Goal: Task Accomplishment & Management: Manage account settings

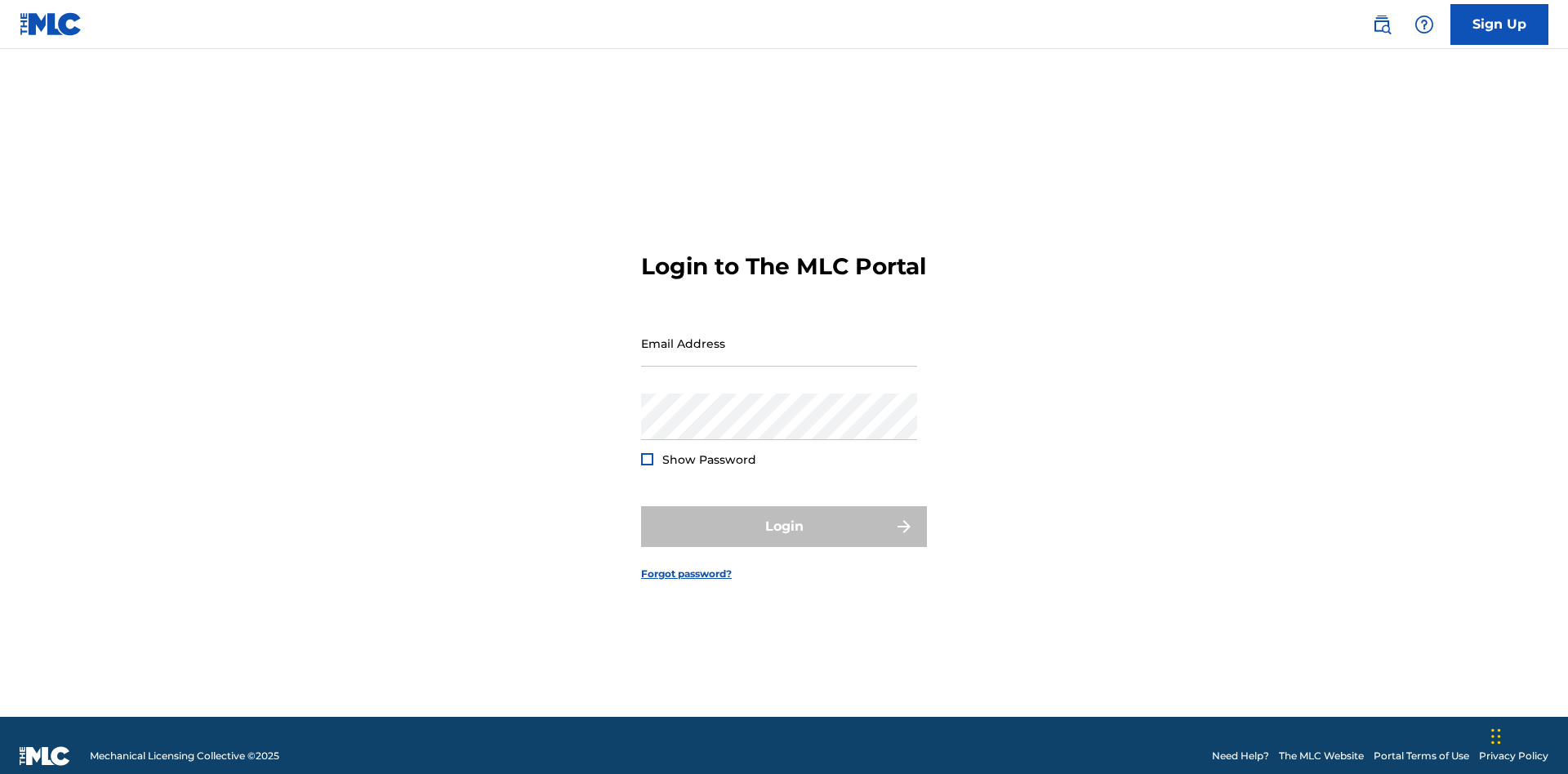
scroll to position [22, 0]
click at [780, 335] on input "Email Address" at bounding box center [780, 344] width 276 height 47
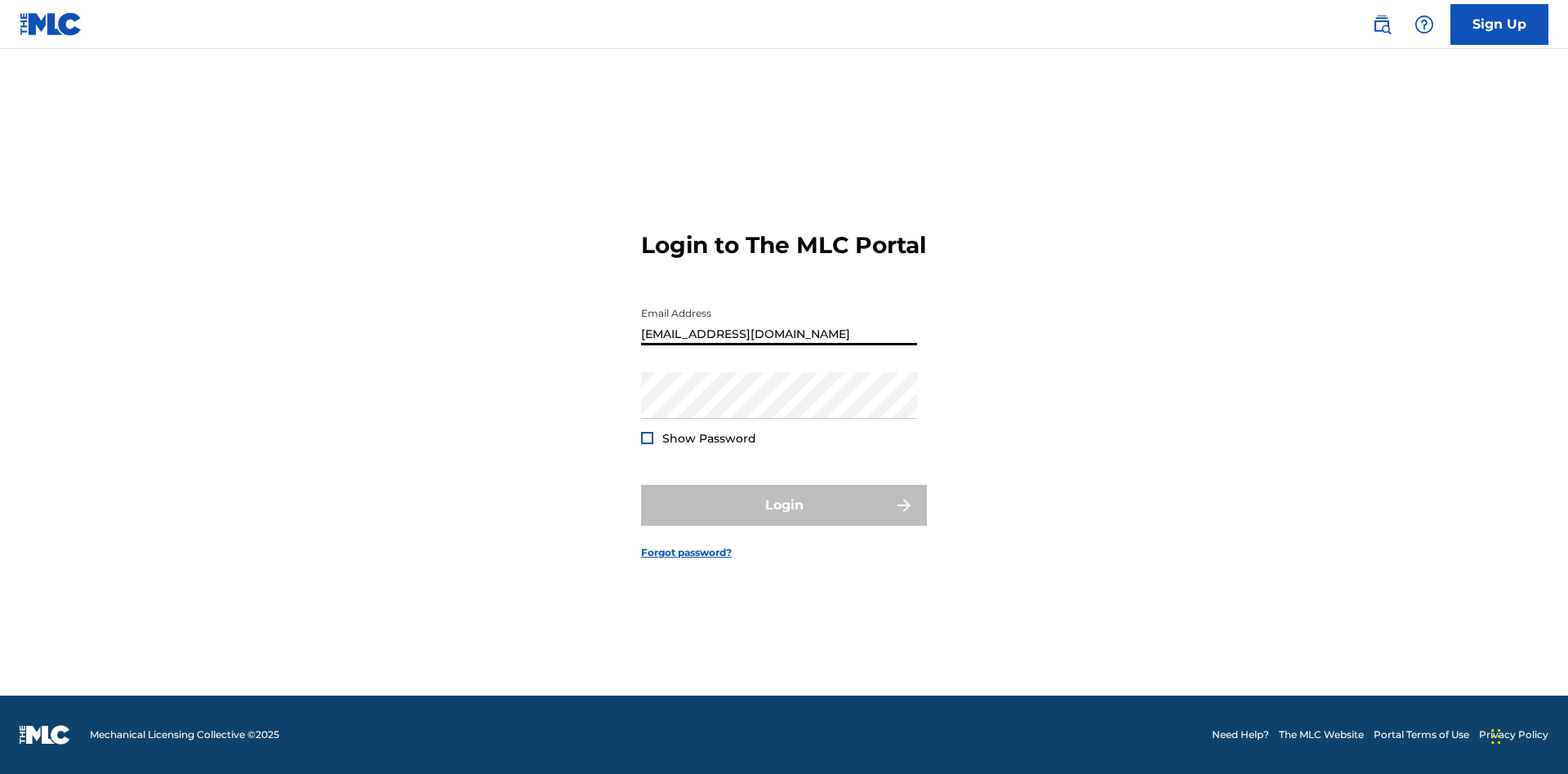
type input "[EMAIL_ADDRESS][DOMAIN_NAME]"
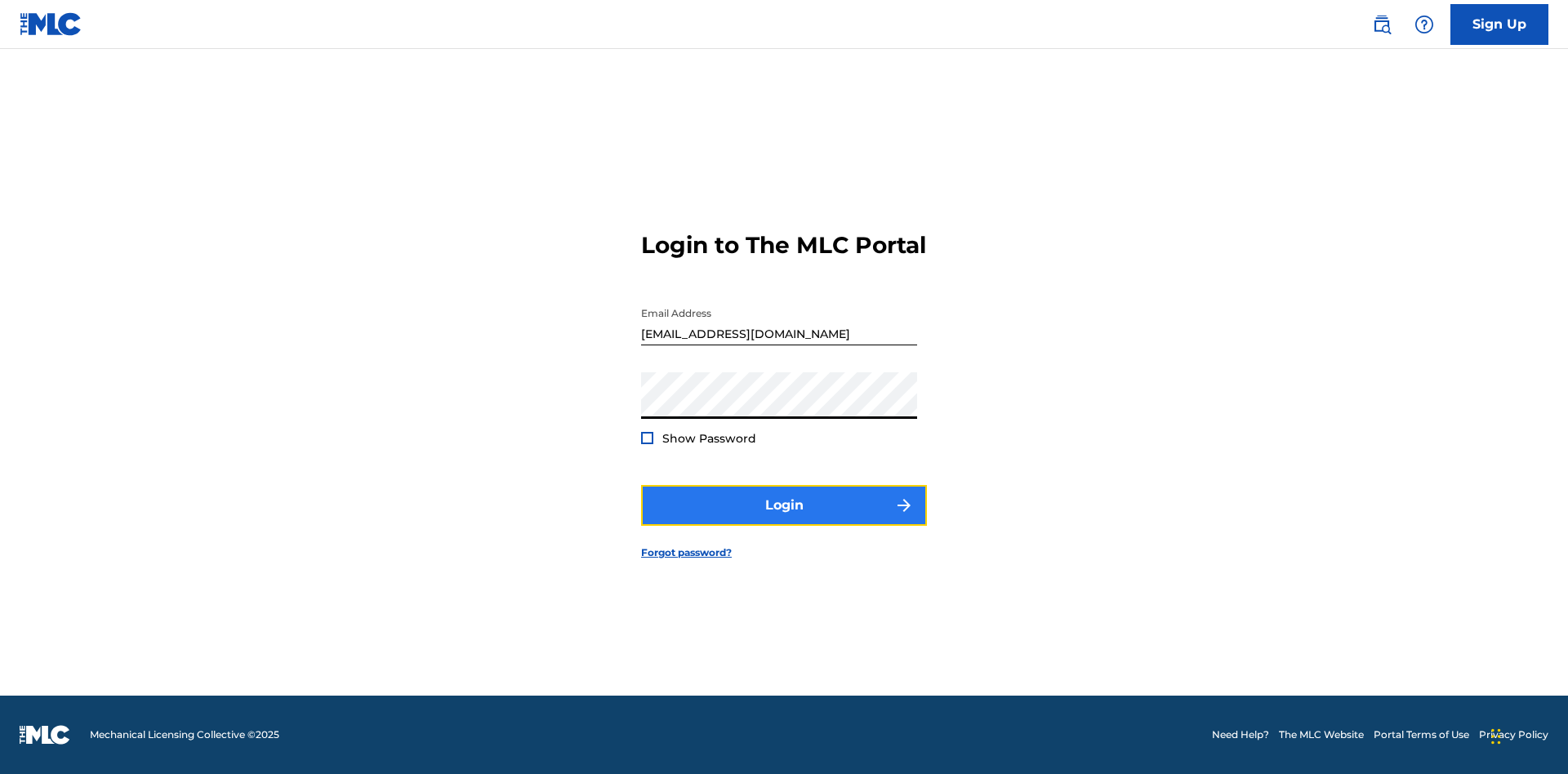
click at [784, 519] on button "Login" at bounding box center [784, 506] width 286 height 41
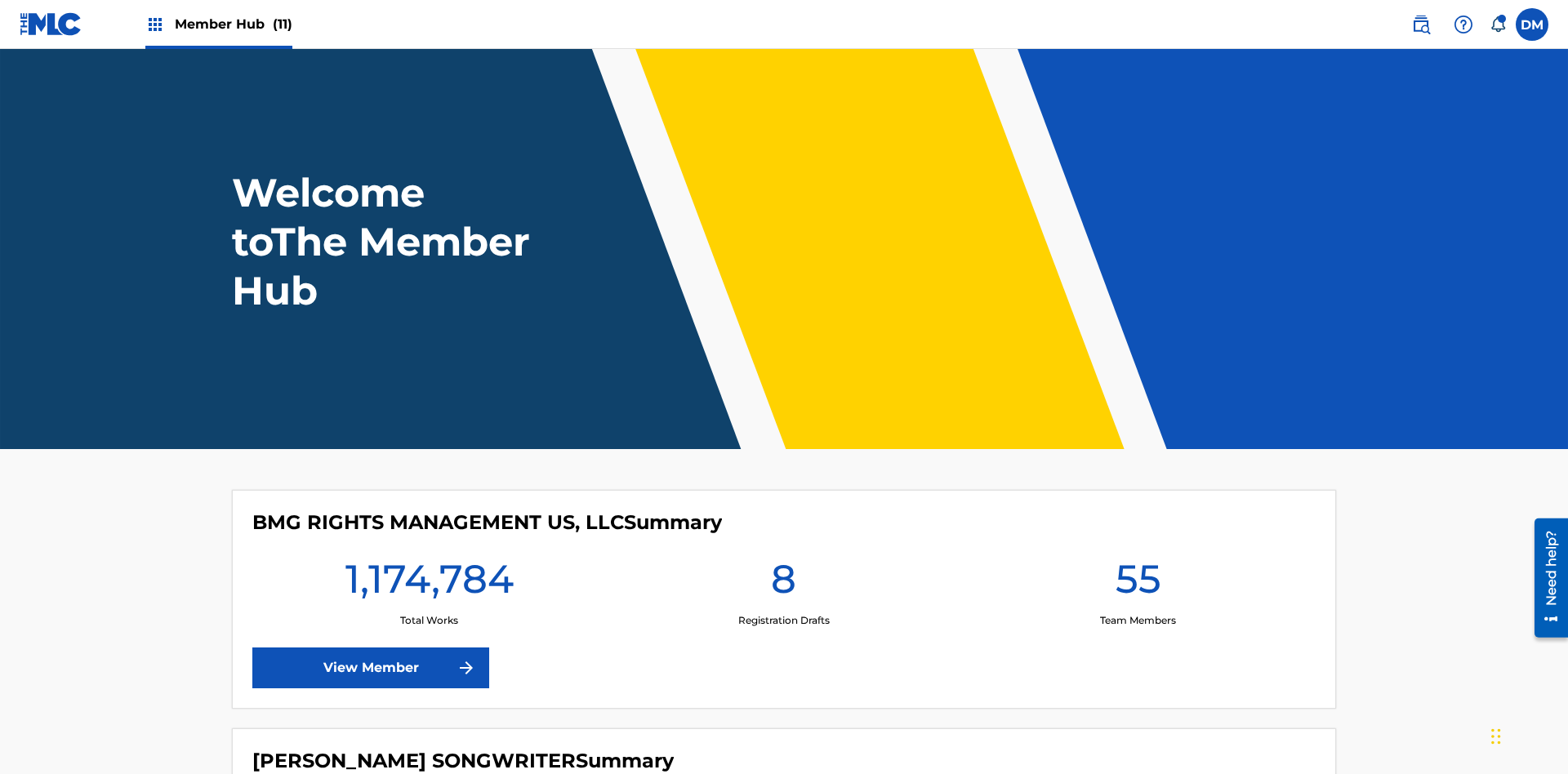
click at [232, 23] on span "Member Hub (11)" at bounding box center [233, 23] width 118 height 19
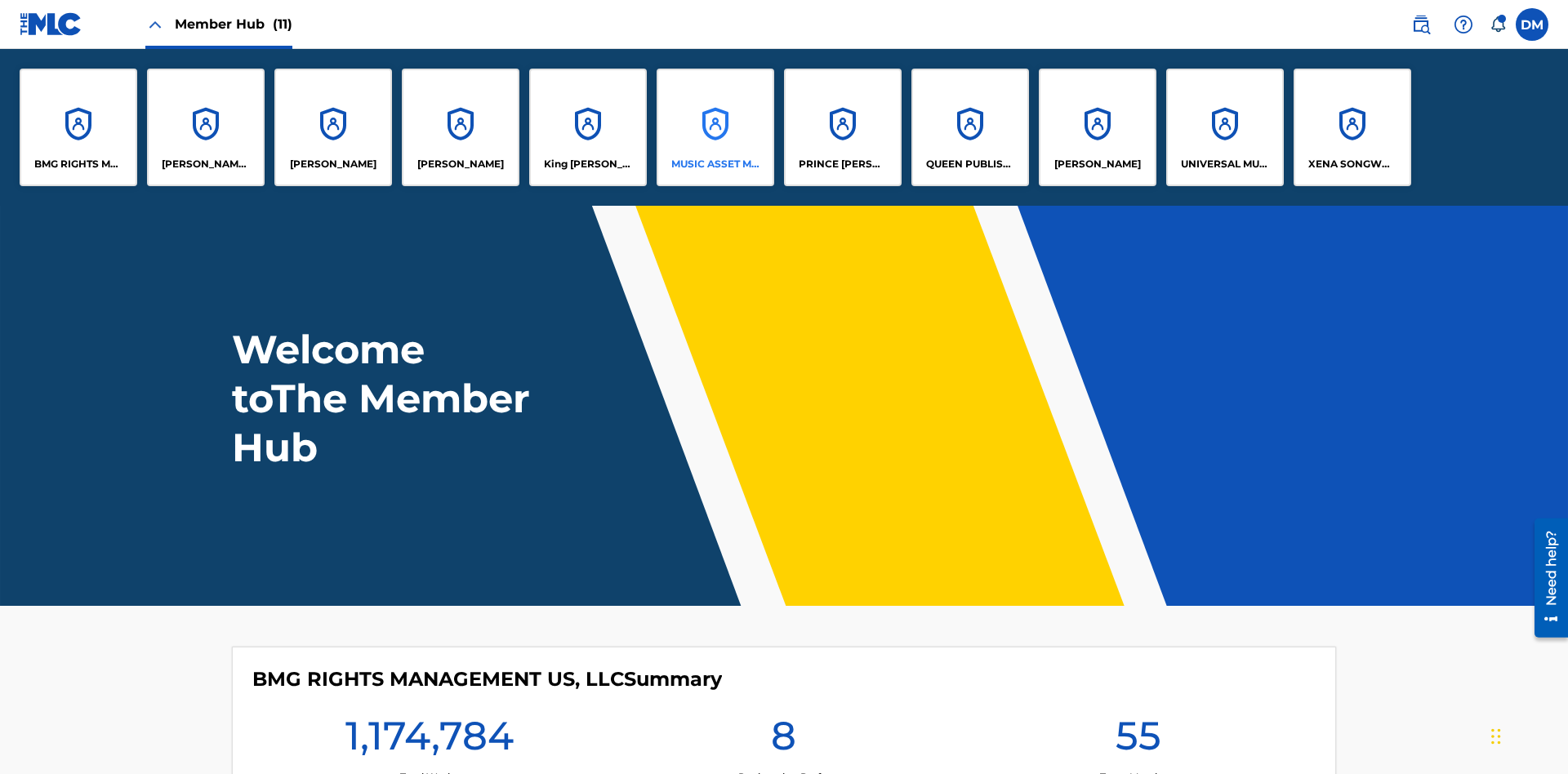
click at [715, 164] on p "MUSIC ASSET MANAGEMENT (MAM)" at bounding box center [715, 164] width 89 height 14
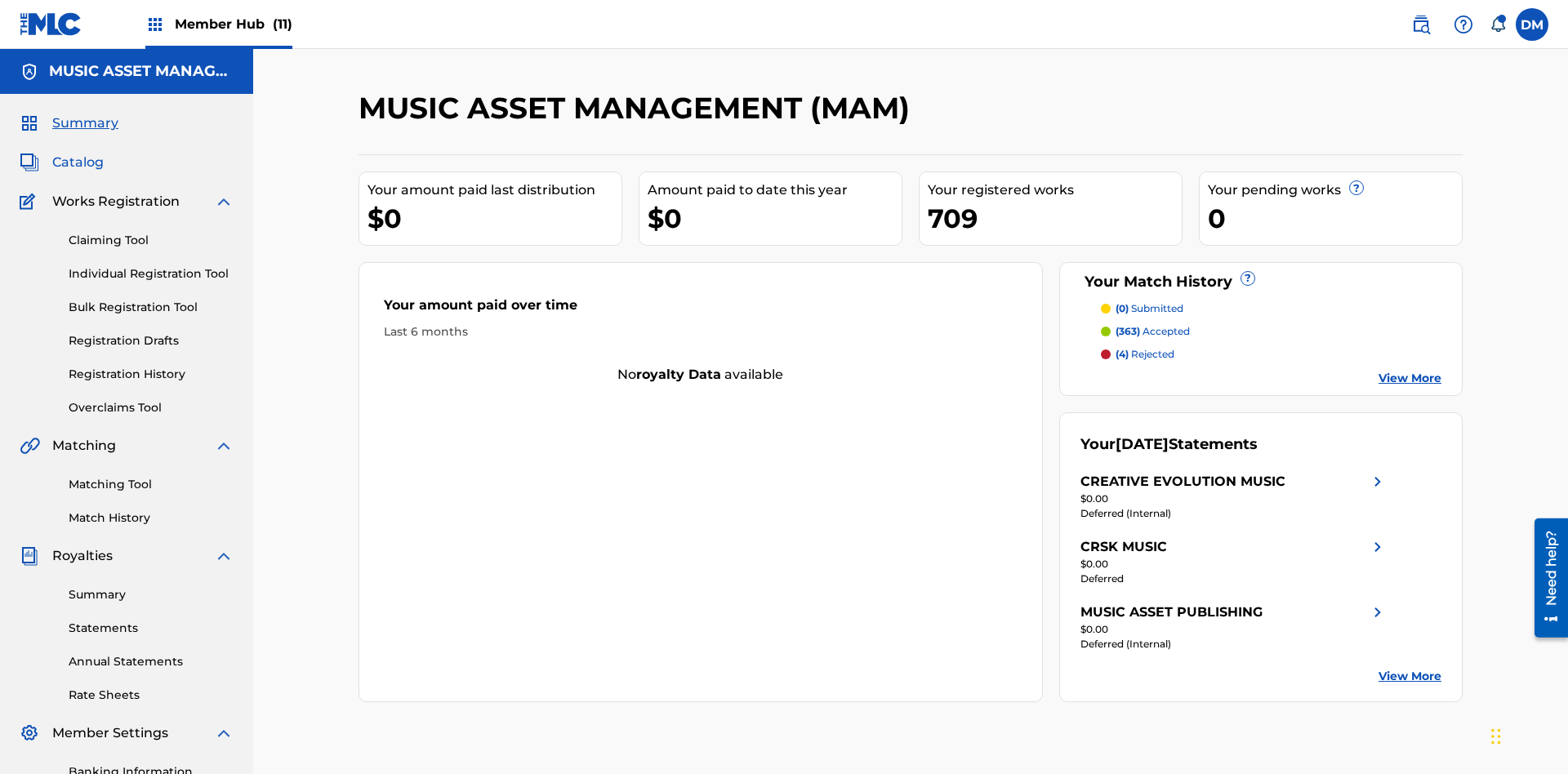
click at [77, 152] on span "Catalog" at bounding box center [77, 162] width 51 height 20
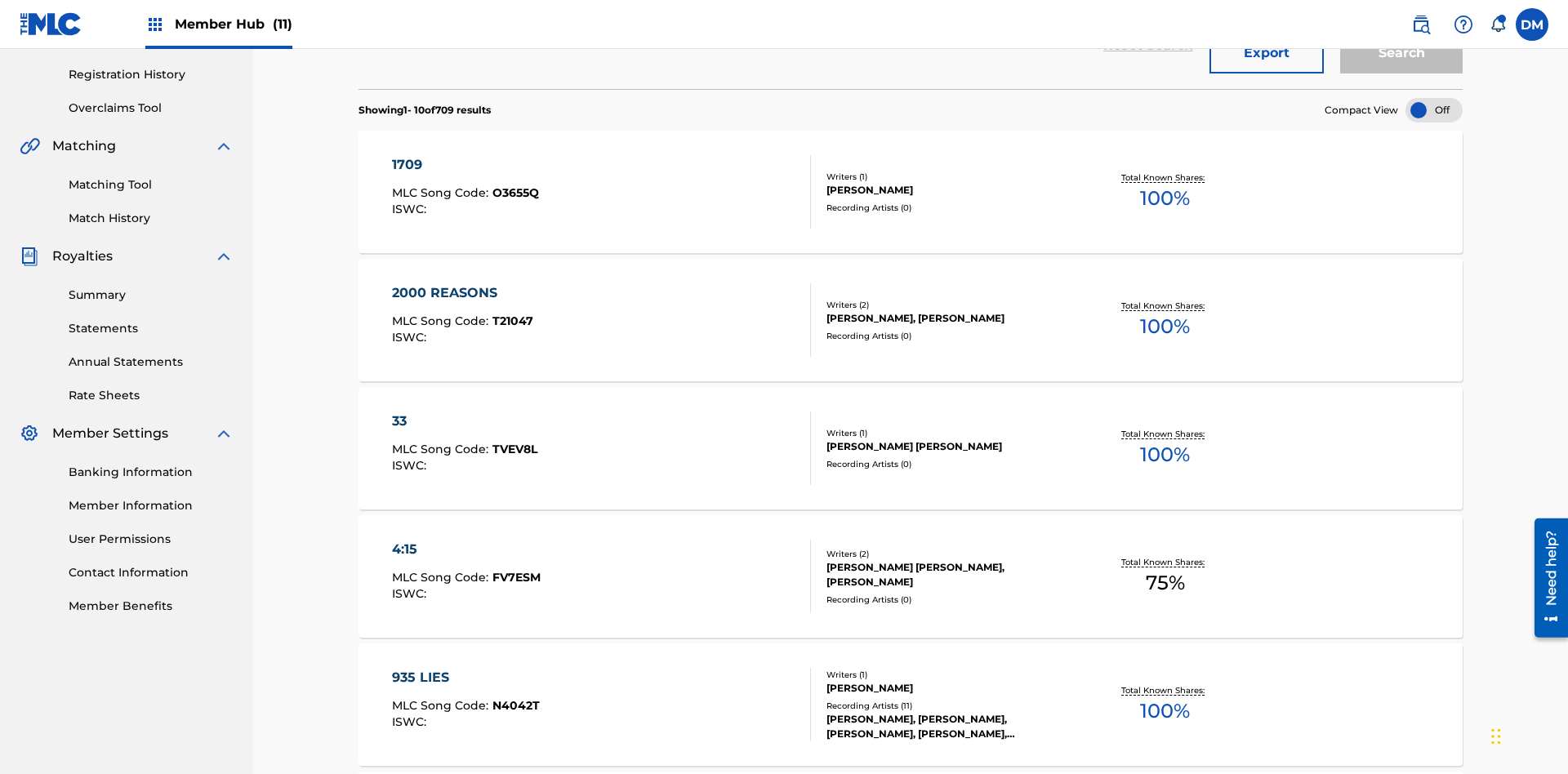
click at [1434, 110] on div at bounding box center [1434, 109] width 57 height 24
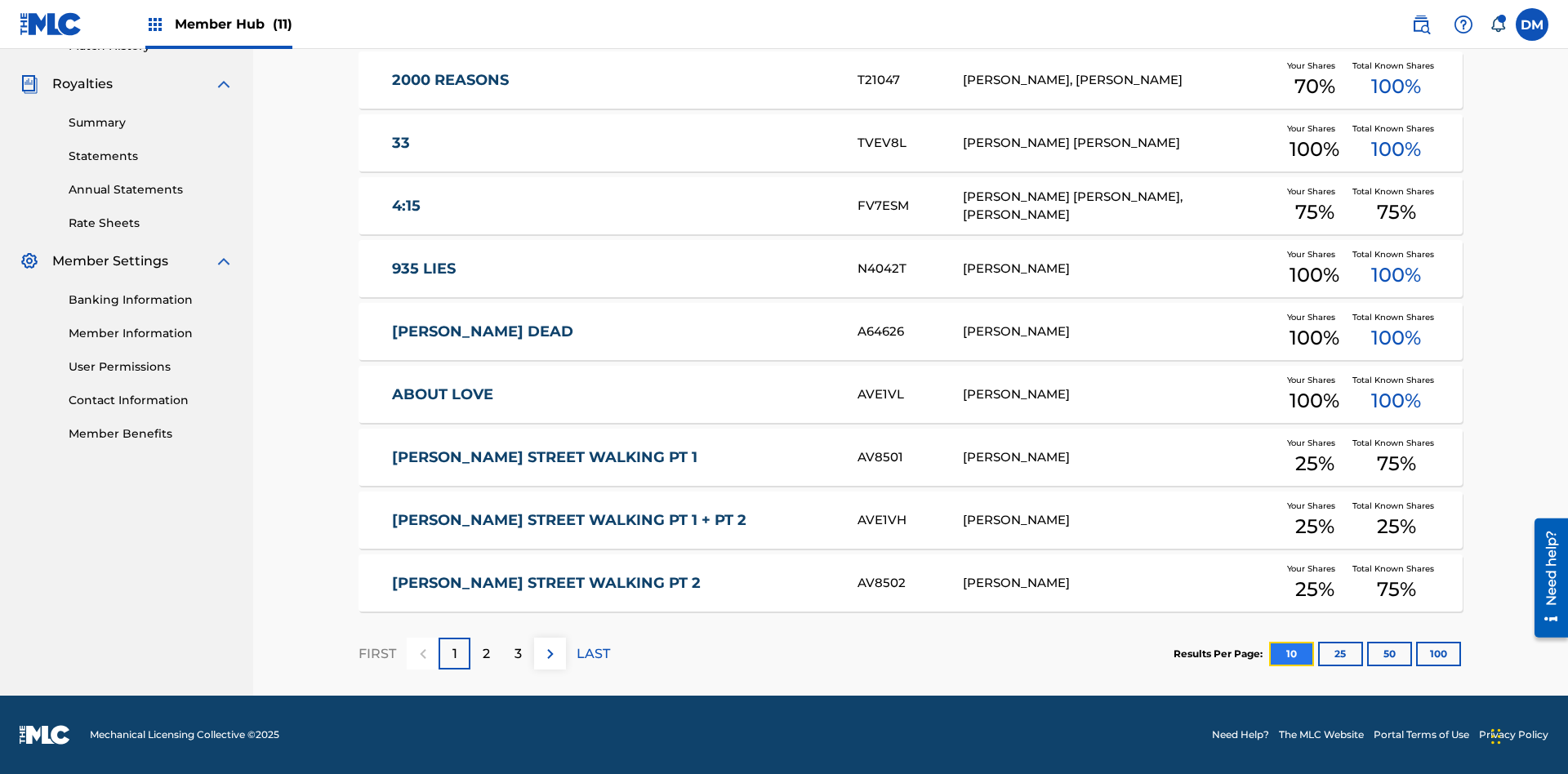
click at [1269, 653] on button "10" at bounding box center [1292, 654] width 45 height 24
click at [377, 653] on p "FIRST" at bounding box center [378, 654] width 38 height 20
click at [550, 653] on img at bounding box center [551, 654] width 20 height 20
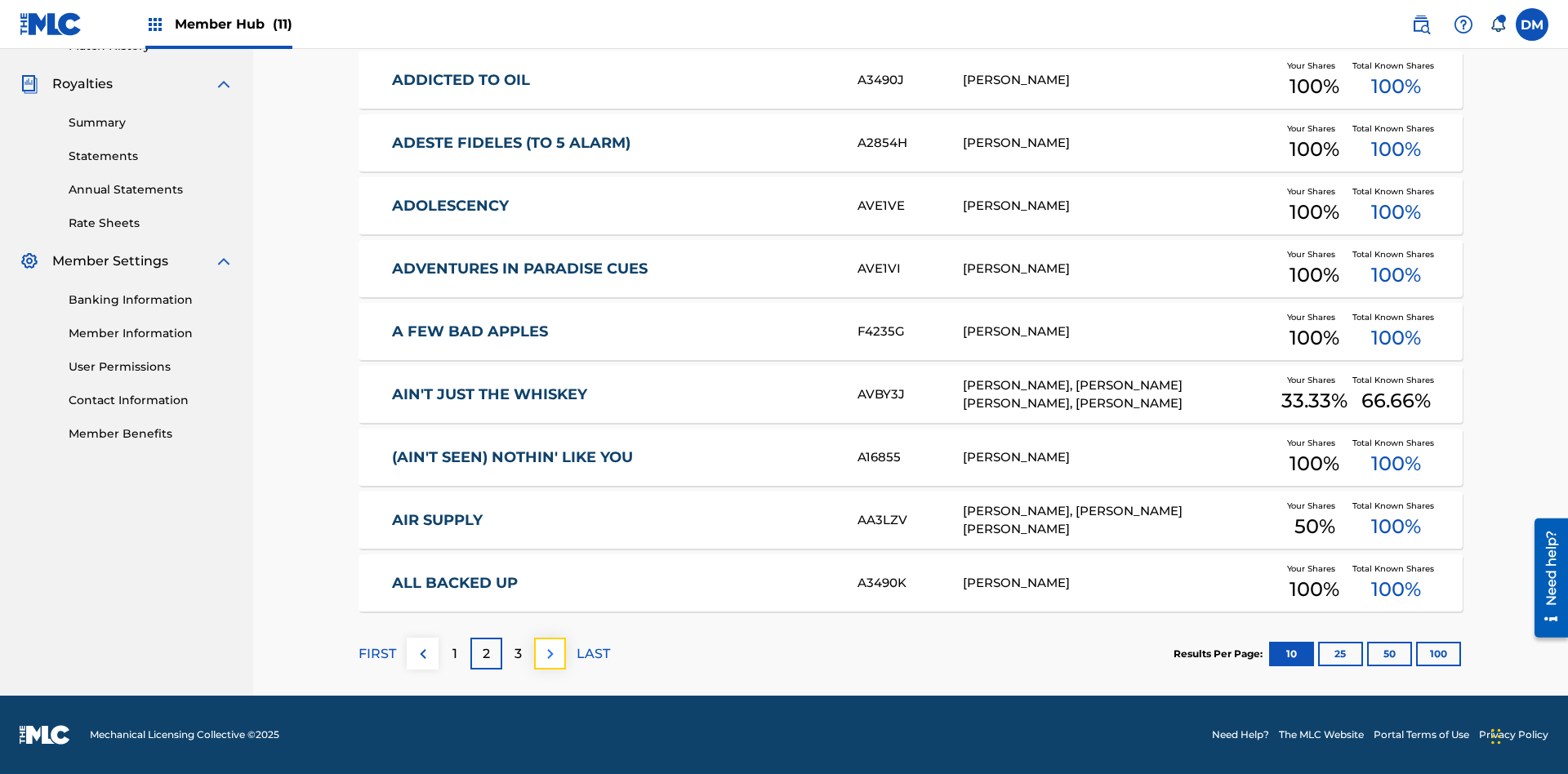
click at [550, 653] on img at bounding box center [551, 654] width 20 height 20
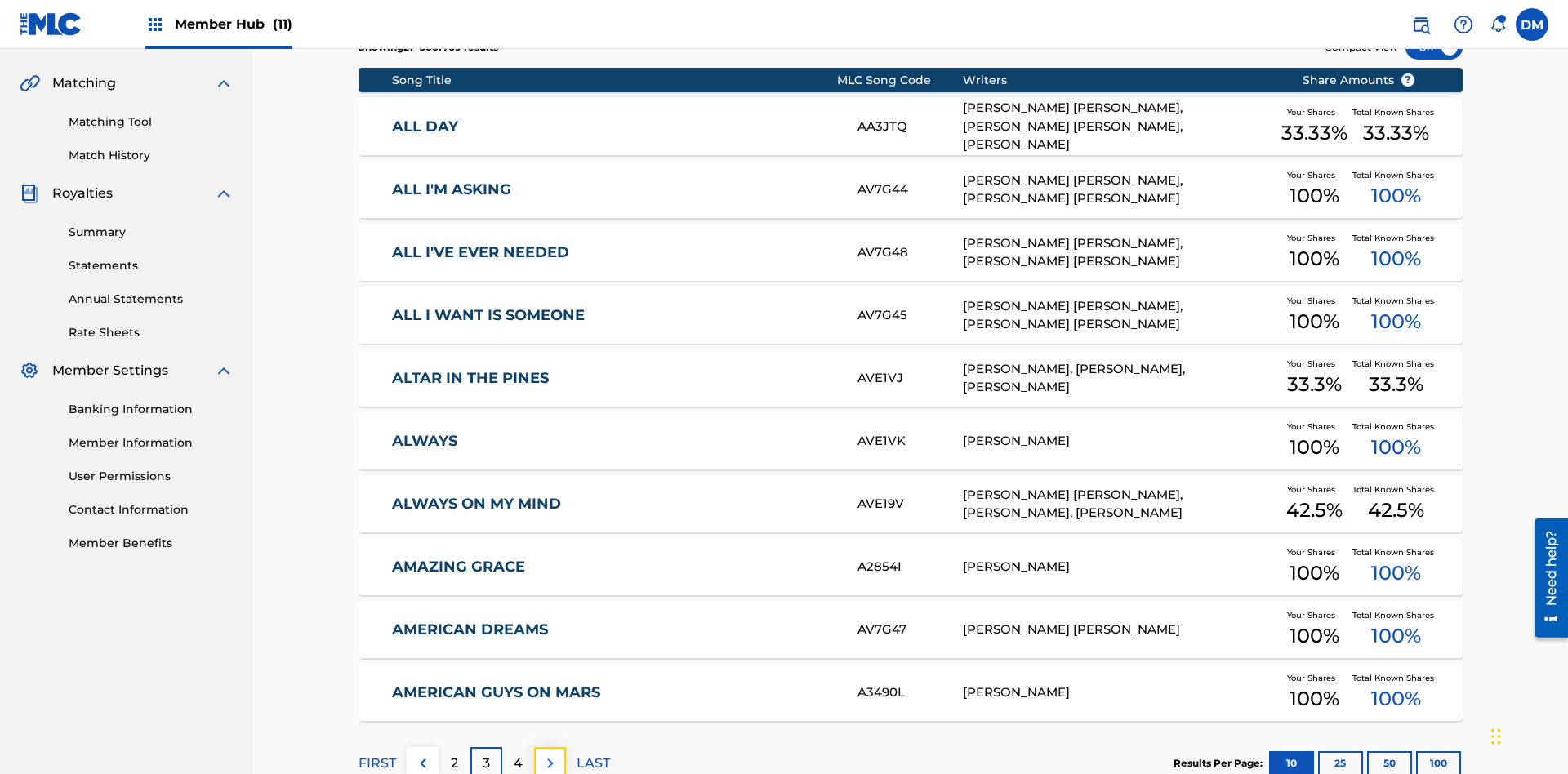
click at [550, 753] on img at bounding box center [551, 763] width 20 height 20
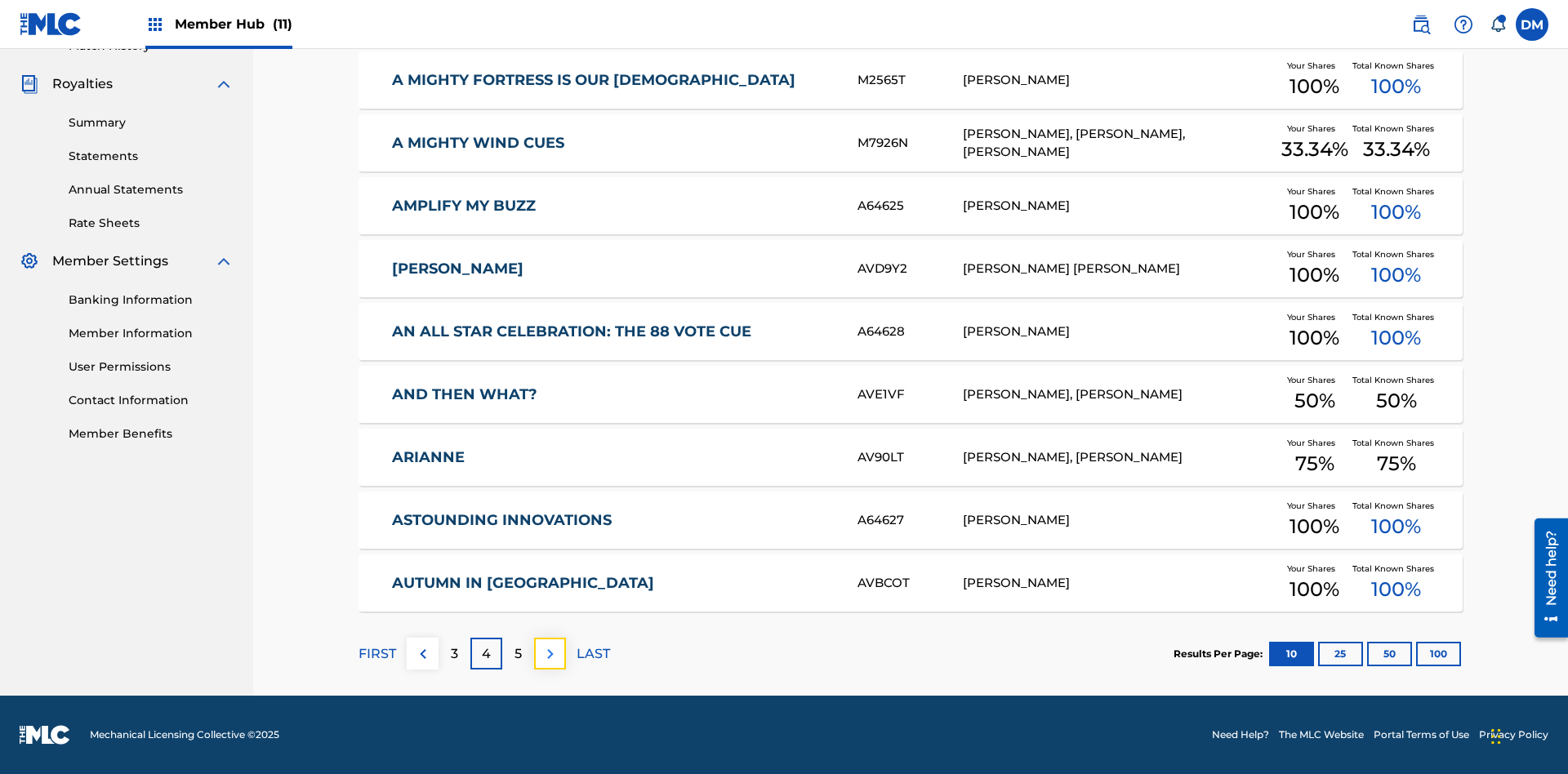
click at [550, 653] on img at bounding box center [551, 654] width 20 height 20
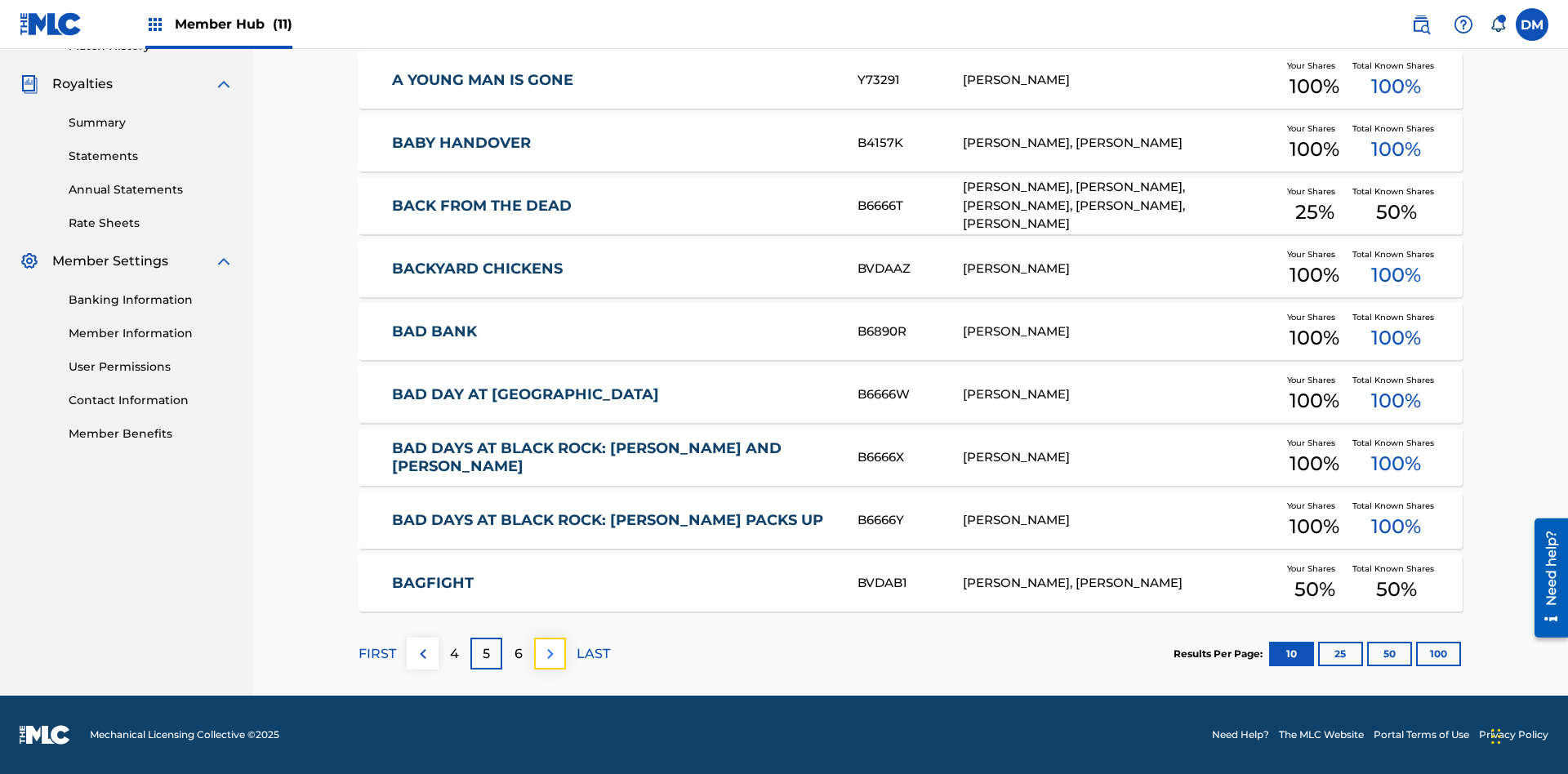
click at [550, 653] on img at bounding box center [551, 654] width 20 height 20
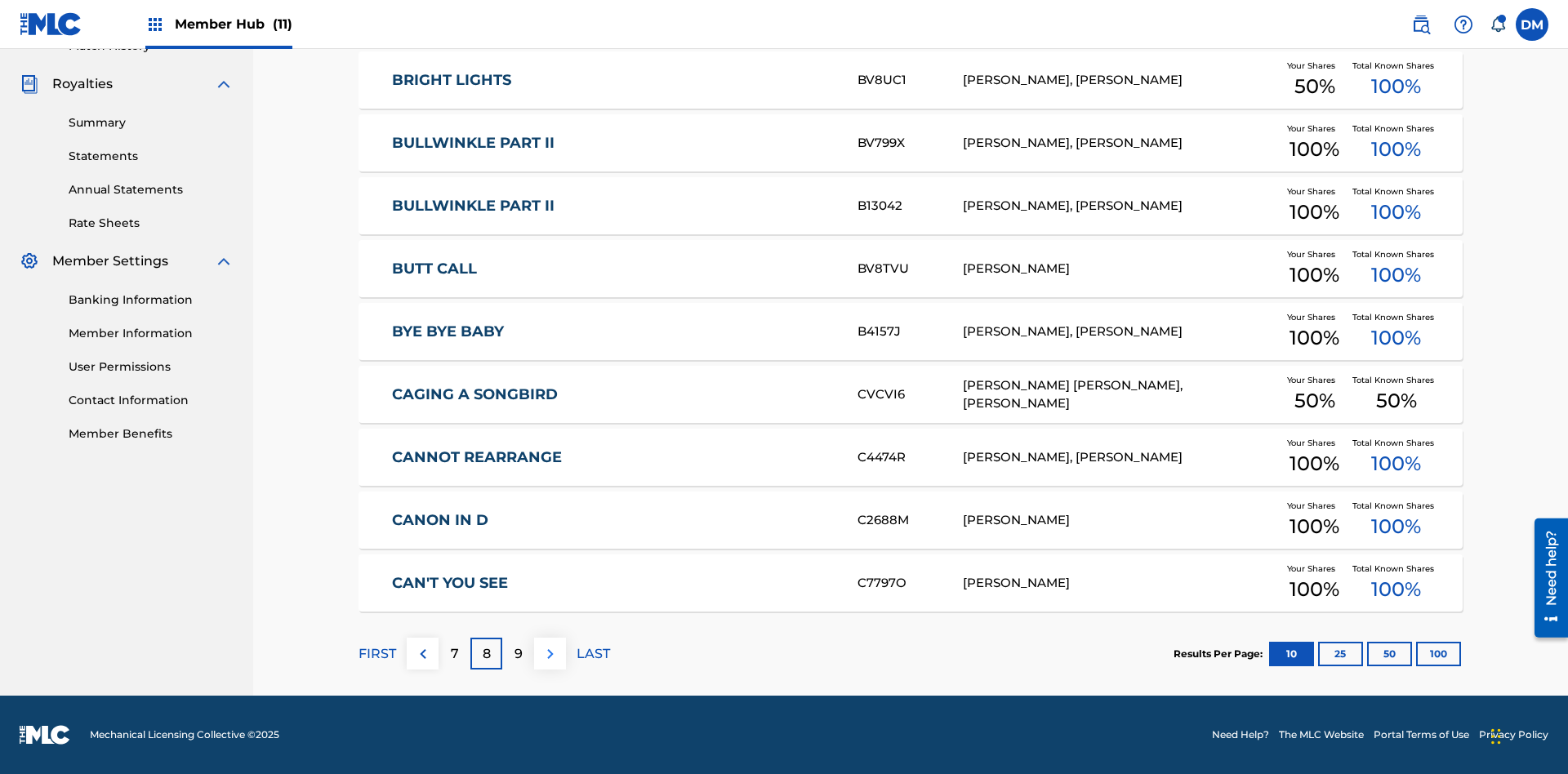
click at [550, 653] on img at bounding box center [551, 654] width 20 height 20
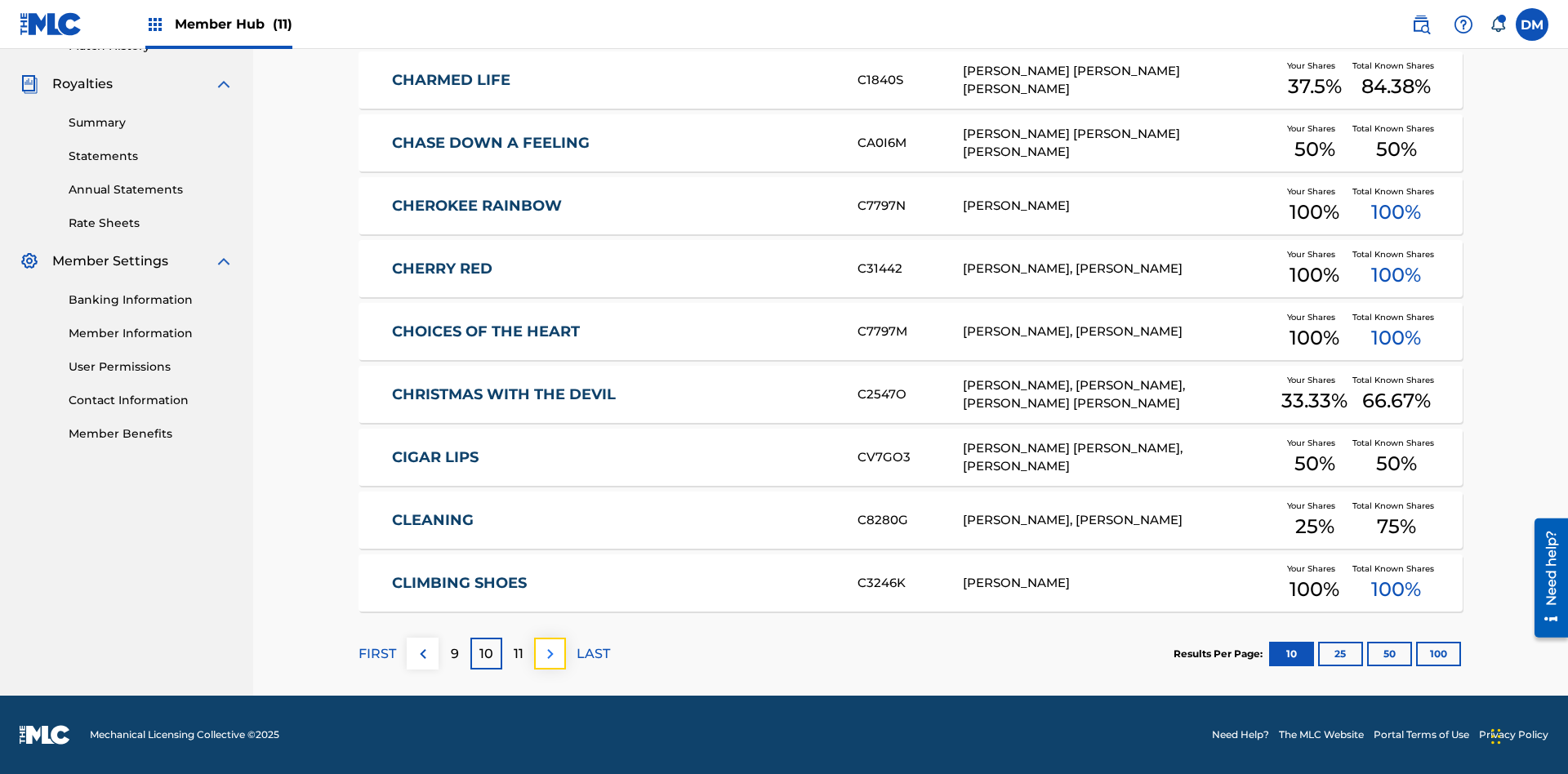
click at [550, 653] on img at bounding box center [551, 654] width 20 height 20
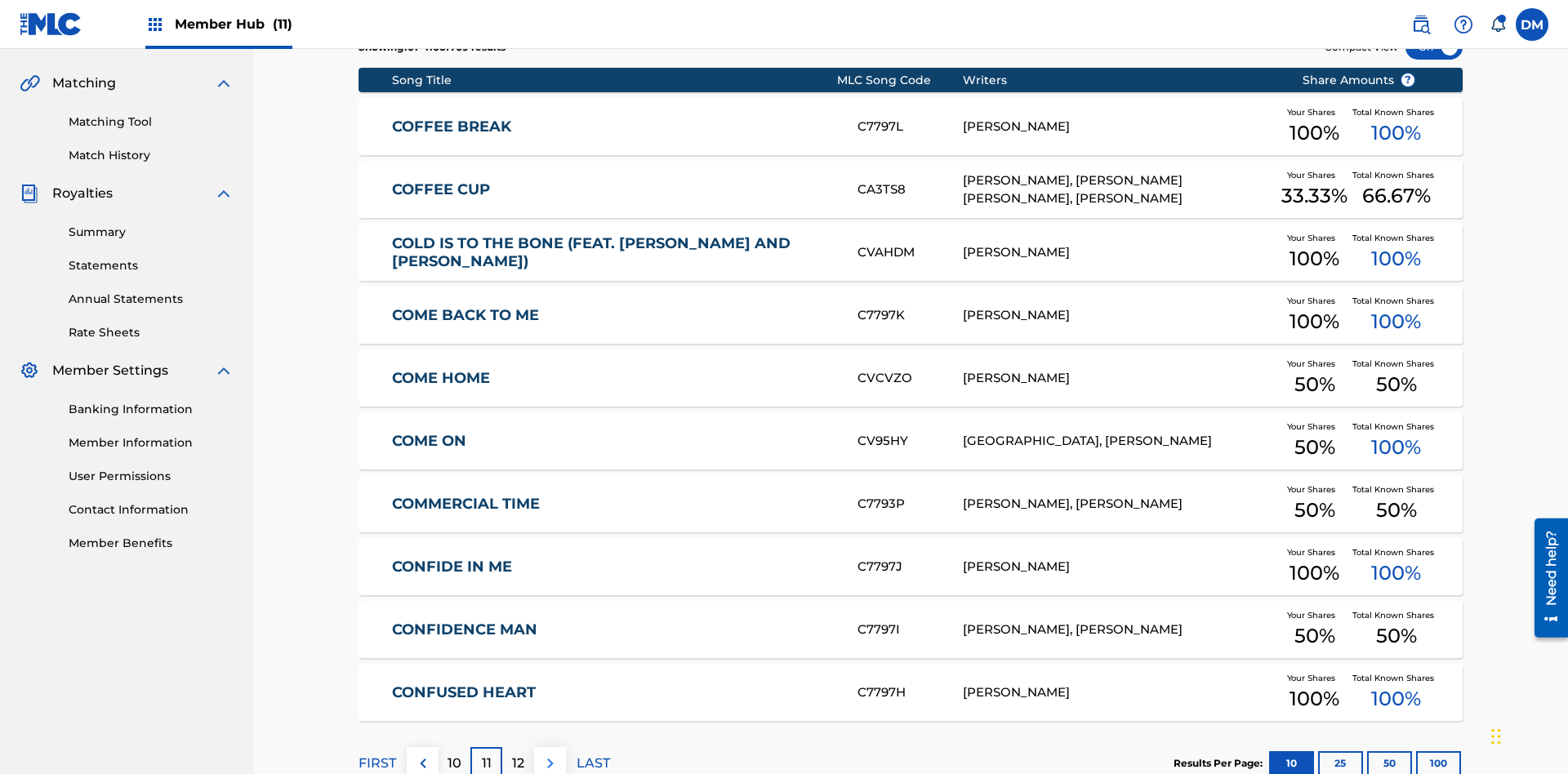
click at [550, 753] on img at bounding box center [551, 763] width 20 height 20
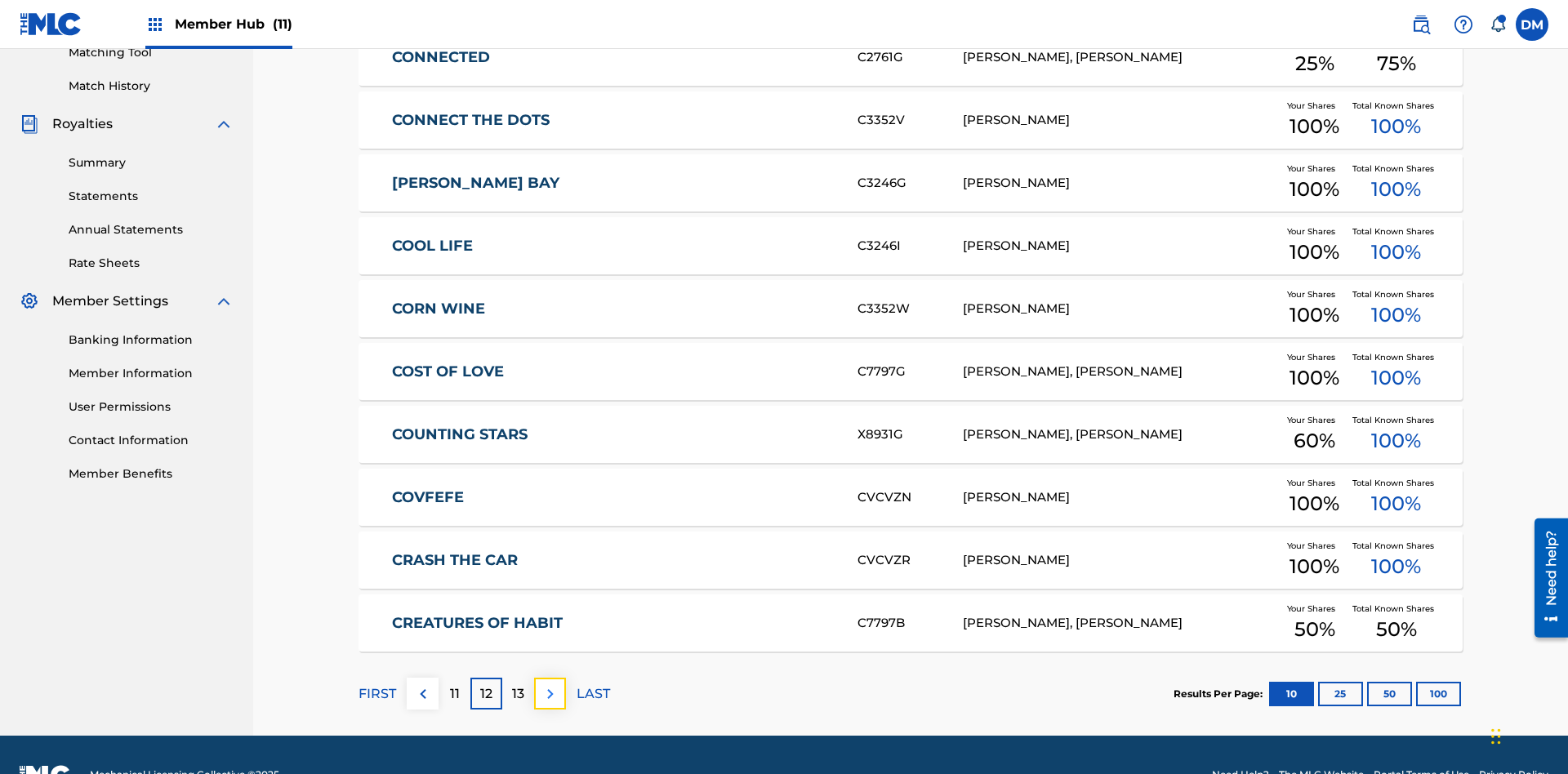
click at [550, 684] on img at bounding box center [551, 694] width 20 height 20
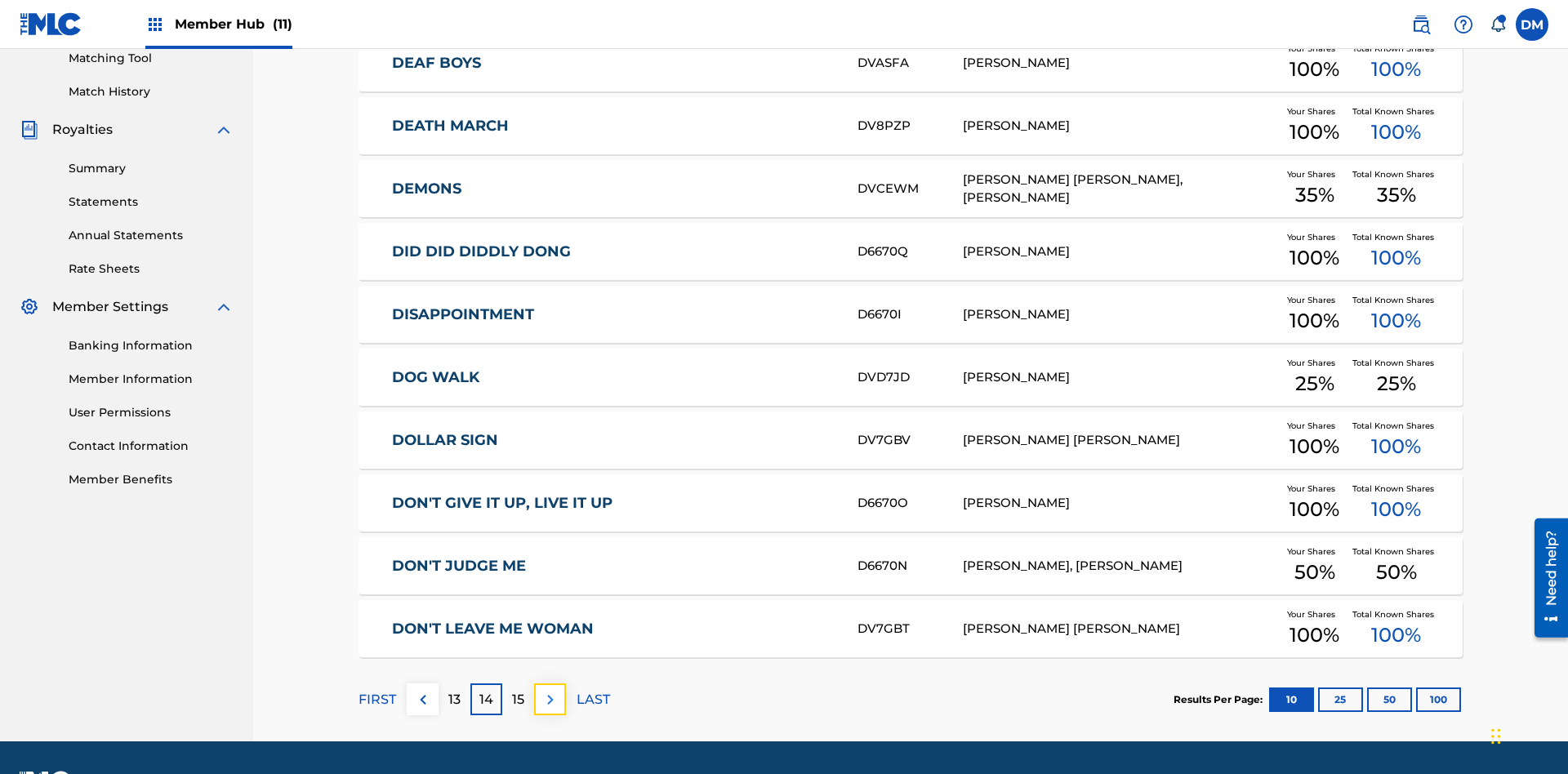
click at [550, 690] on img at bounding box center [551, 700] width 20 height 20
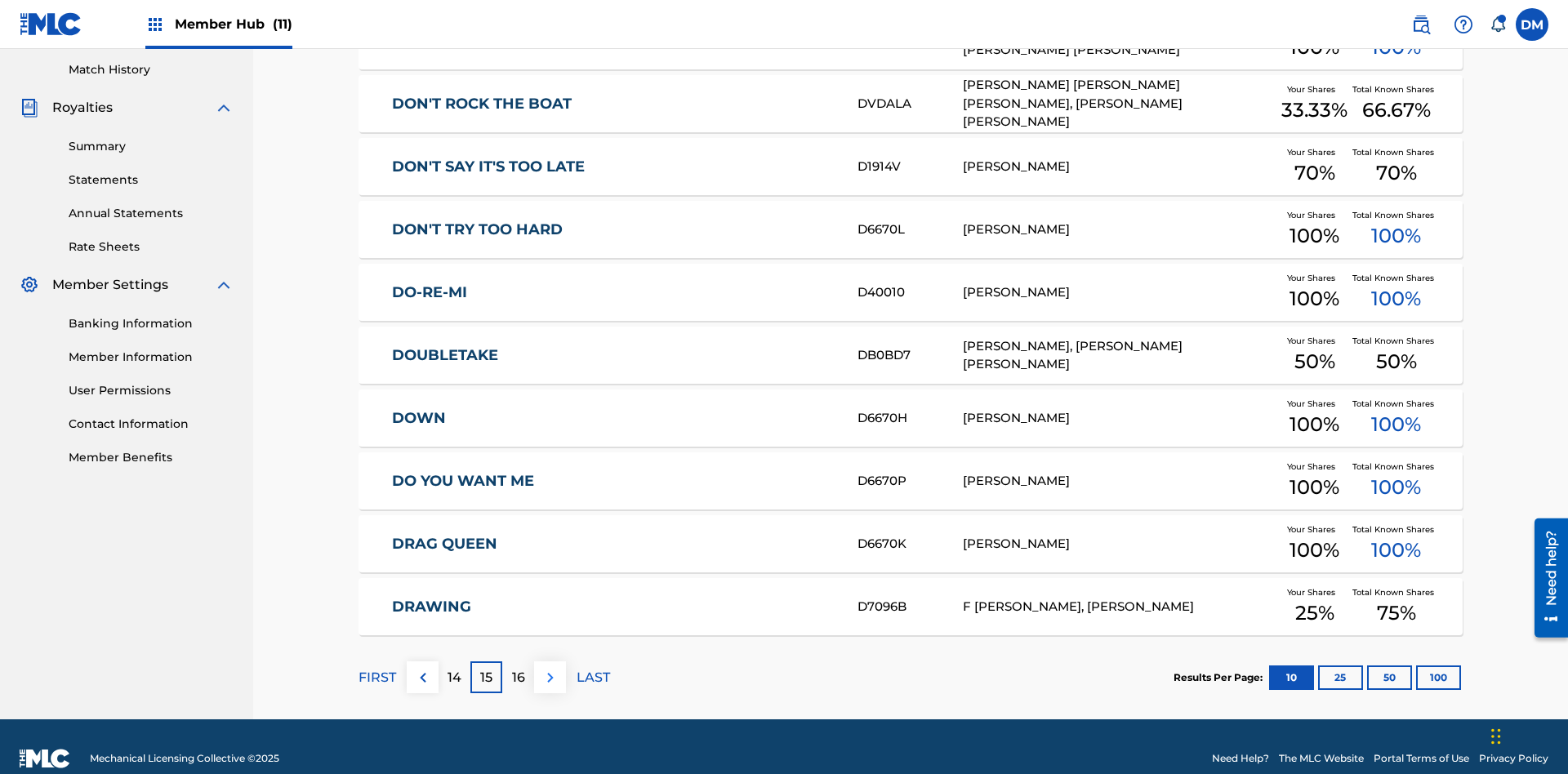
click at [550, 668] on img at bounding box center [551, 678] width 20 height 20
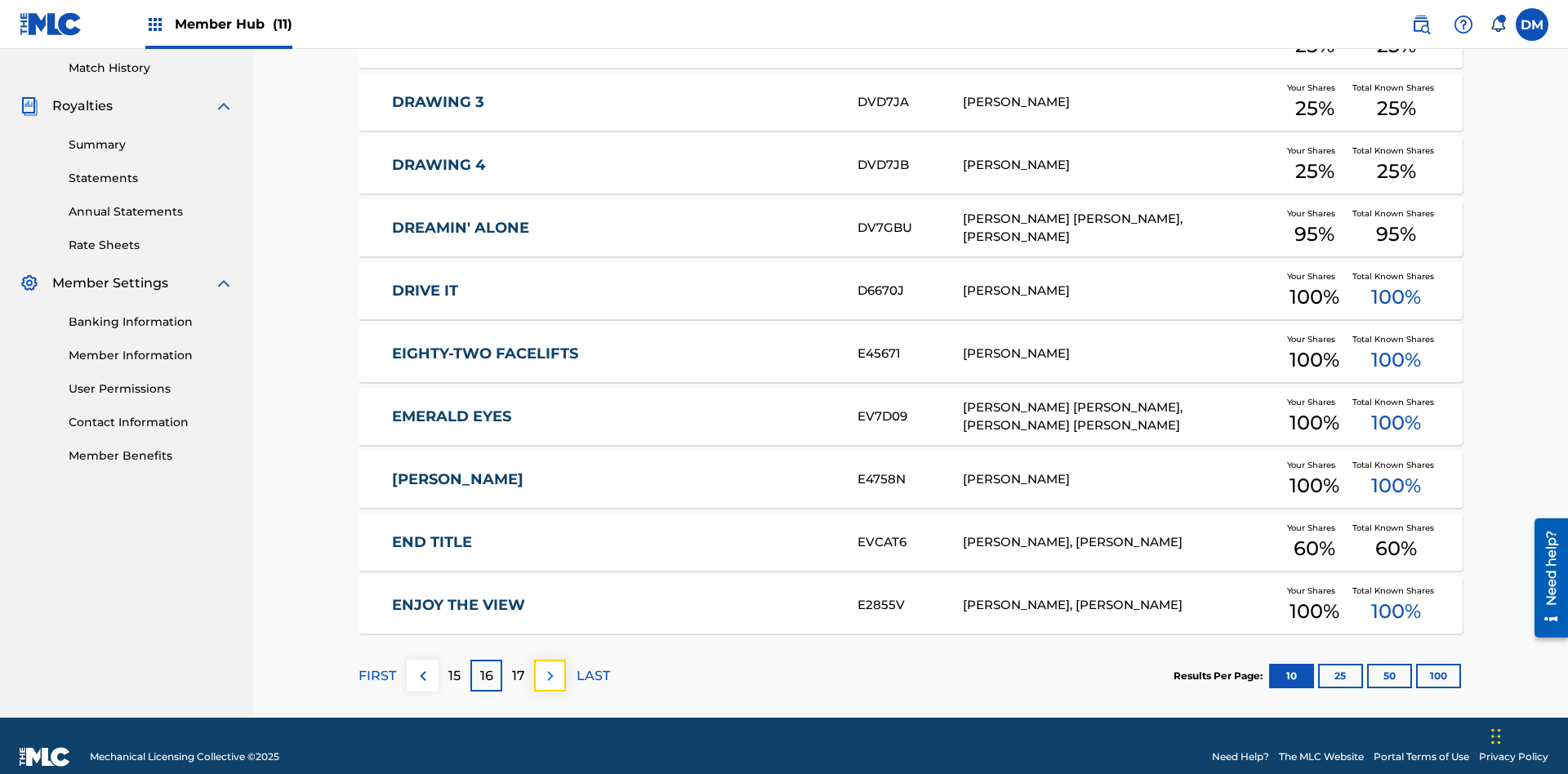
click at [550, 666] on img at bounding box center [551, 676] width 20 height 20
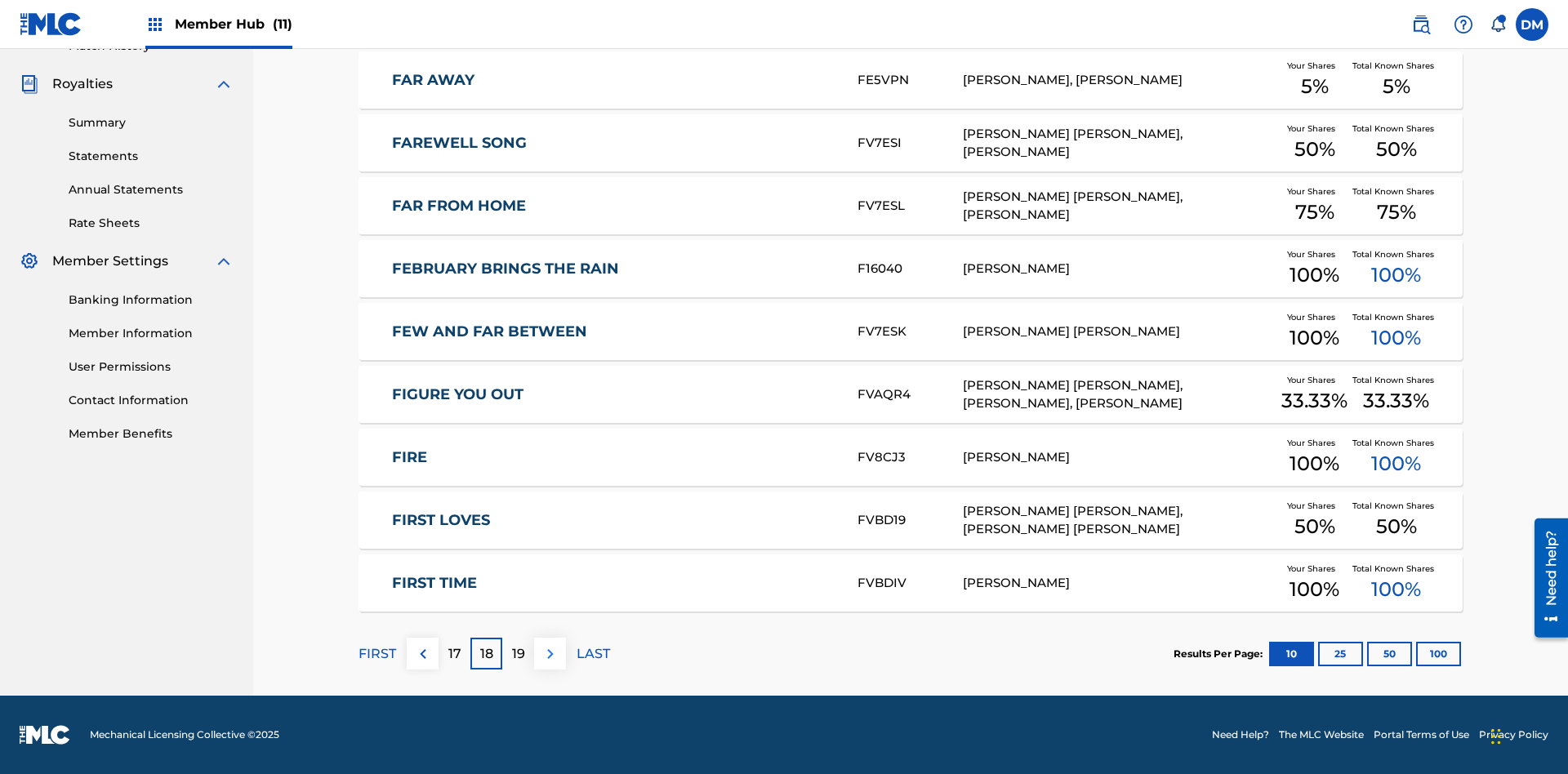
click at [550, 653] on img at bounding box center [551, 654] width 20 height 20
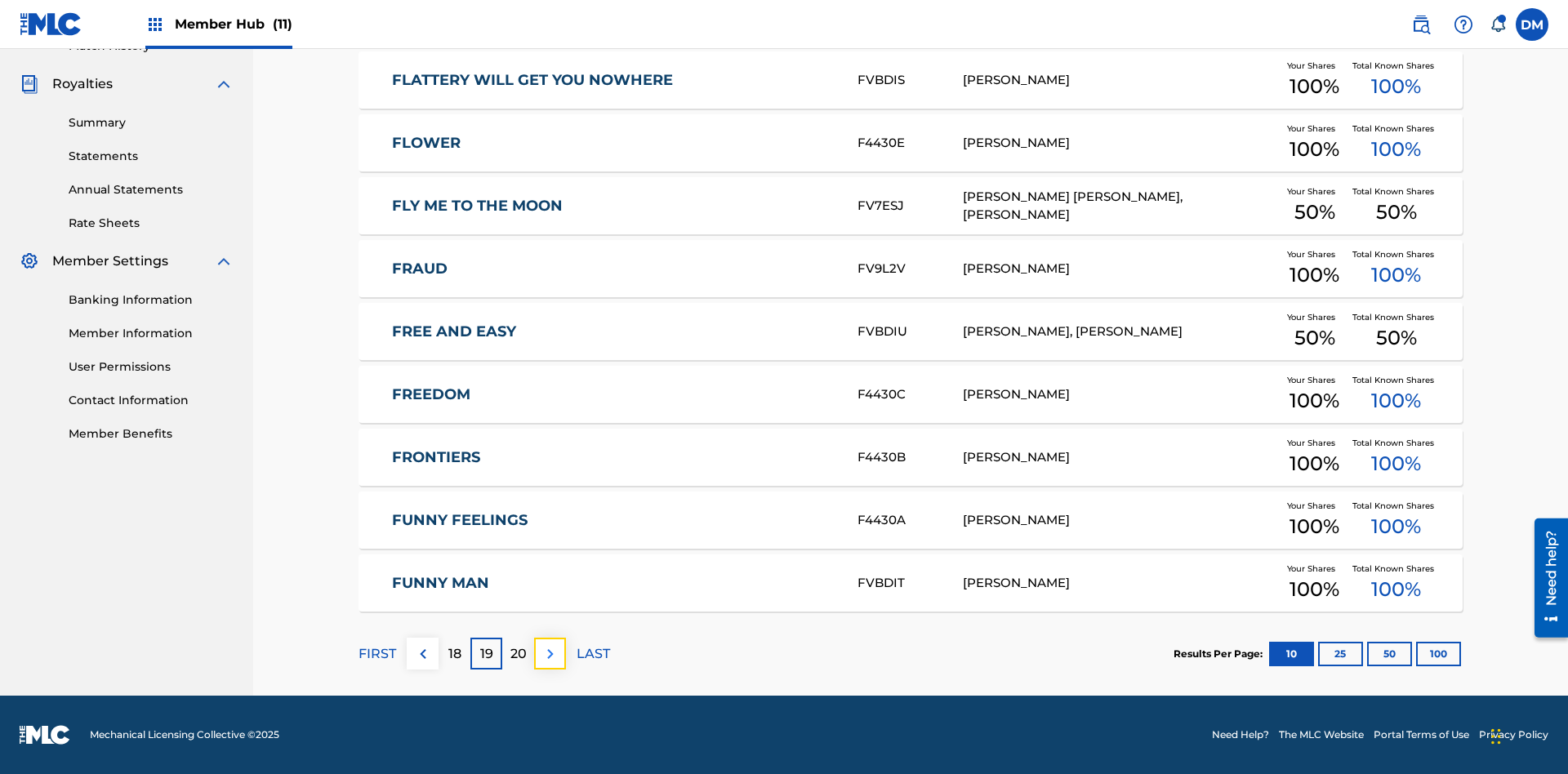
click at [550, 653] on img at bounding box center [551, 654] width 20 height 20
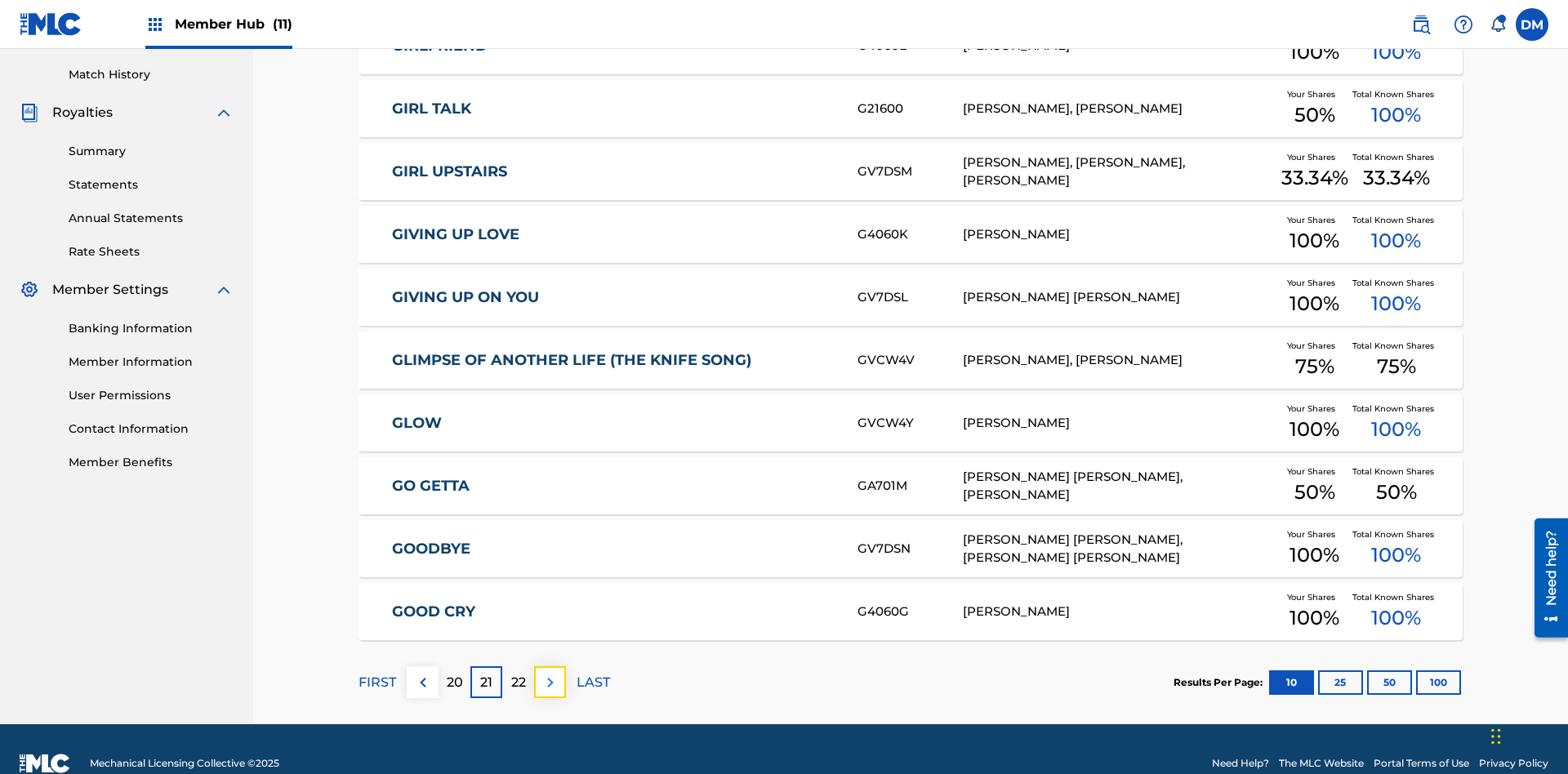
click at [550, 673] on img at bounding box center [551, 683] width 20 height 20
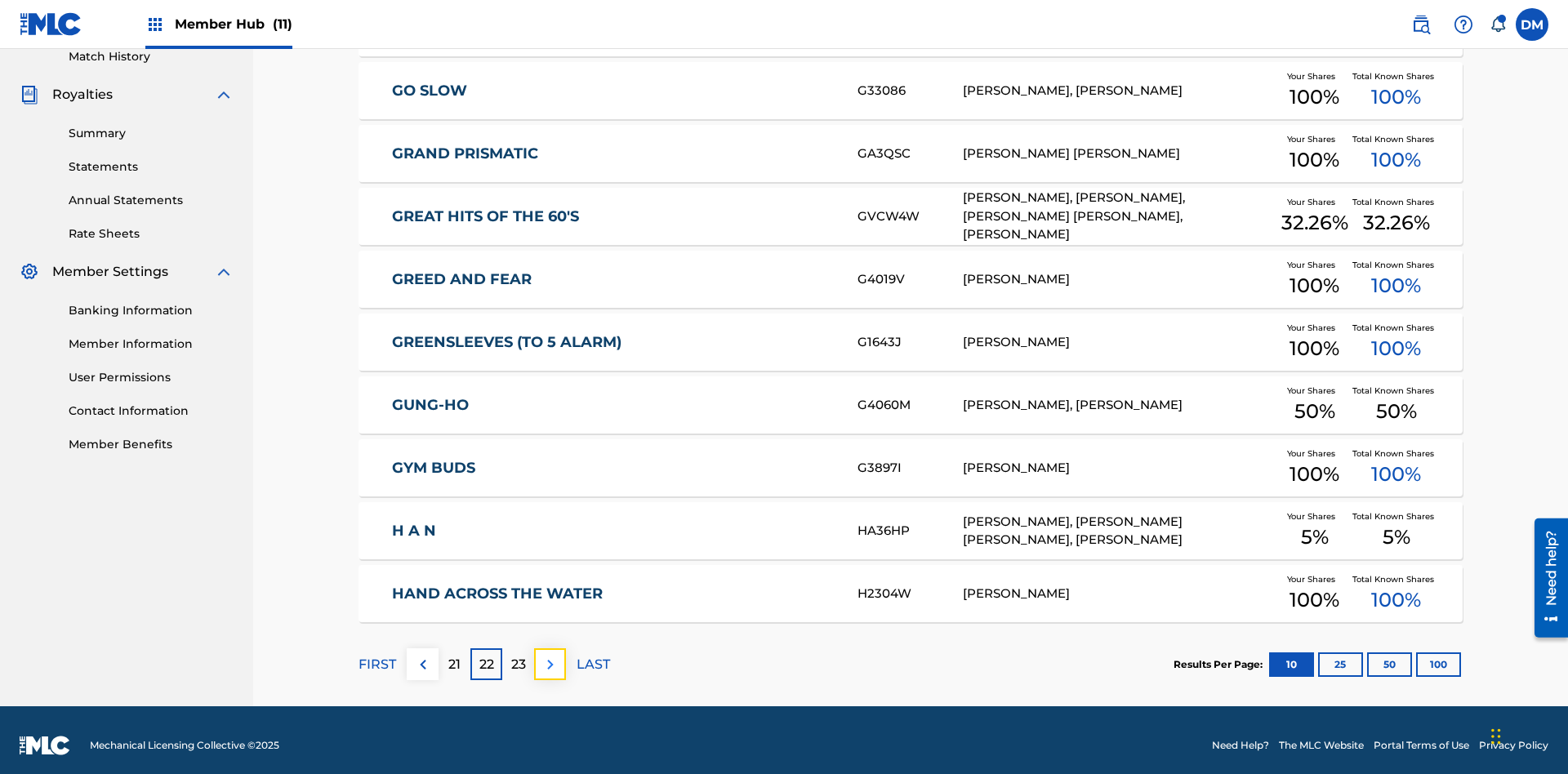
click at [550, 655] on img at bounding box center [551, 665] width 20 height 20
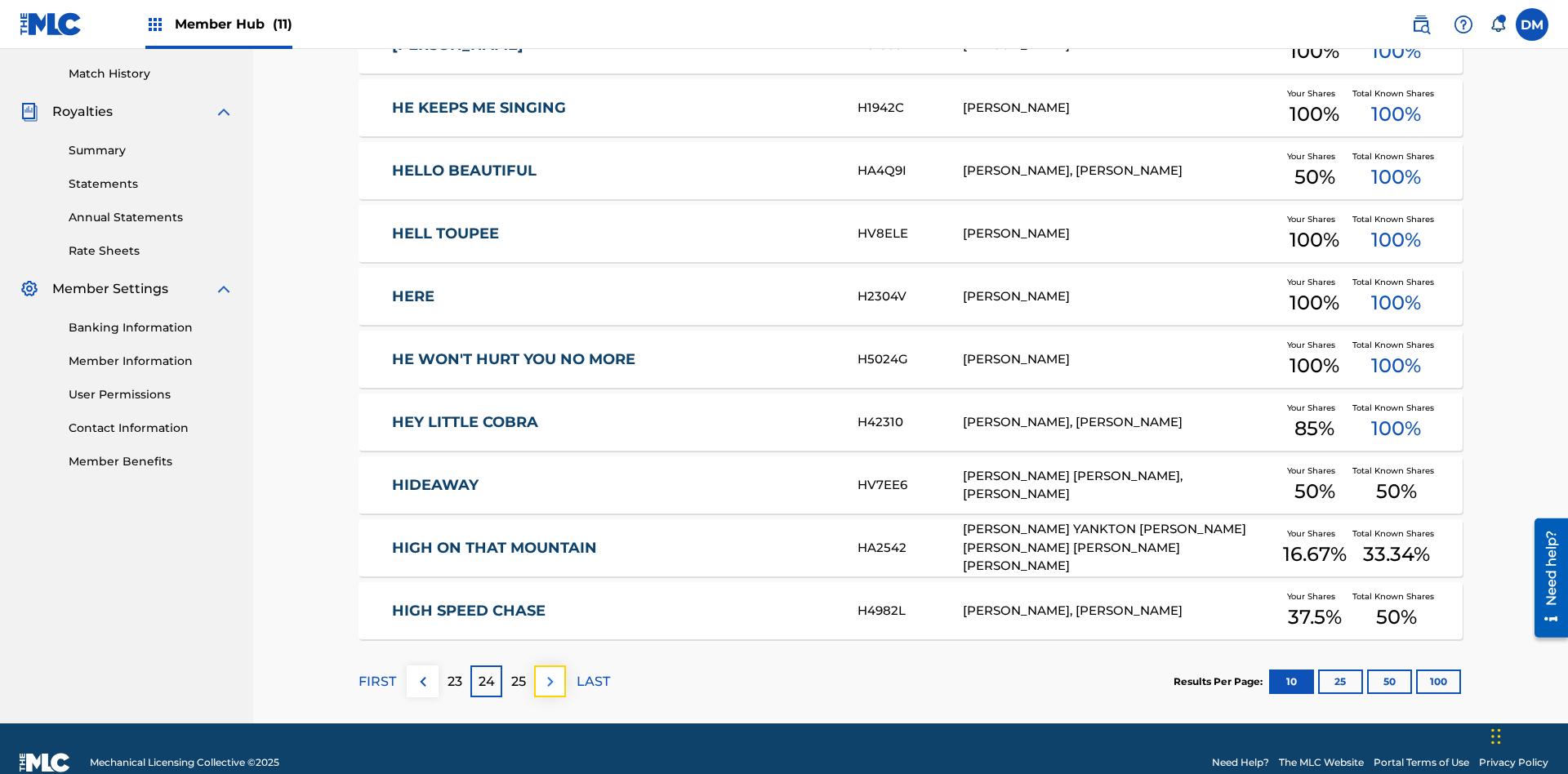
click at [550, 672] on img at bounding box center [551, 682] width 20 height 20
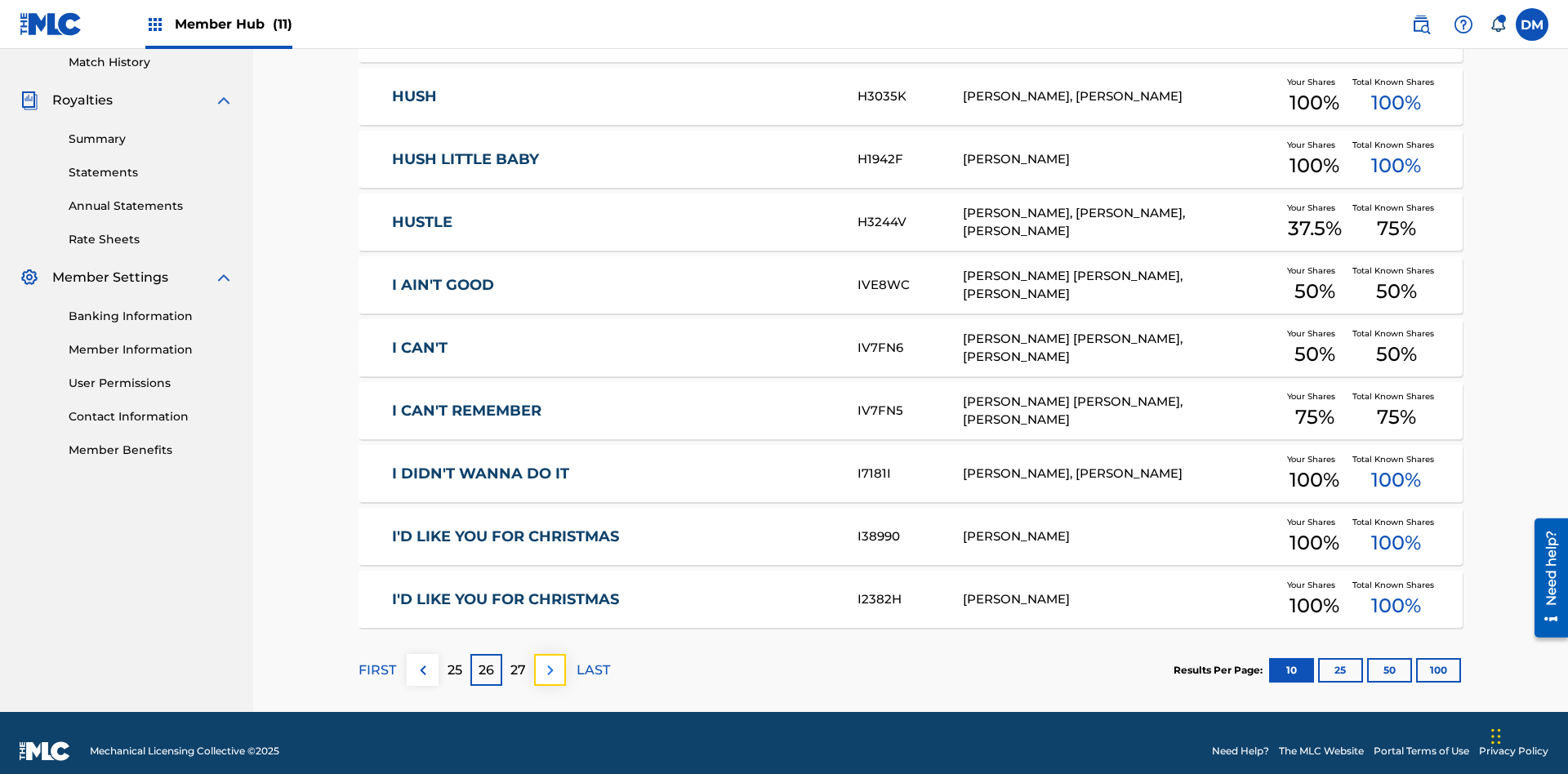
click at [550, 661] on img at bounding box center [551, 671] width 20 height 20
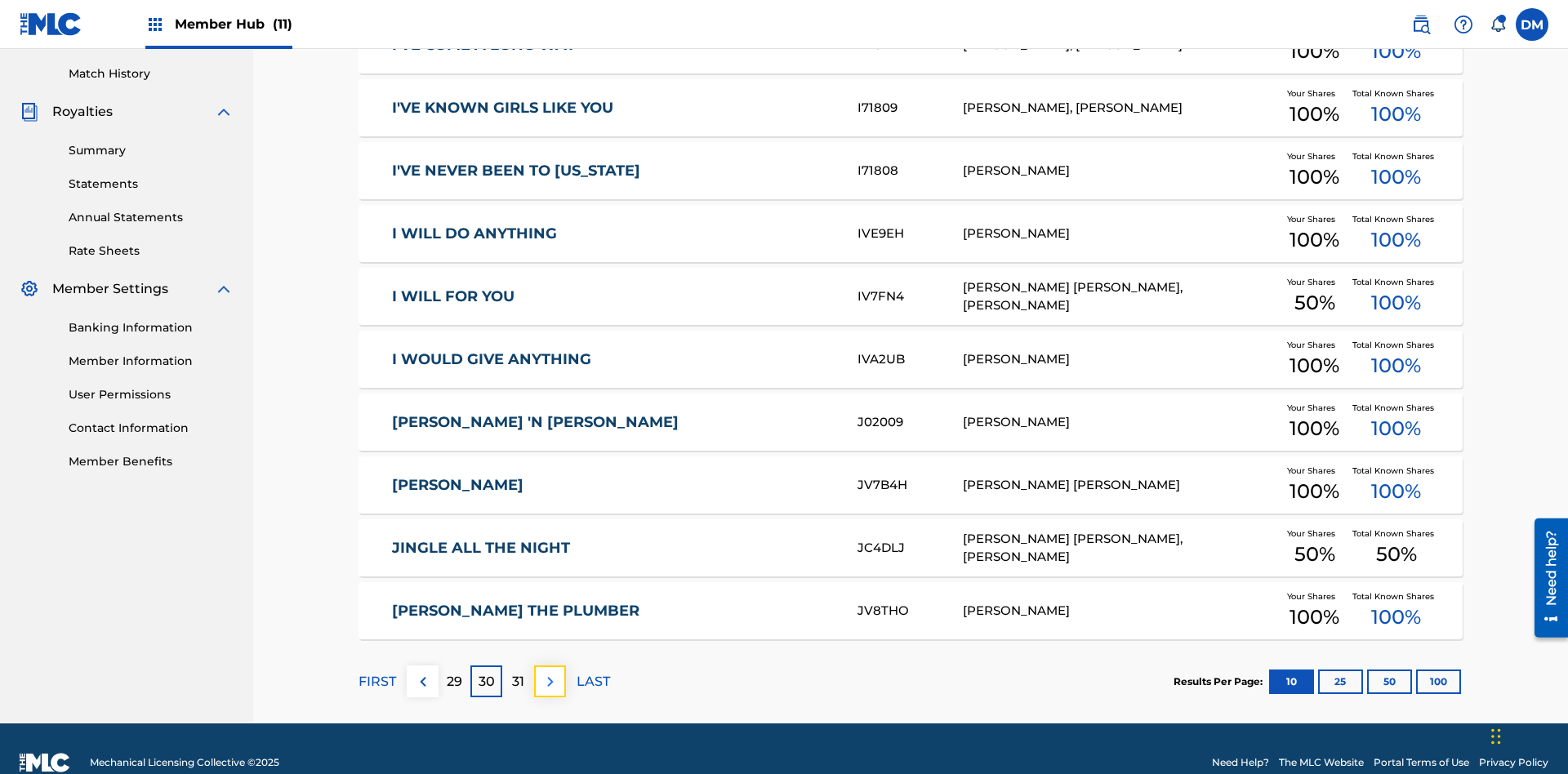
click at [550, 672] on img at bounding box center [551, 682] width 20 height 20
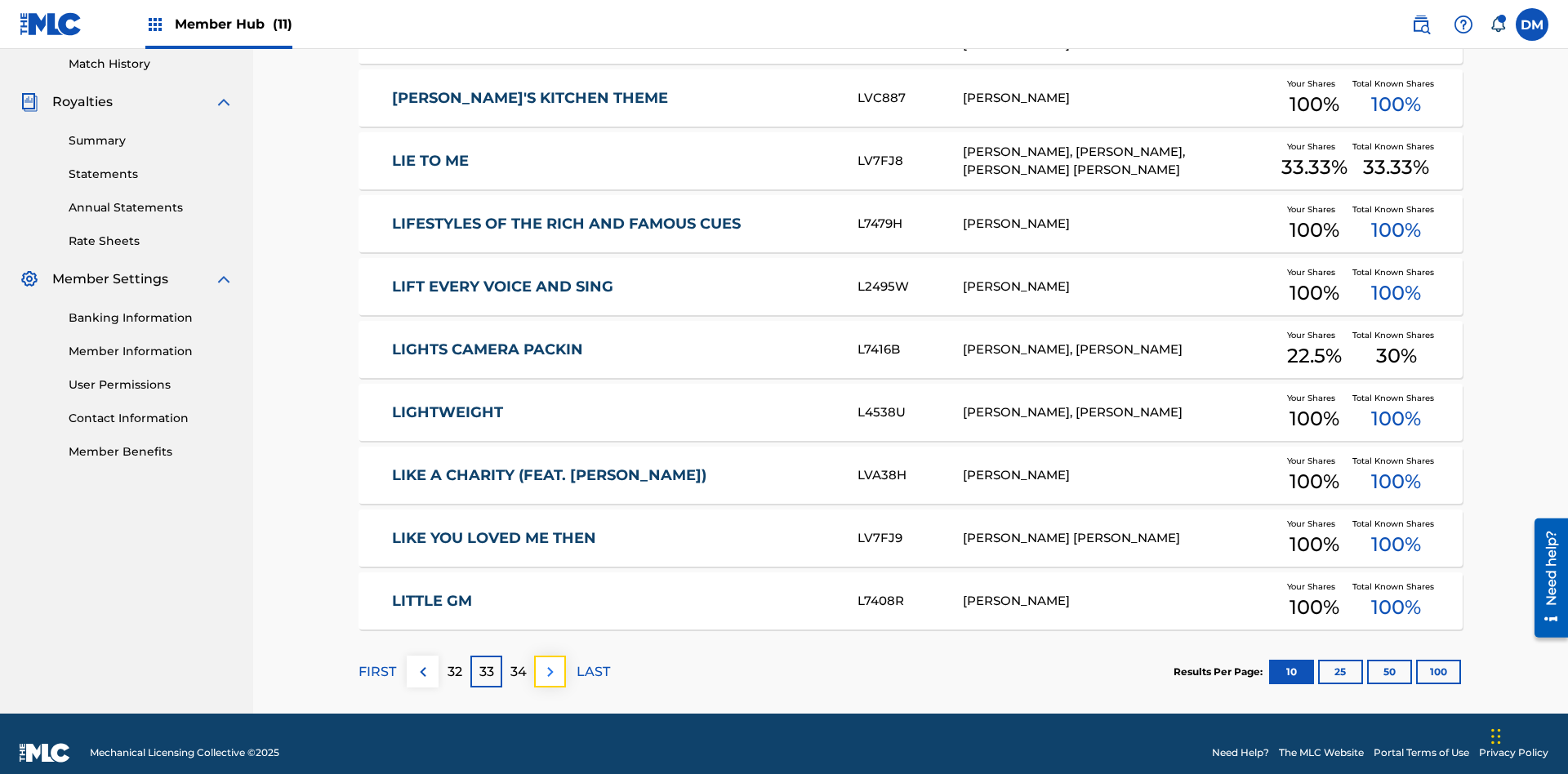
click at [550, 662] on img at bounding box center [551, 672] width 20 height 20
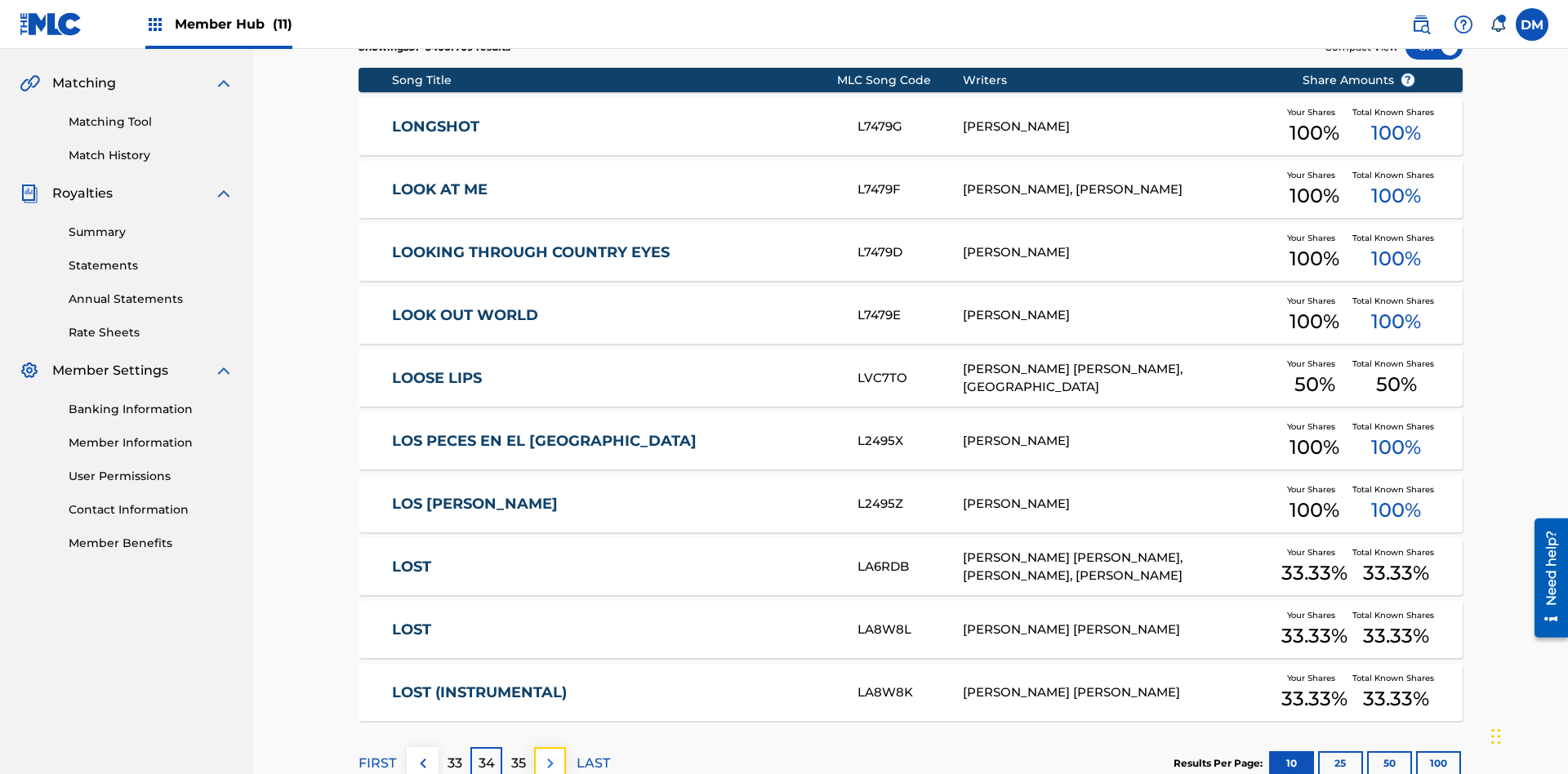
click at [550, 753] on img at bounding box center [551, 763] width 20 height 20
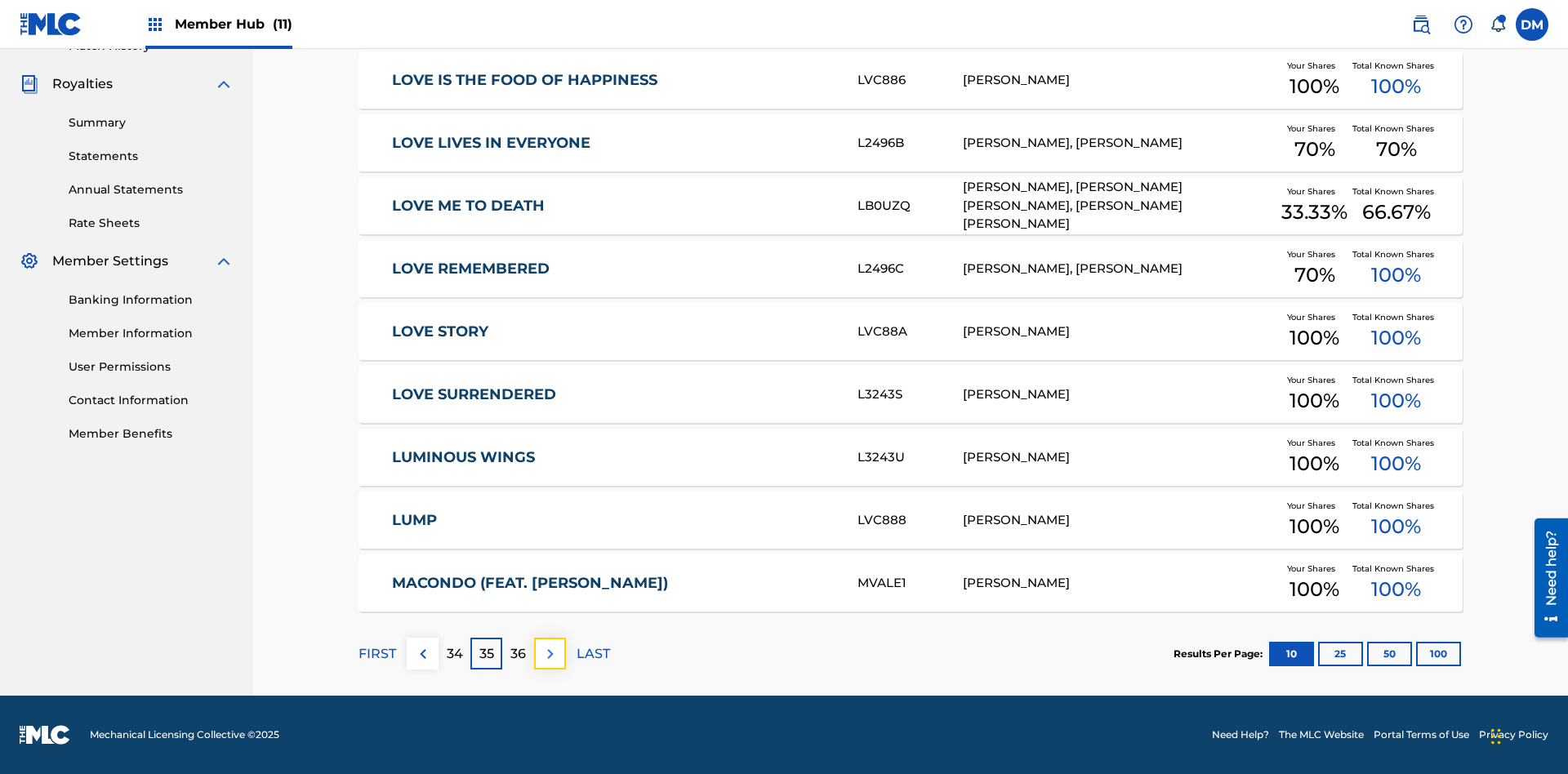
click at [550, 653] on img at bounding box center [551, 654] width 20 height 20
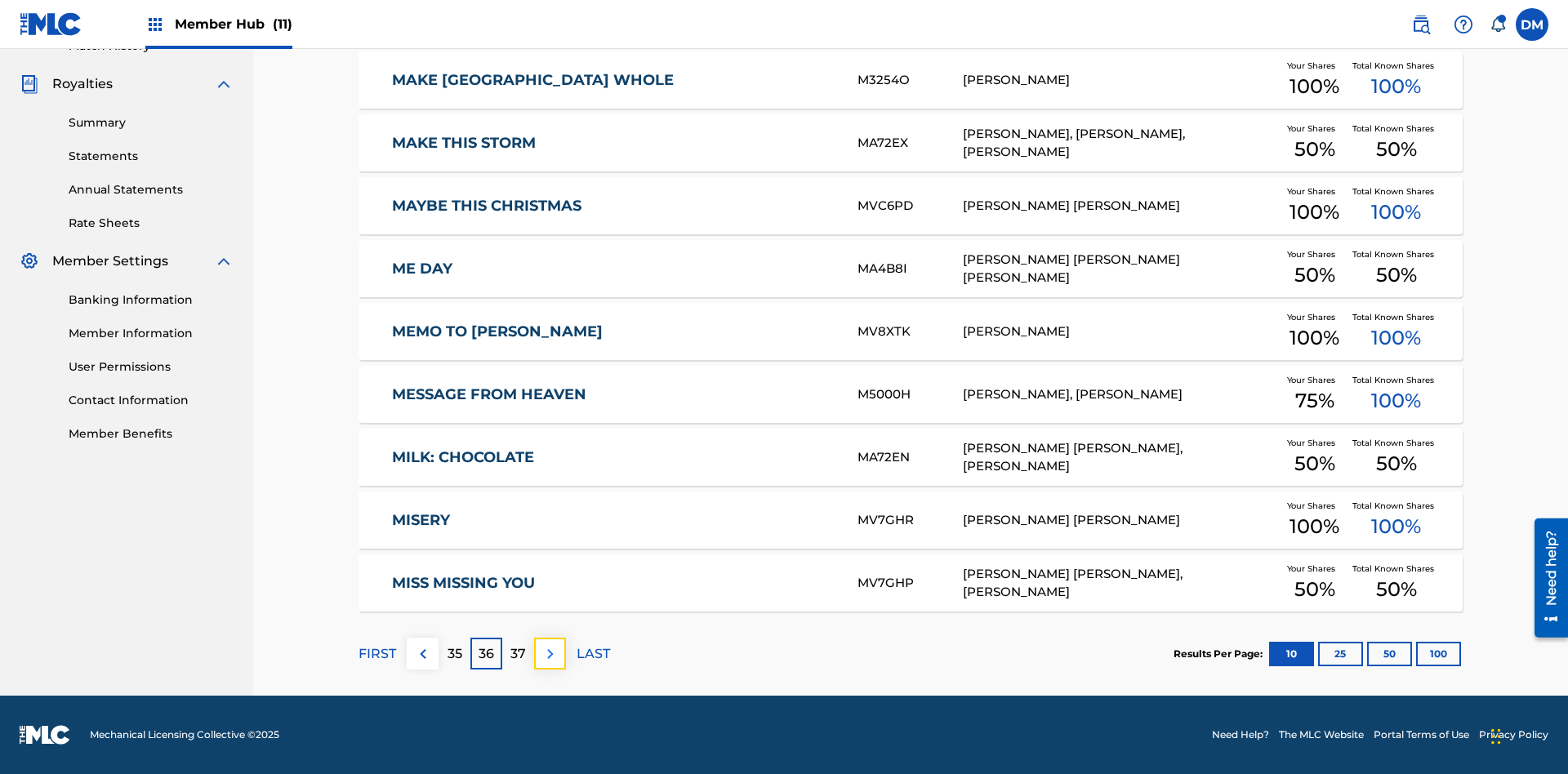
click at [550, 653] on img at bounding box center [551, 654] width 20 height 20
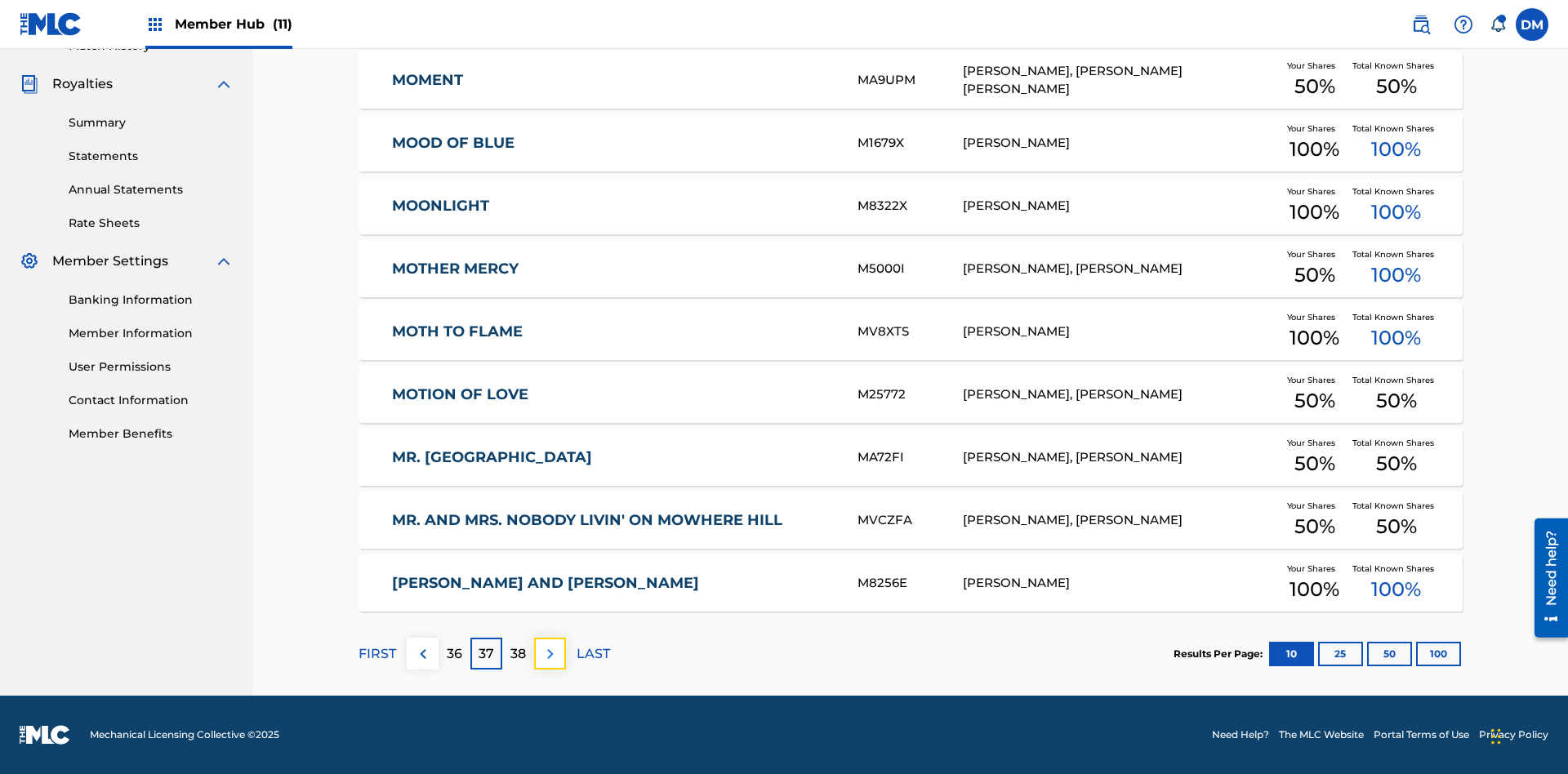
click at [550, 653] on img at bounding box center [551, 654] width 20 height 20
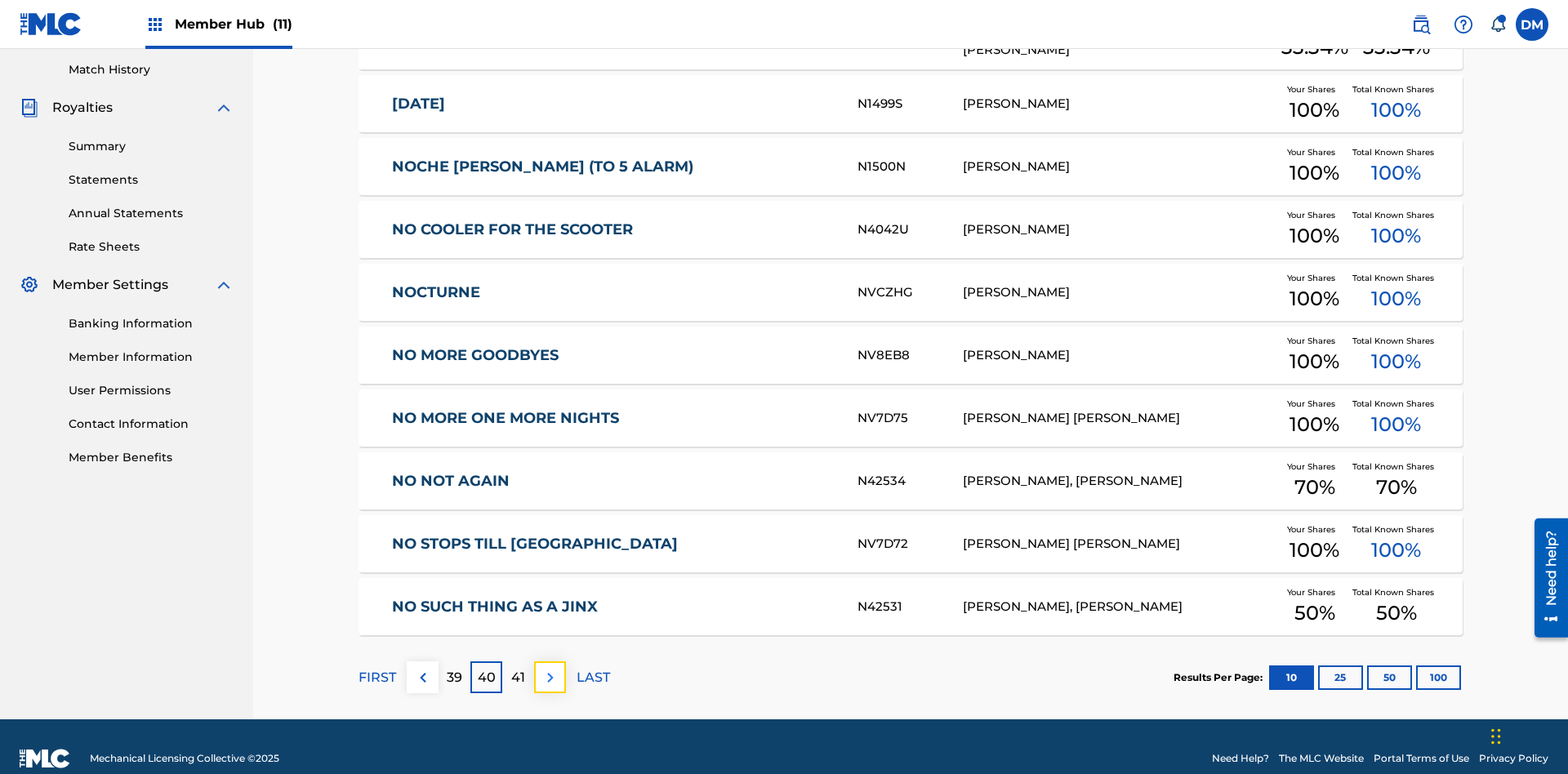
click at [550, 668] on img at bounding box center [551, 678] width 20 height 20
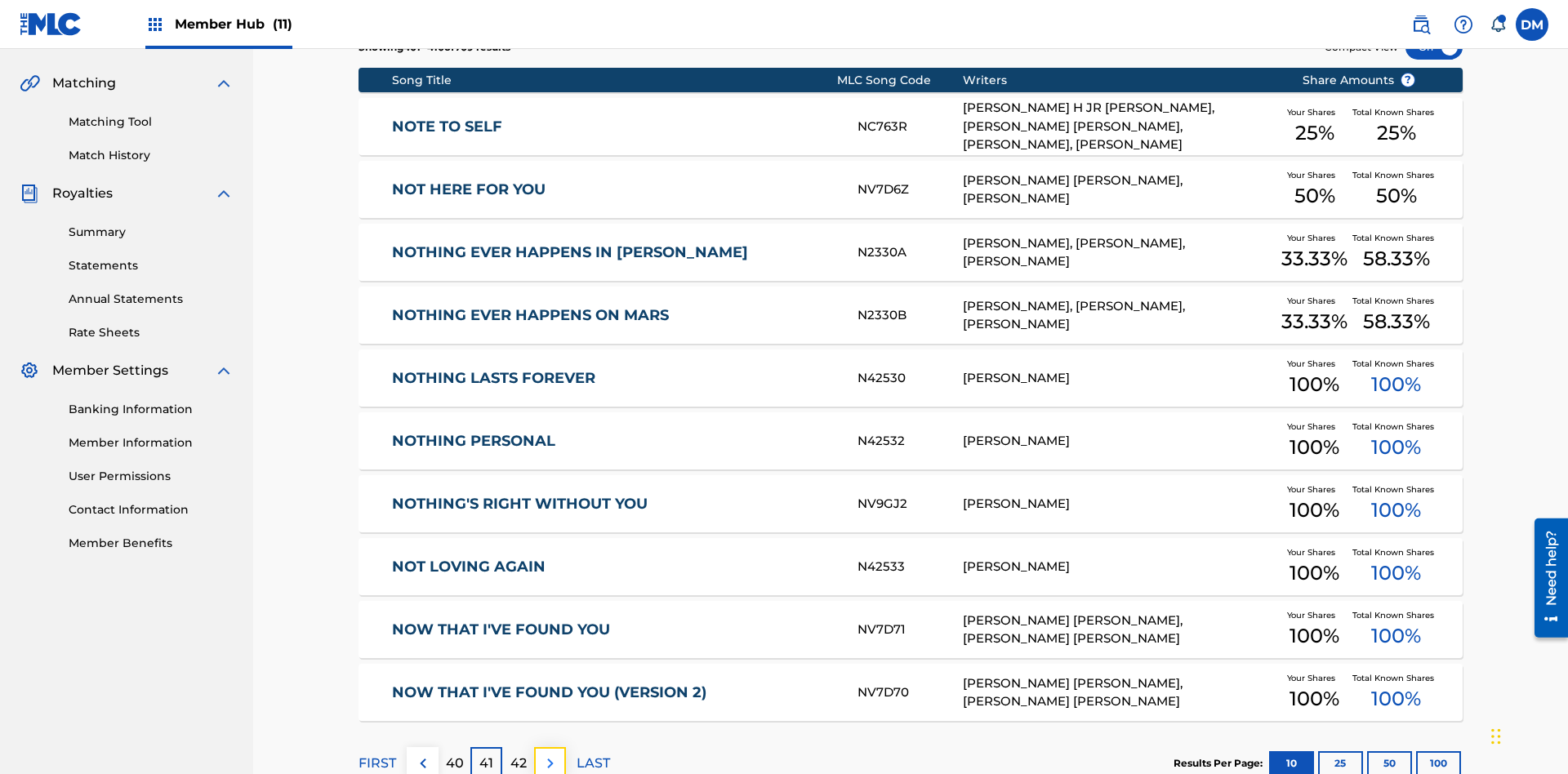
click at [550, 753] on img at bounding box center [551, 763] width 20 height 20
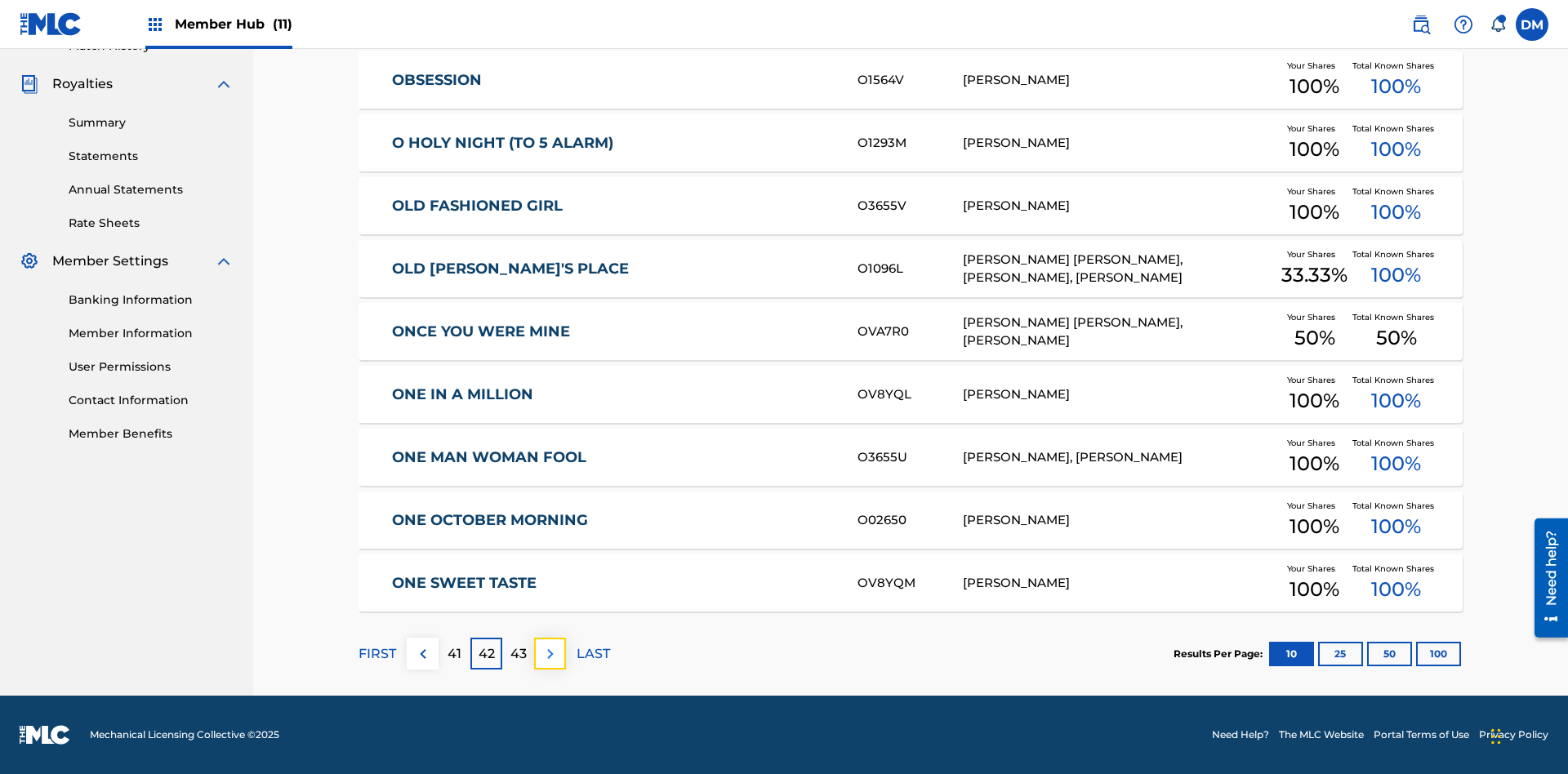
click at [550, 653] on img at bounding box center [551, 654] width 20 height 20
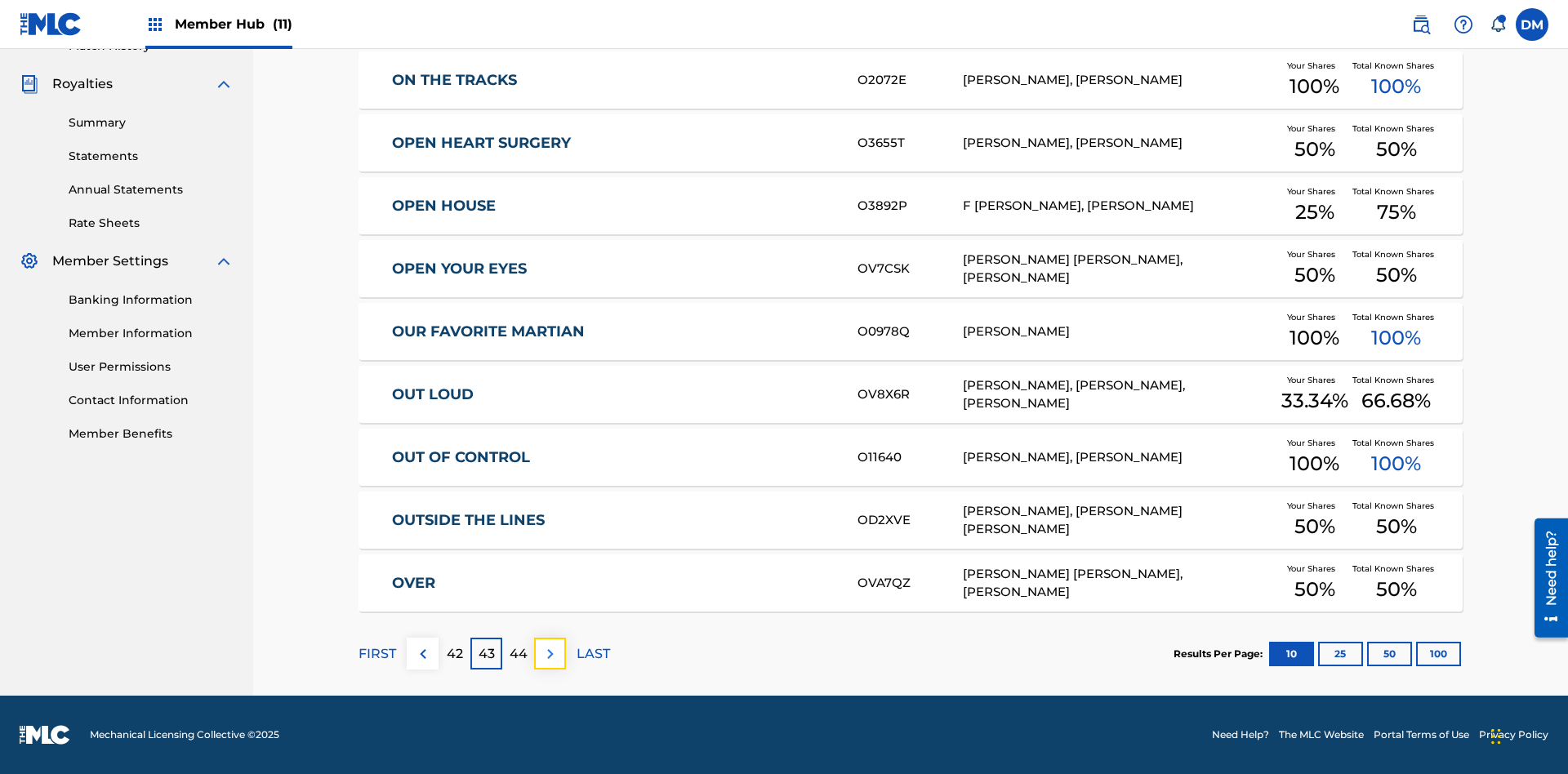
click at [550, 653] on img at bounding box center [551, 654] width 20 height 20
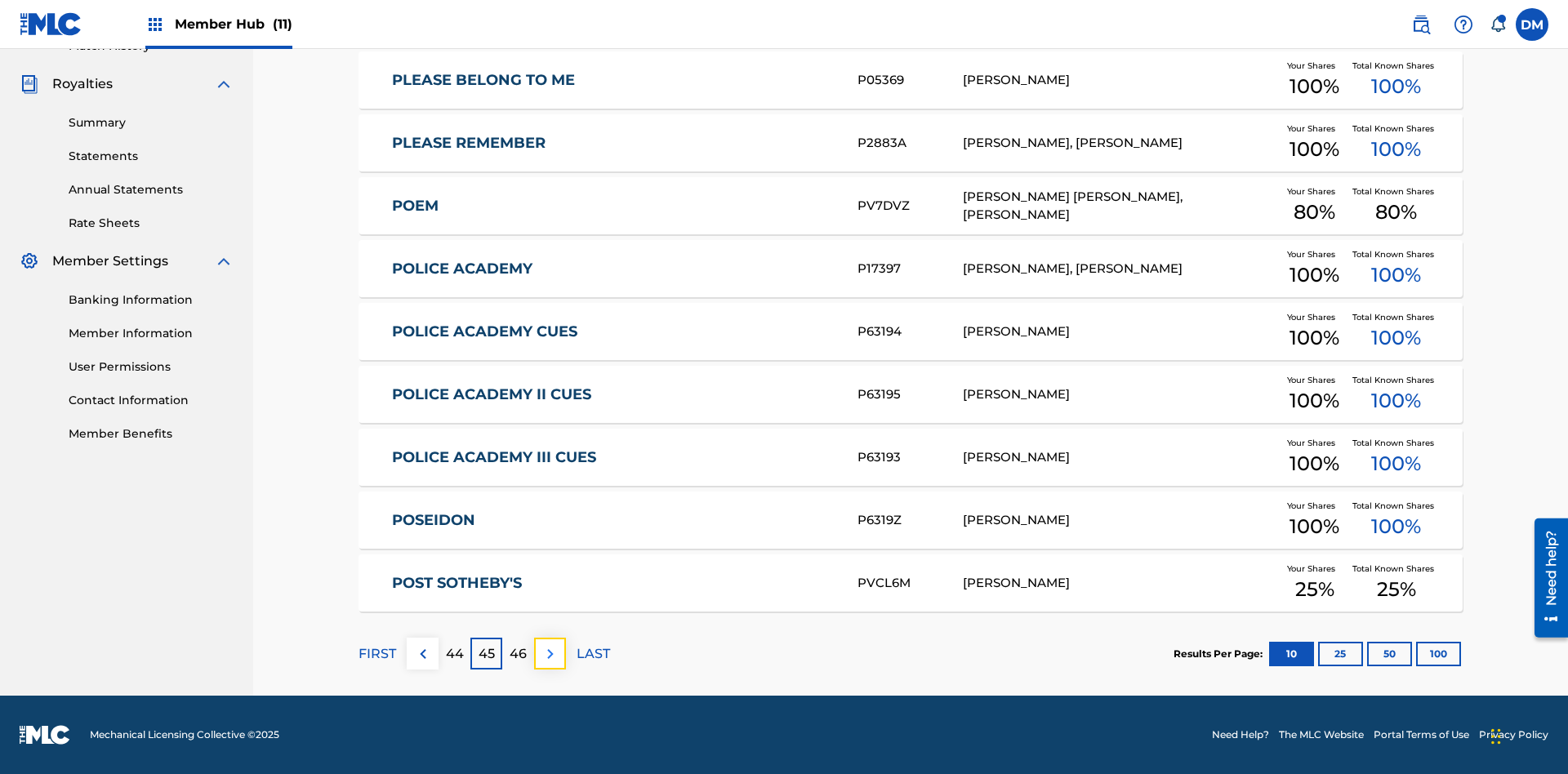
click at [550, 653] on img at bounding box center [551, 654] width 20 height 20
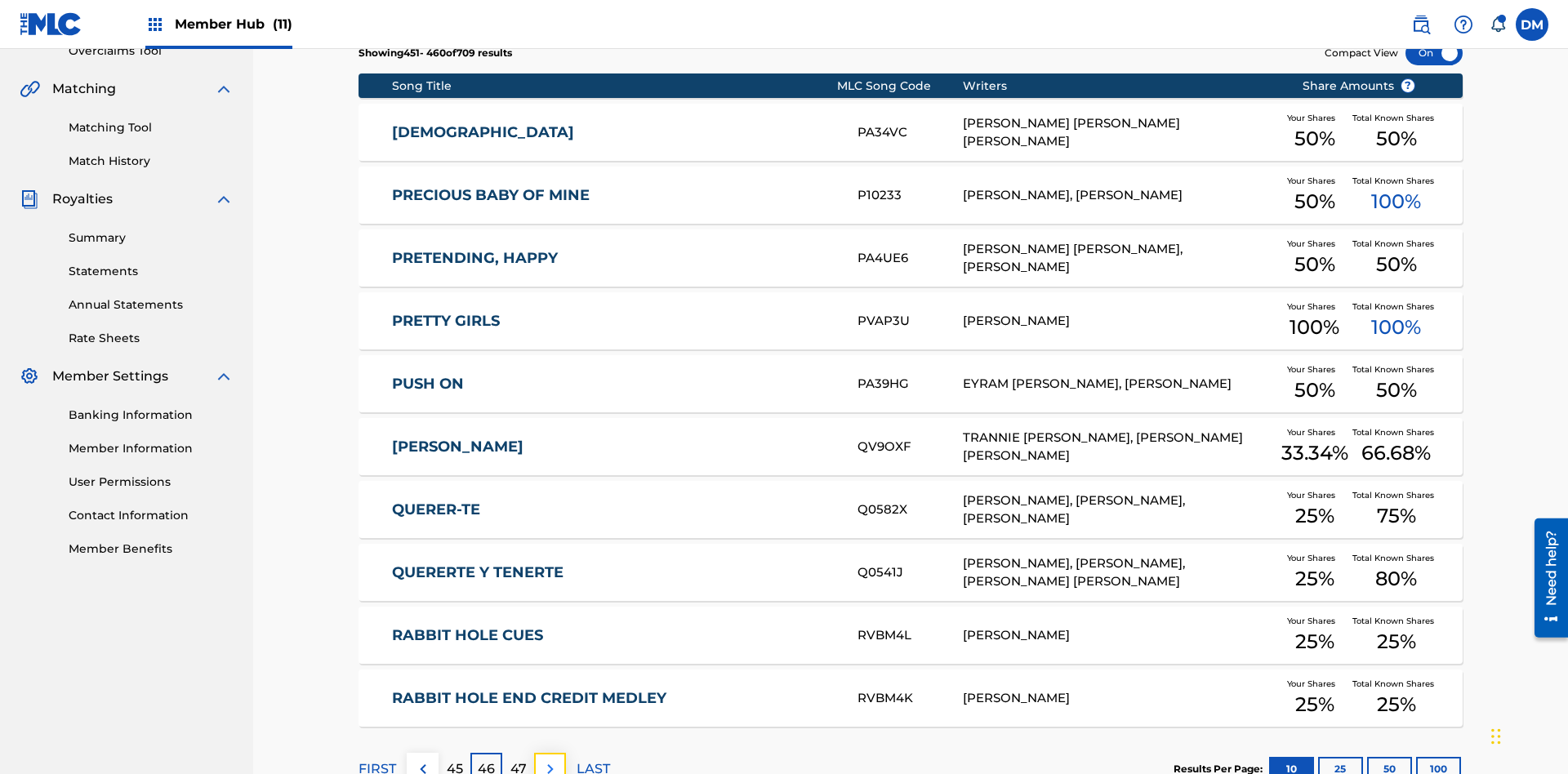
click at [550, 760] on img at bounding box center [551, 770] width 20 height 20
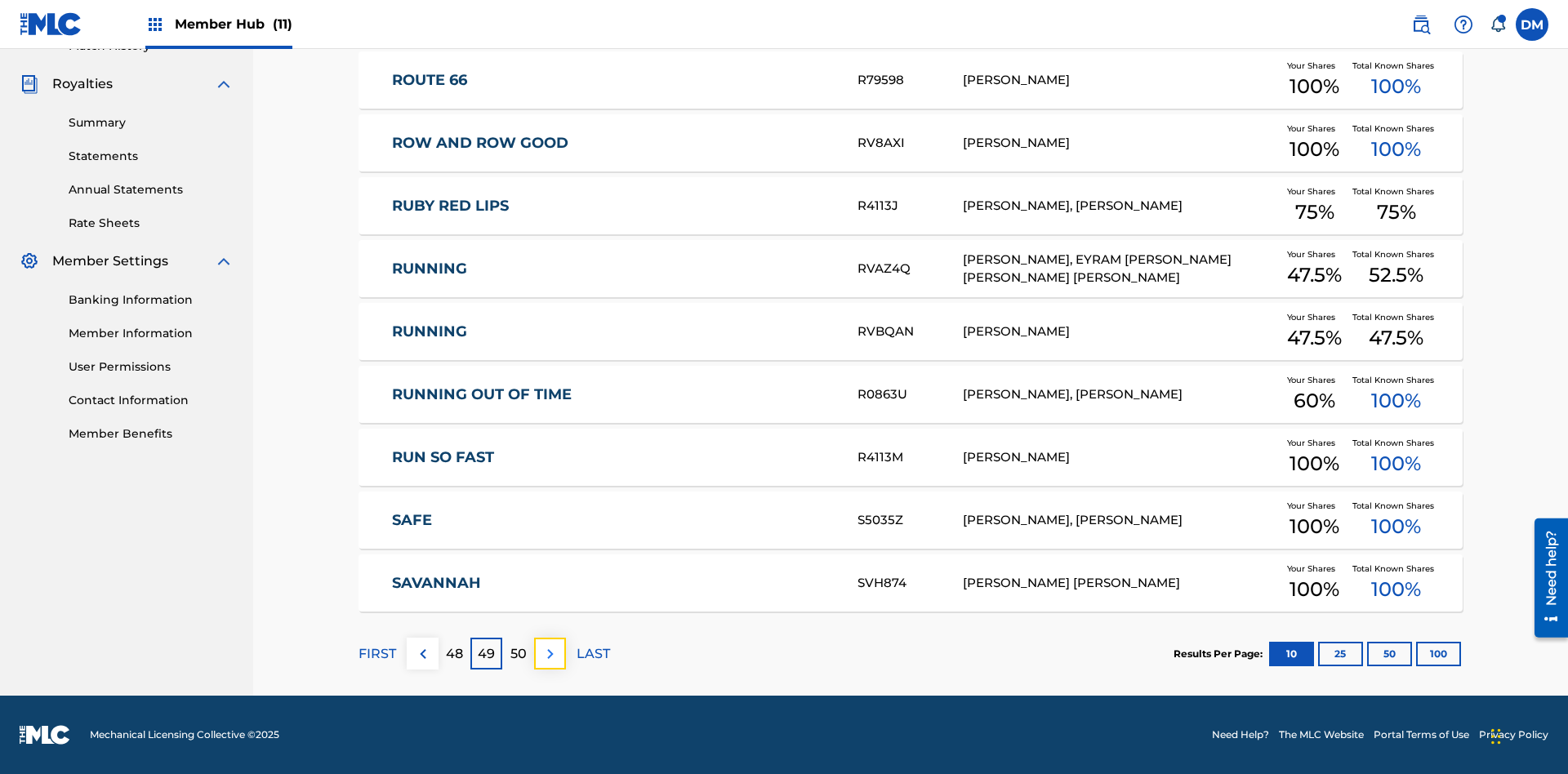
click at [550, 653] on img at bounding box center [551, 654] width 20 height 20
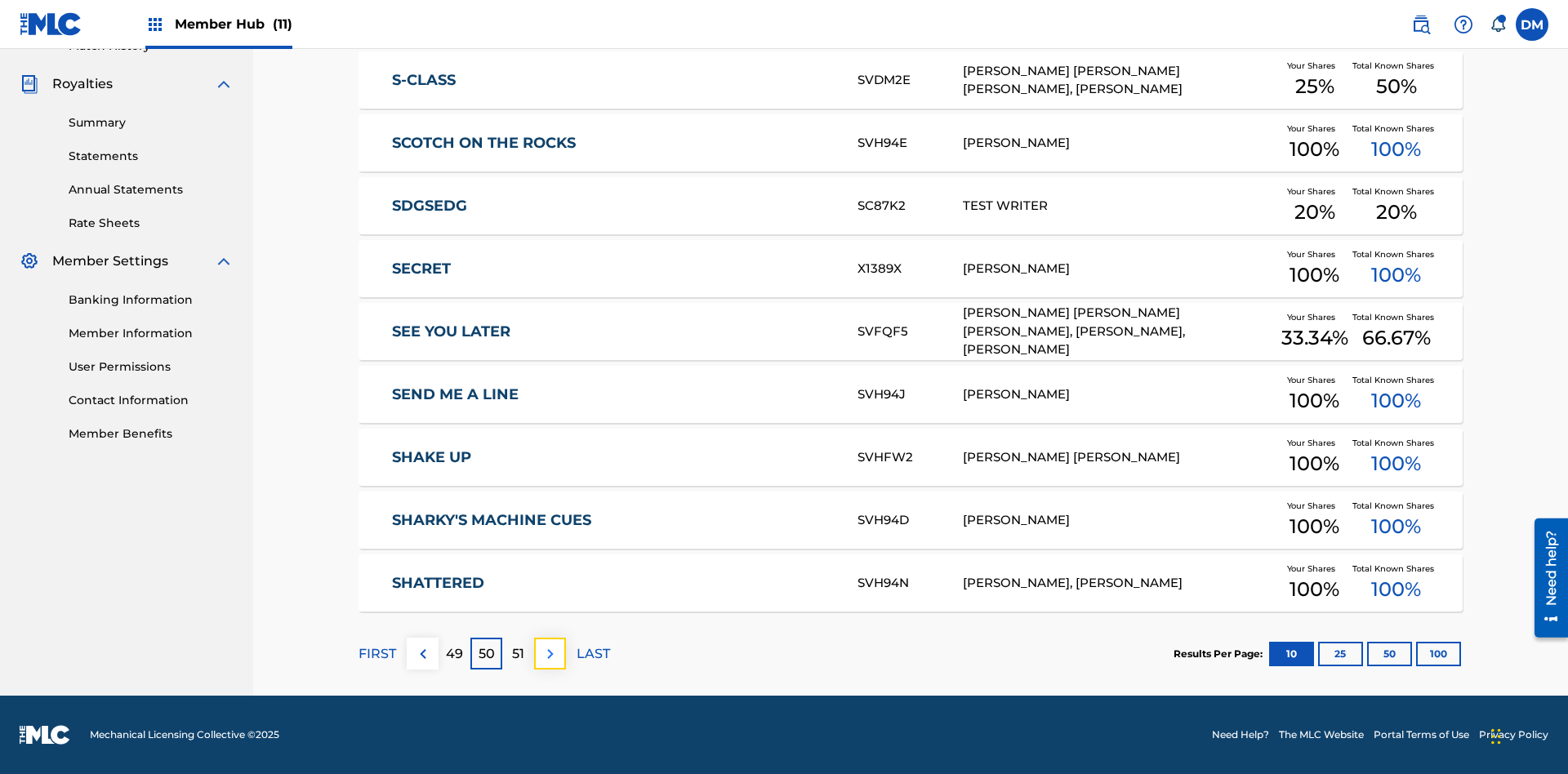
click at [550, 653] on img at bounding box center [551, 654] width 20 height 20
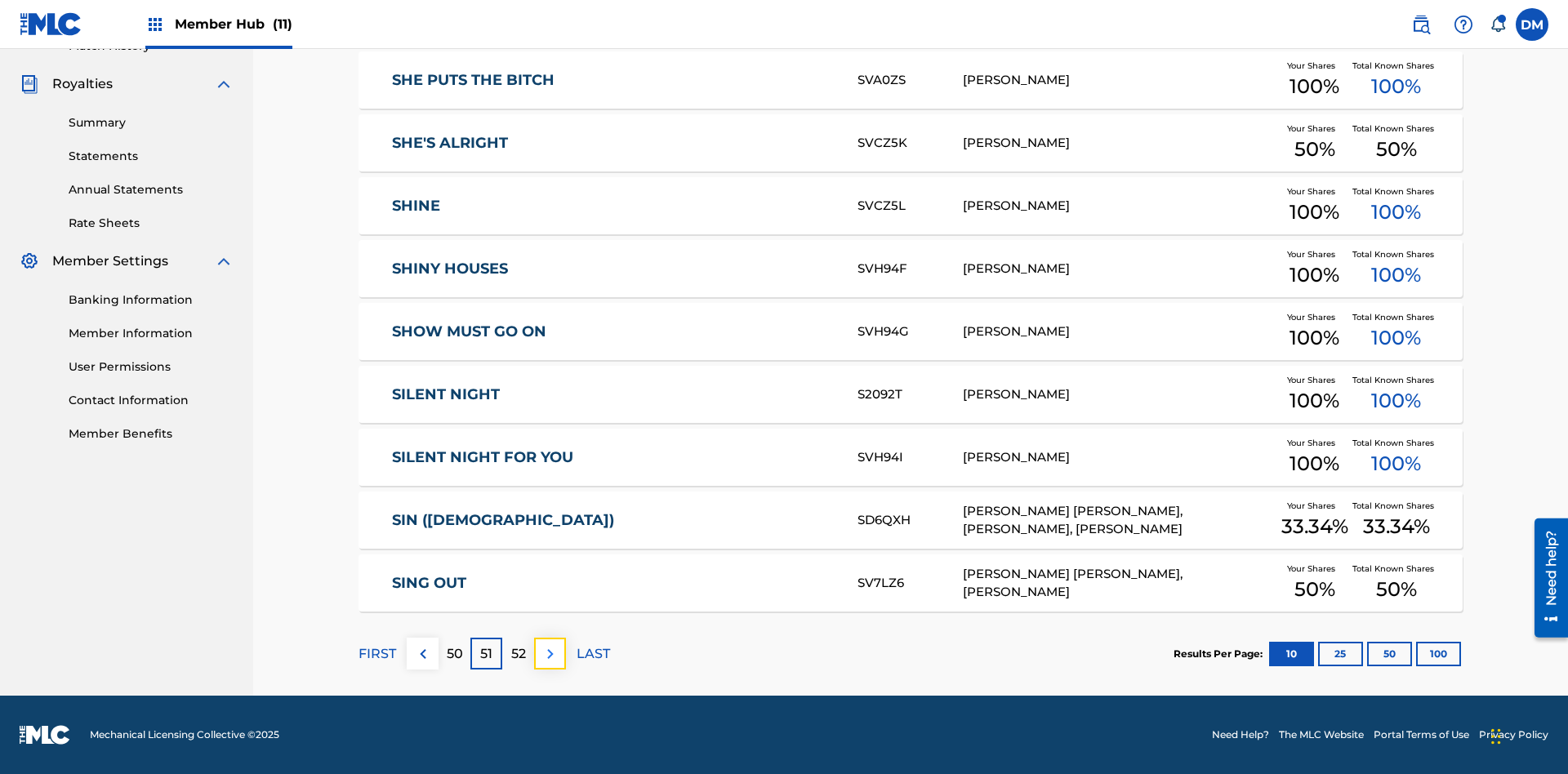
click at [550, 653] on img at bounding box center [551, 654] width 20 height 20
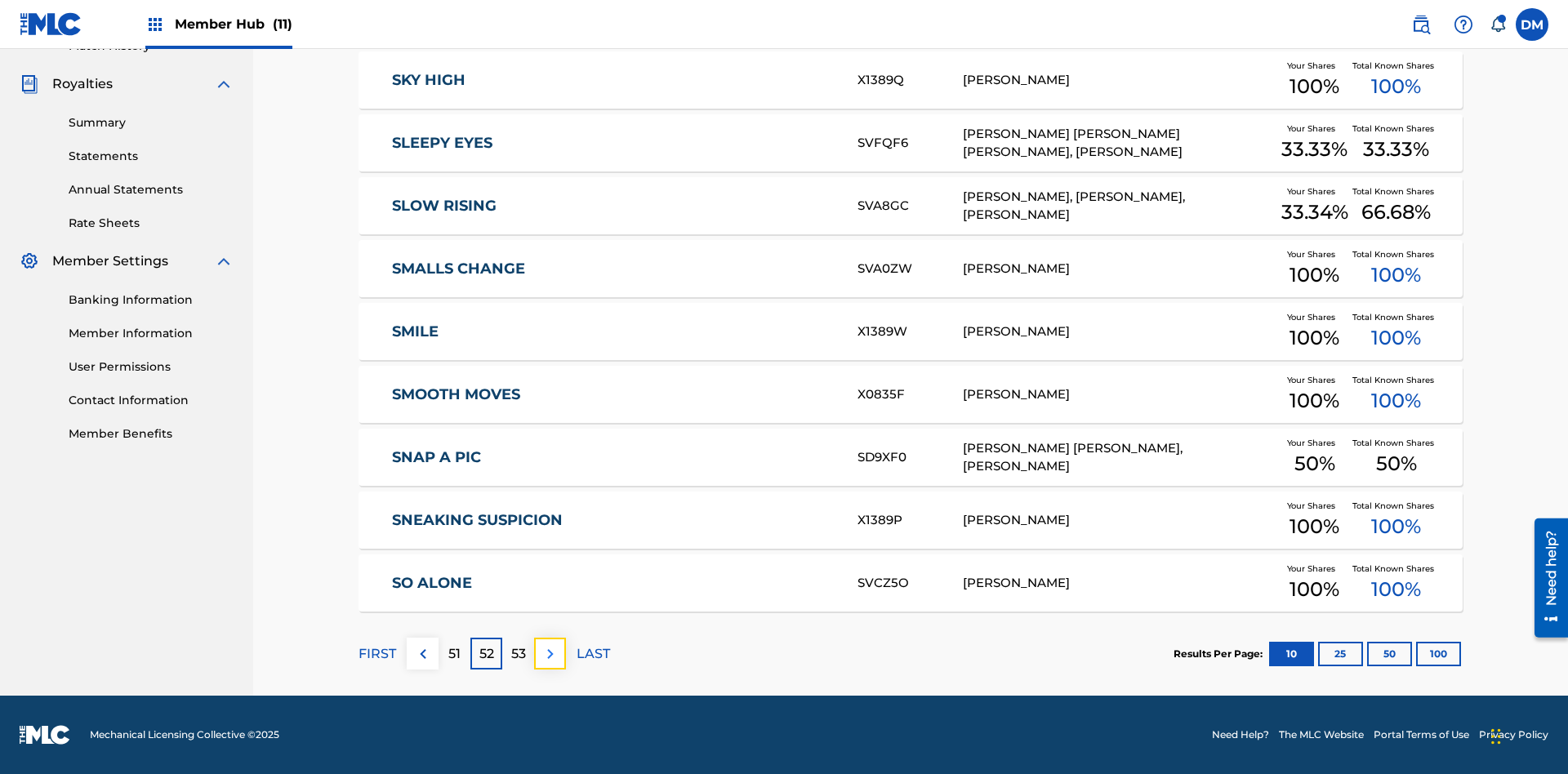
click at [550, 653] on img at bounding box center [551, 654] width 20 height 20
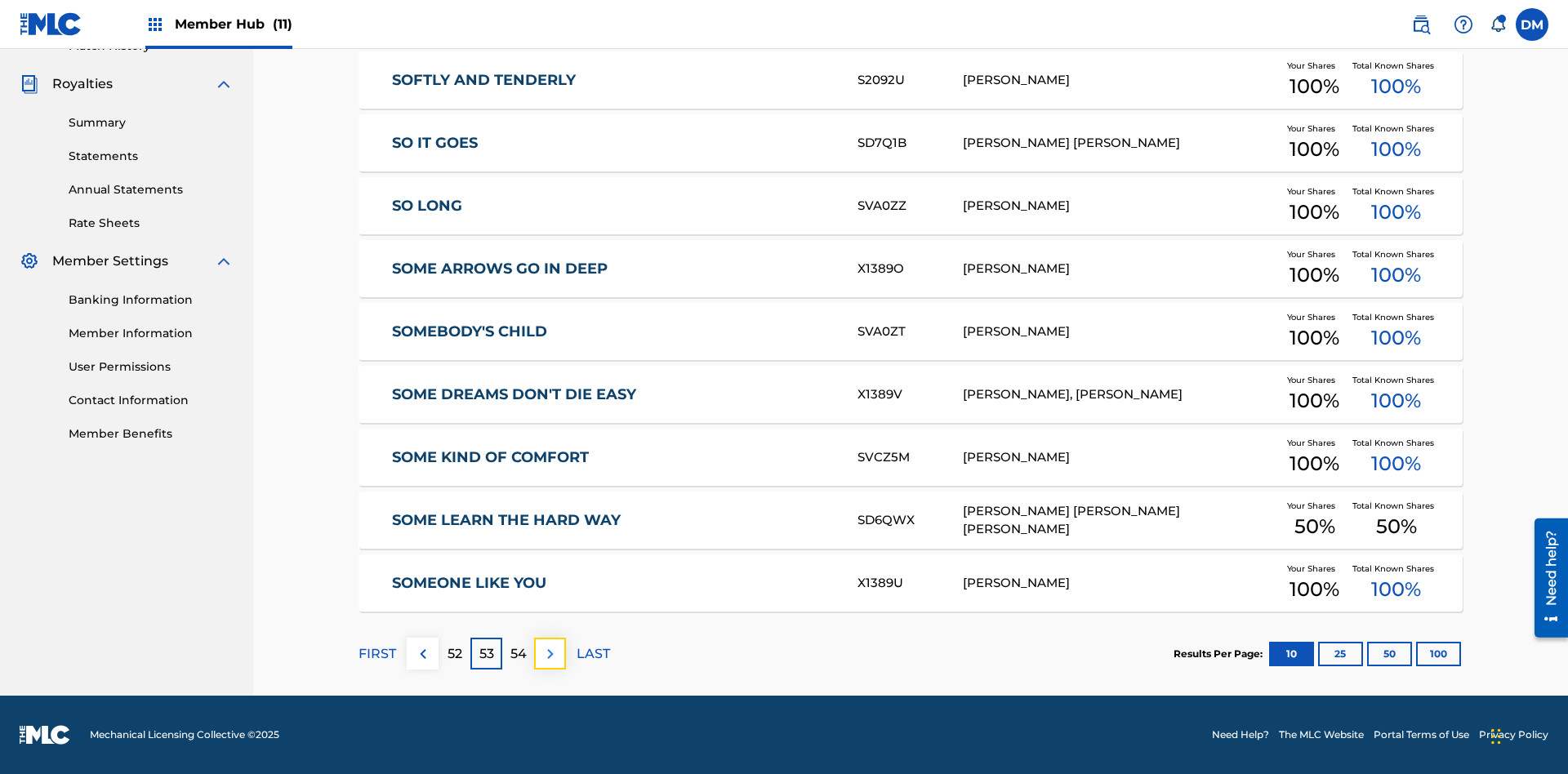
click at [550, 653] on img at bounding box center [551, 654] width 20 height 20
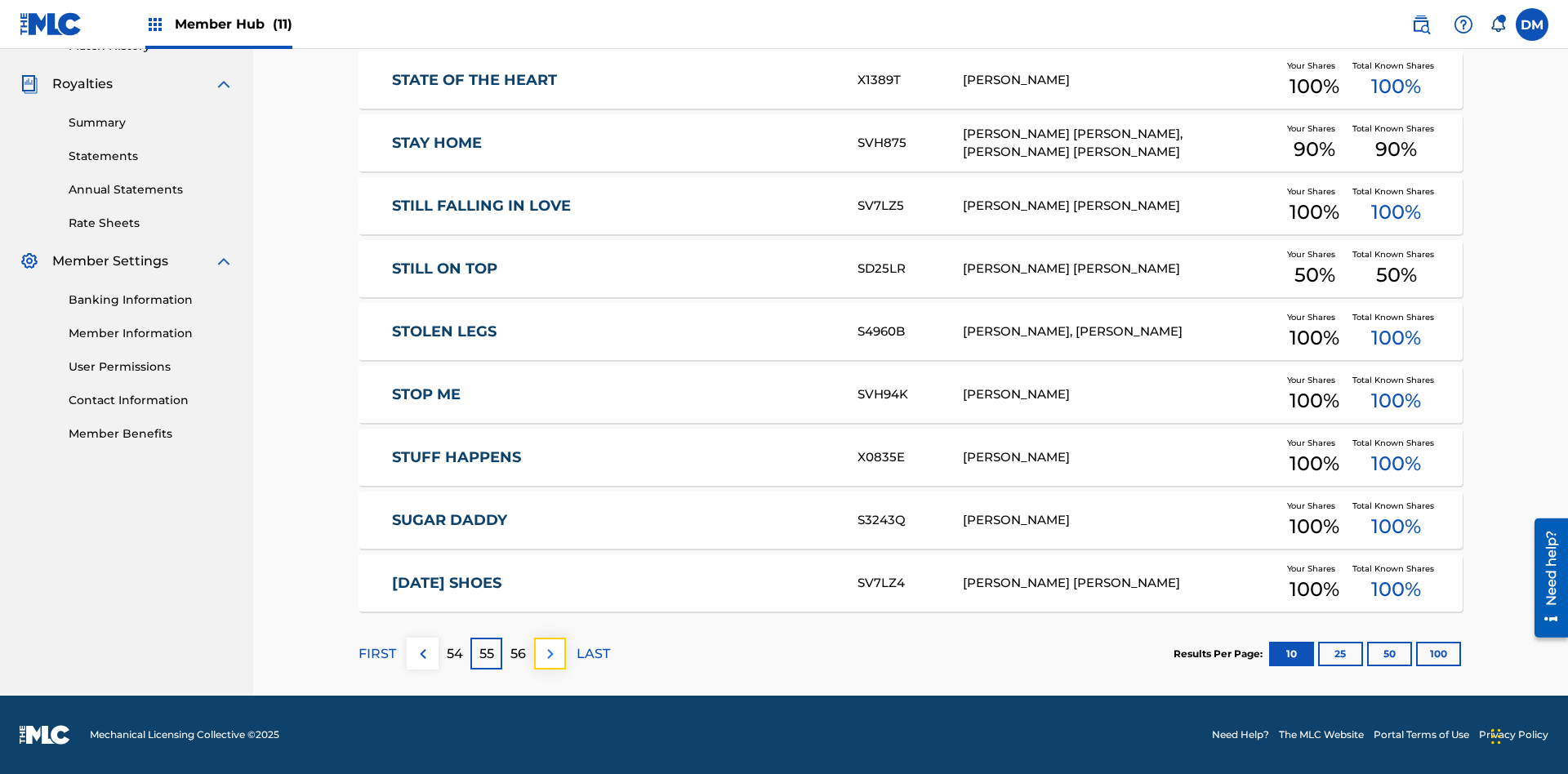
click at [550, 653] on img at bounding box center [551, 654] width 20 height 20
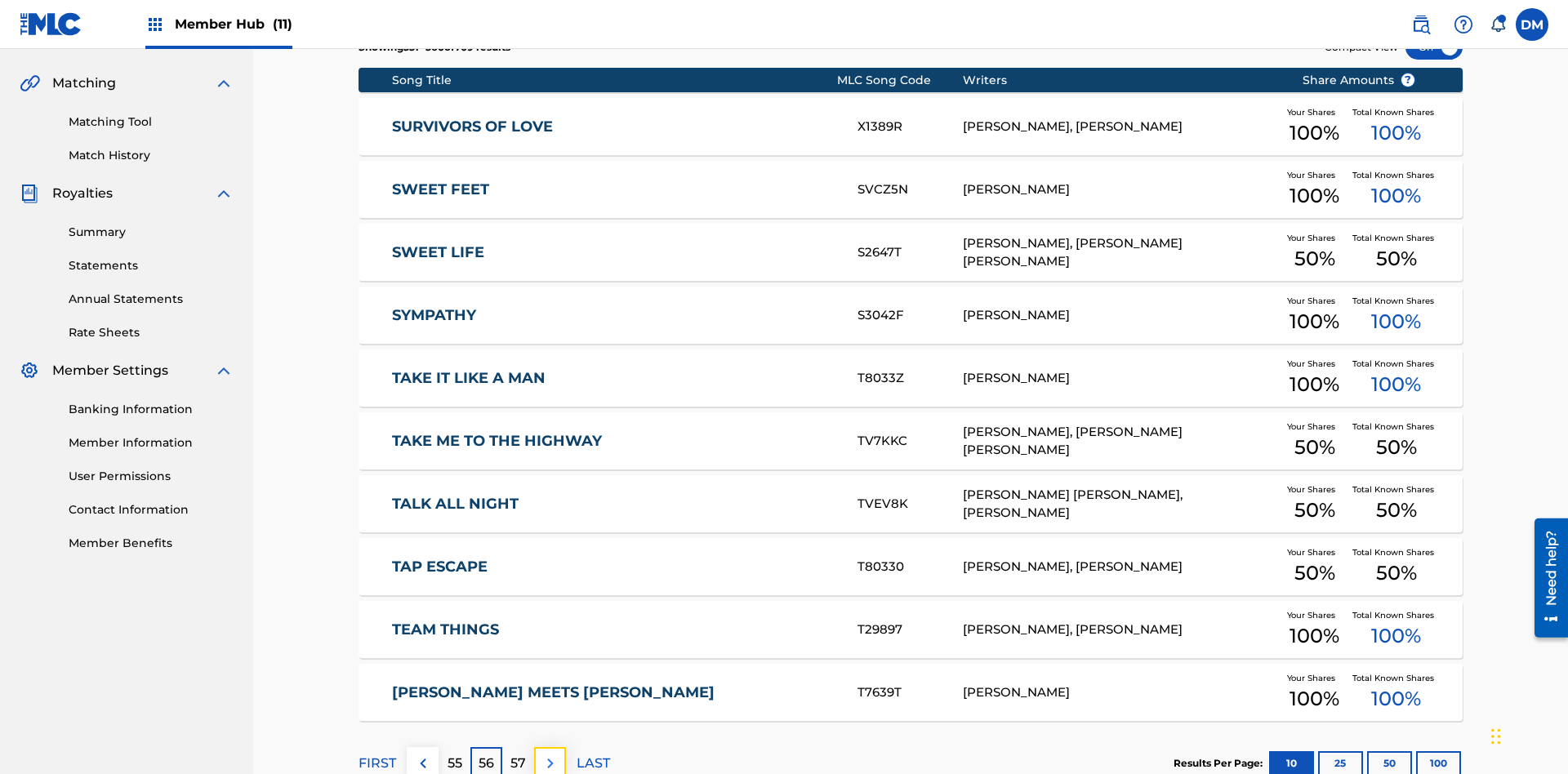
click at [550, 753] on img at bounding box center [551, 763] width 20 height 20
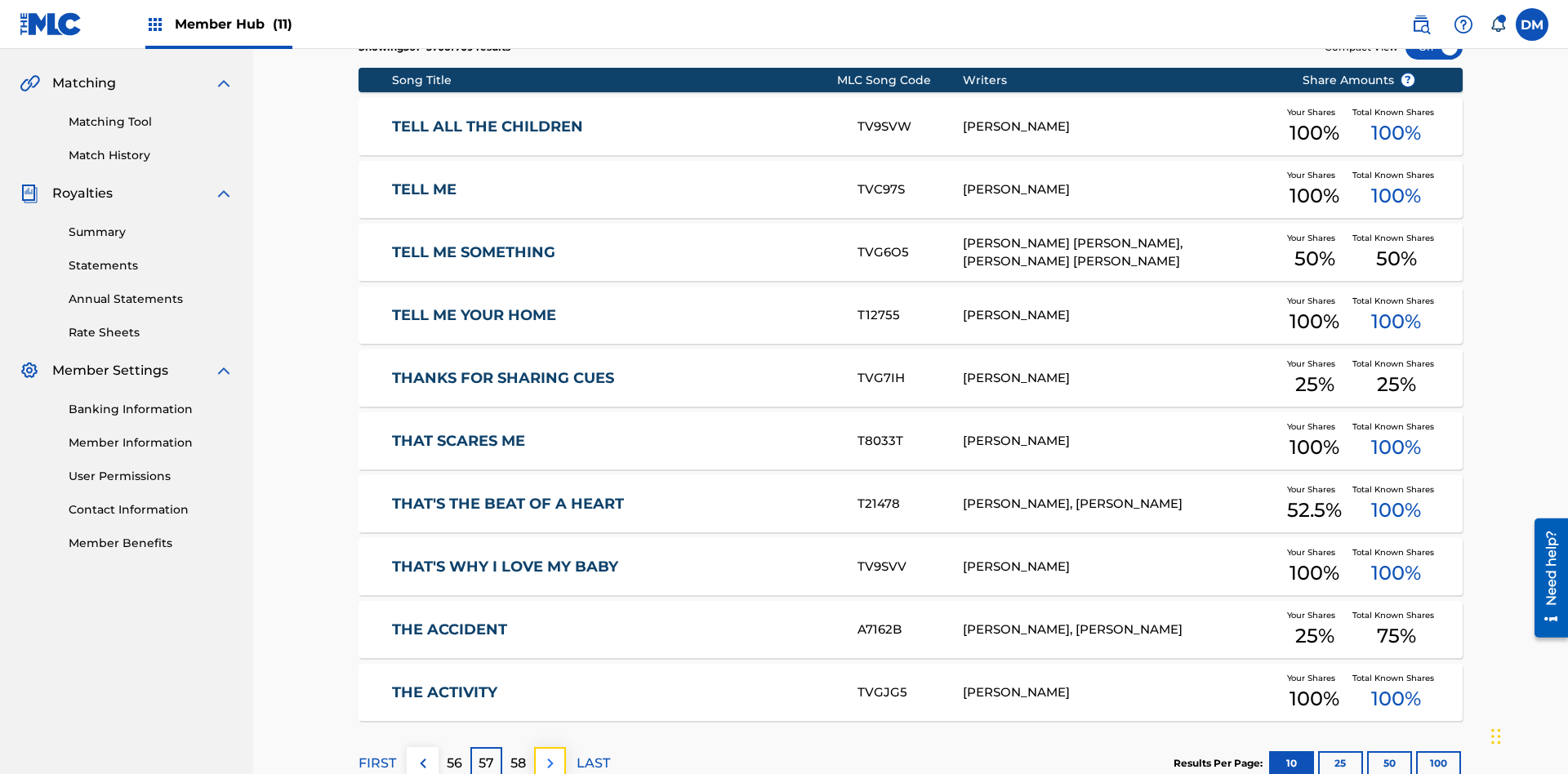
click at [550, 753] on img at bounding box center [551, 763] width 20 height 20
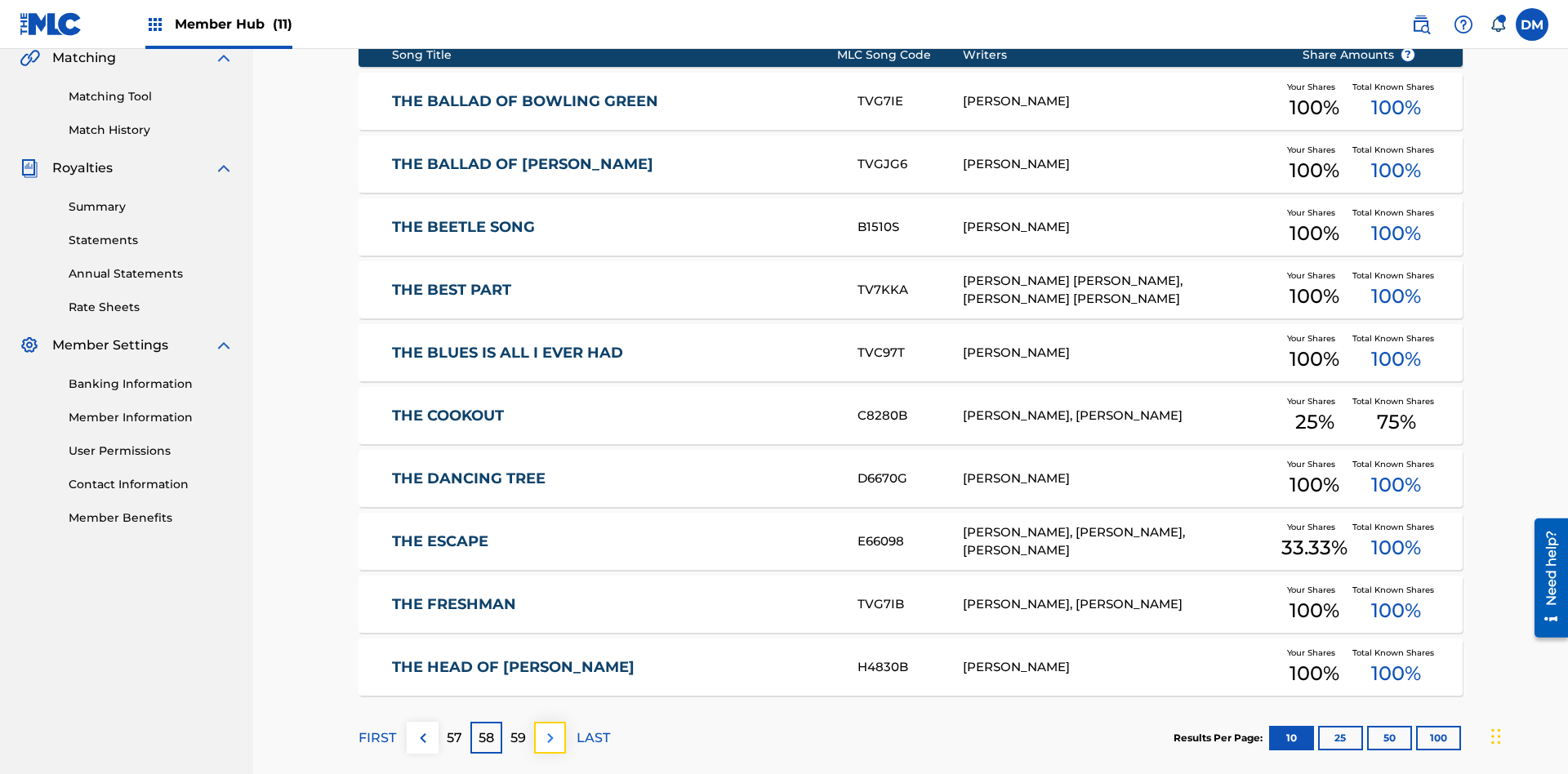
click at [550, 728] on img at bounding box center [551, 738] width 20 height 20
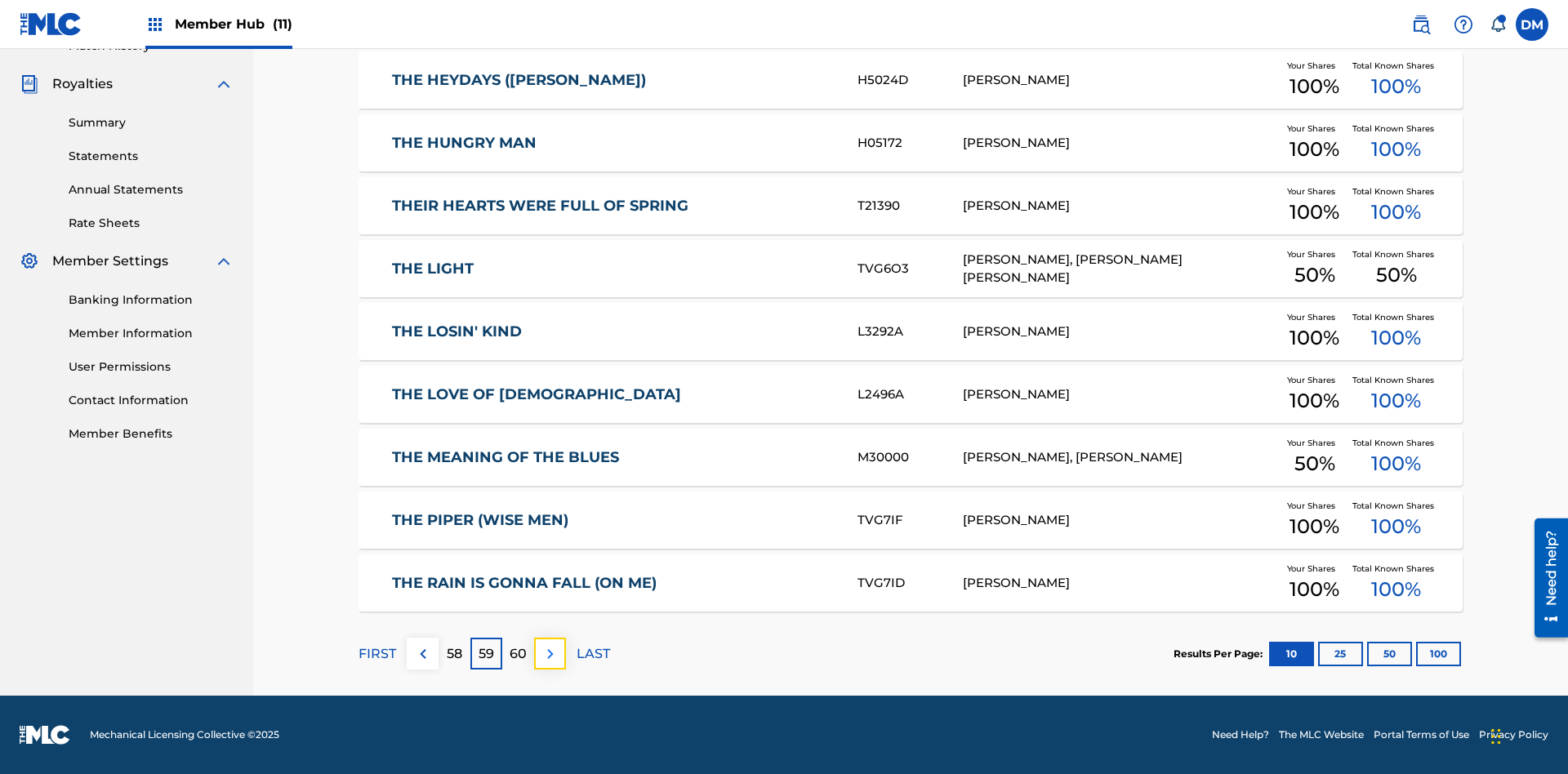
click at [550, 653] on img at bounding box center [551, 654] width 20 height 20
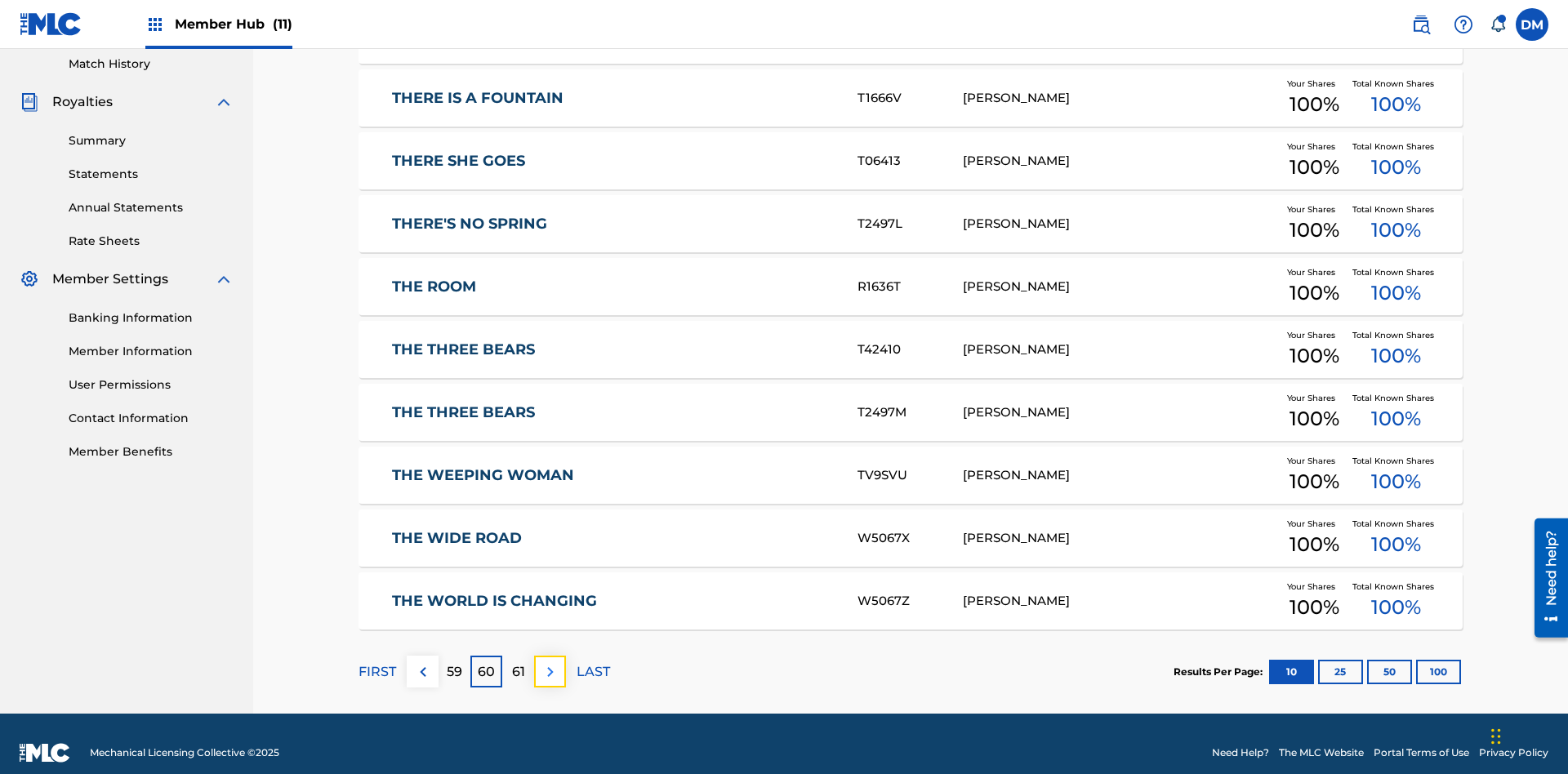
click at [550, 662] on img at bounding box center [551, 672] width 20 height 20
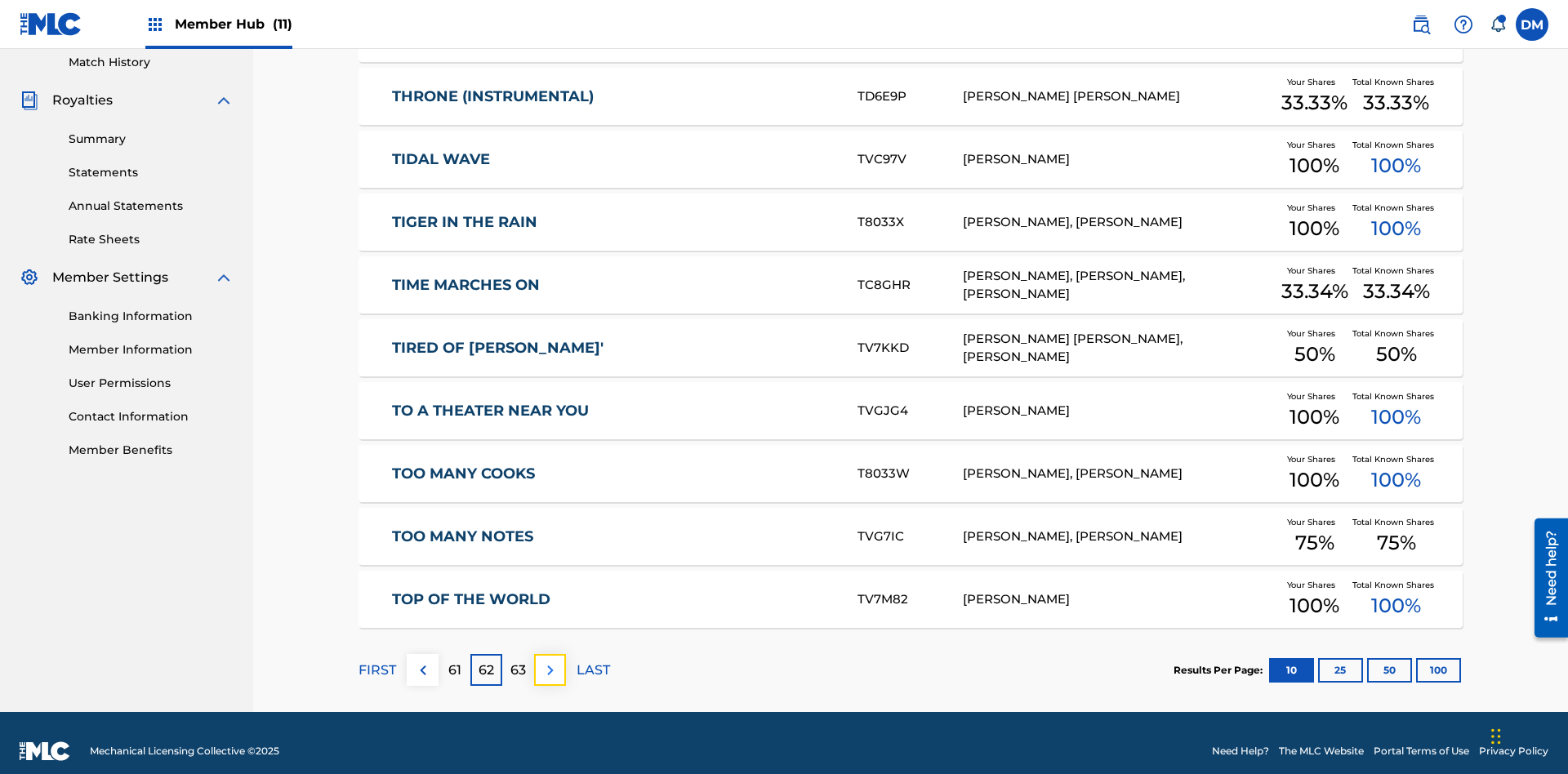
click at [550, 661] on img at bounding box center [551, 671] width 20 height 20
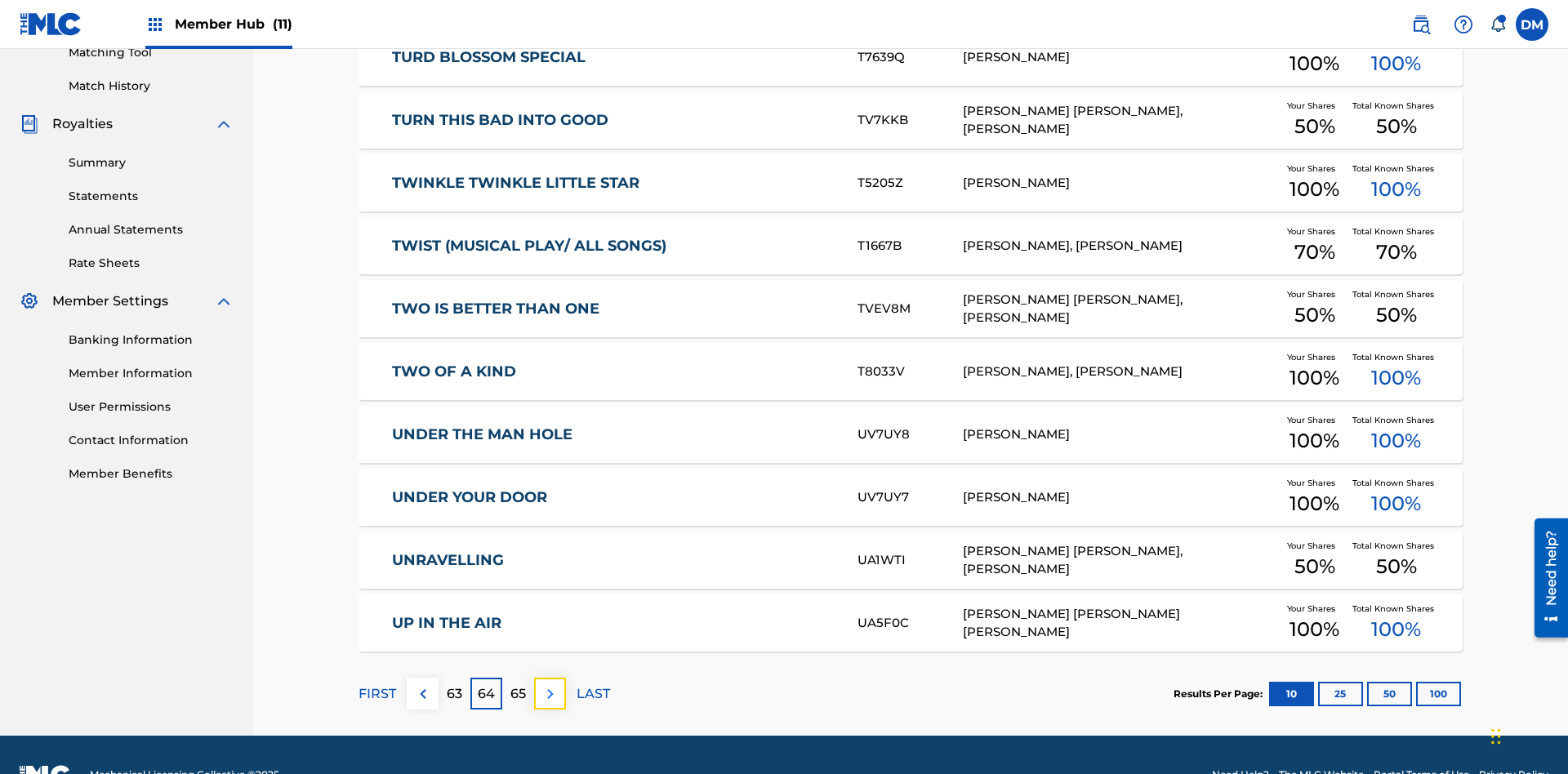
click at [550, 684] on img at bounding box center [551, 694] width 20 height 20
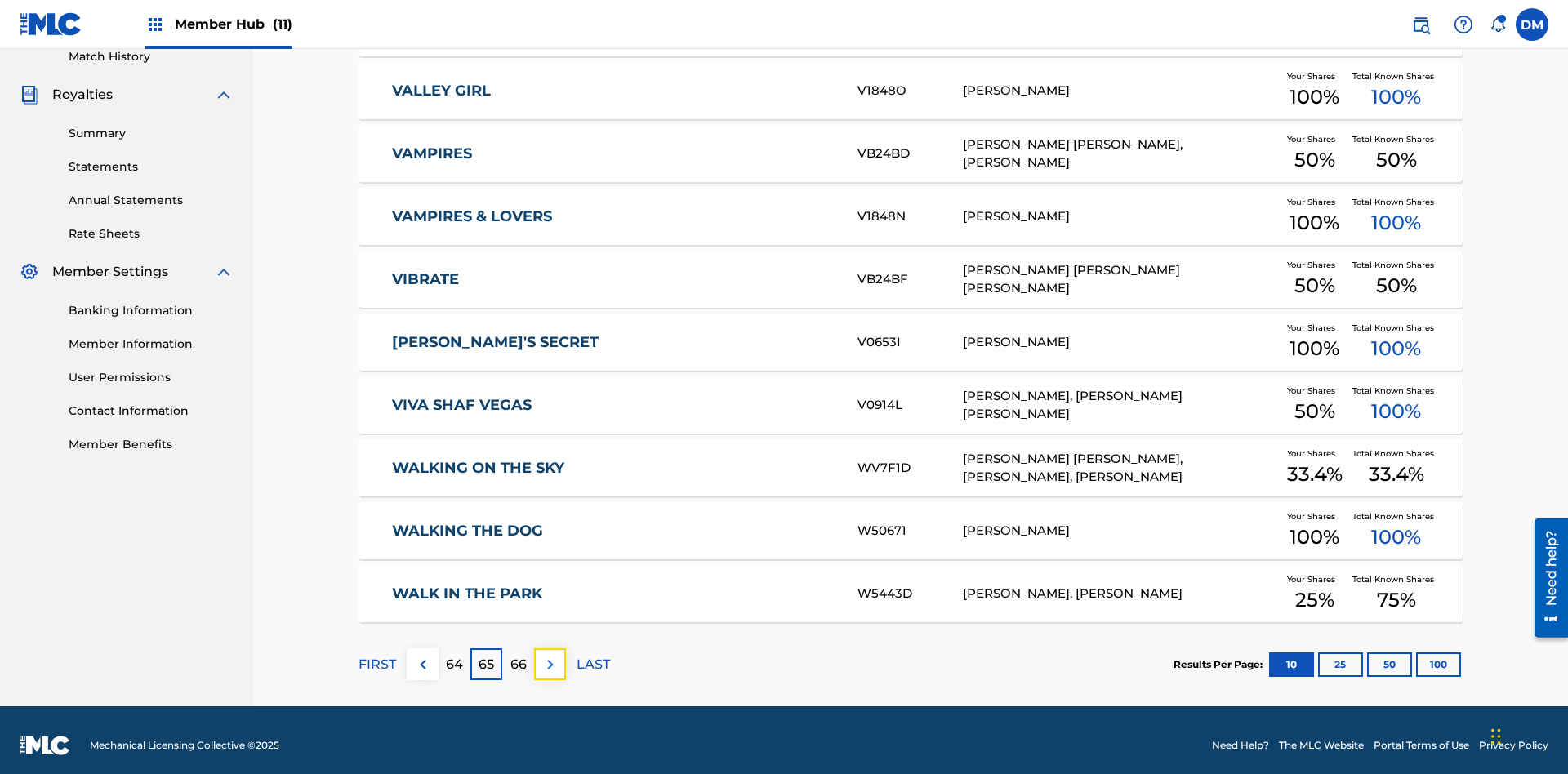
click at [550, 655] on img at bounding box center [551, 665] width 20 height 20
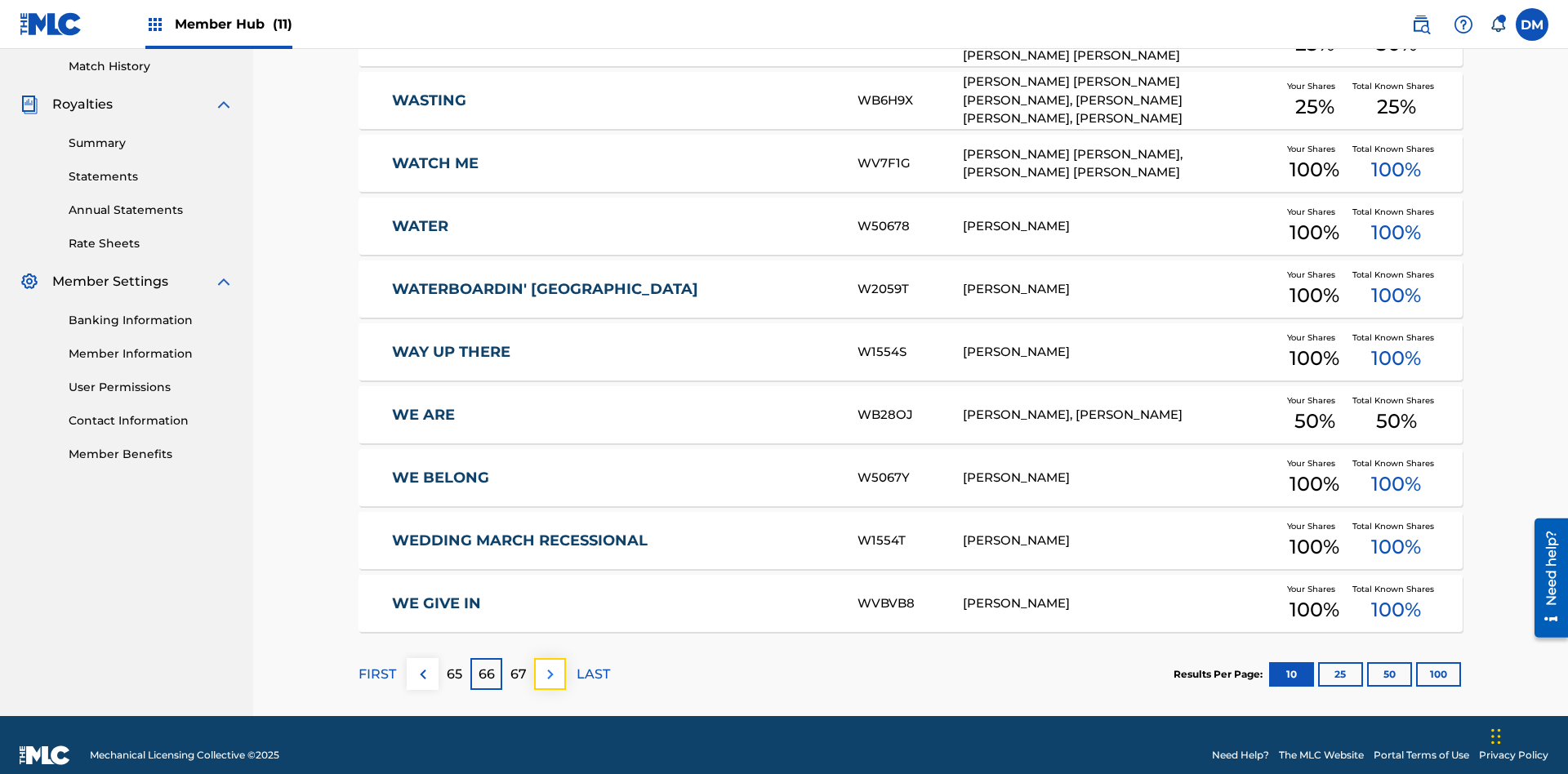
click at [550, 665] on img at bounding box center [551, 674] width 20 height 20
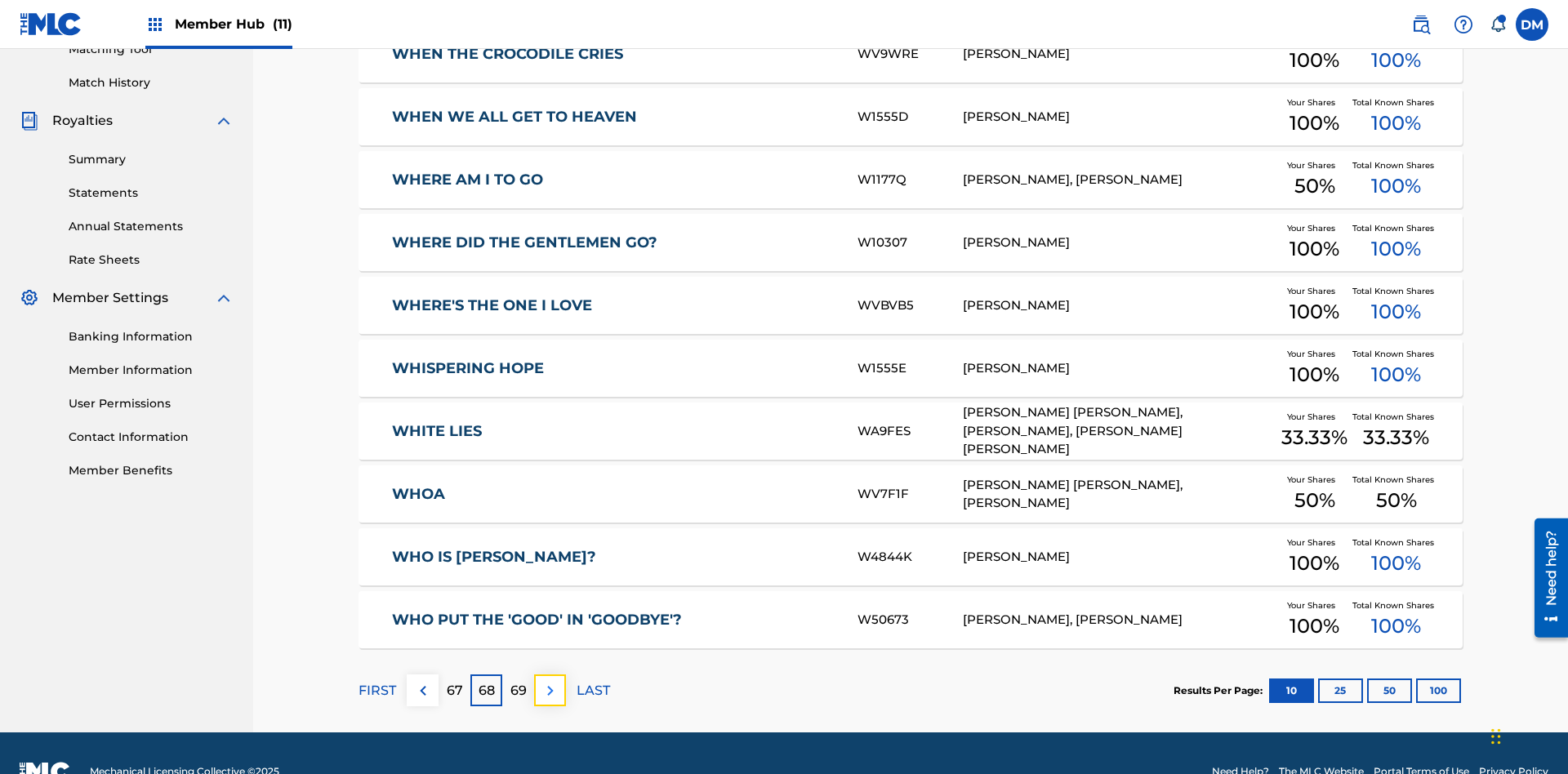
click at [550, 681] on img at bounding box center [551, 691] width 20 height 20
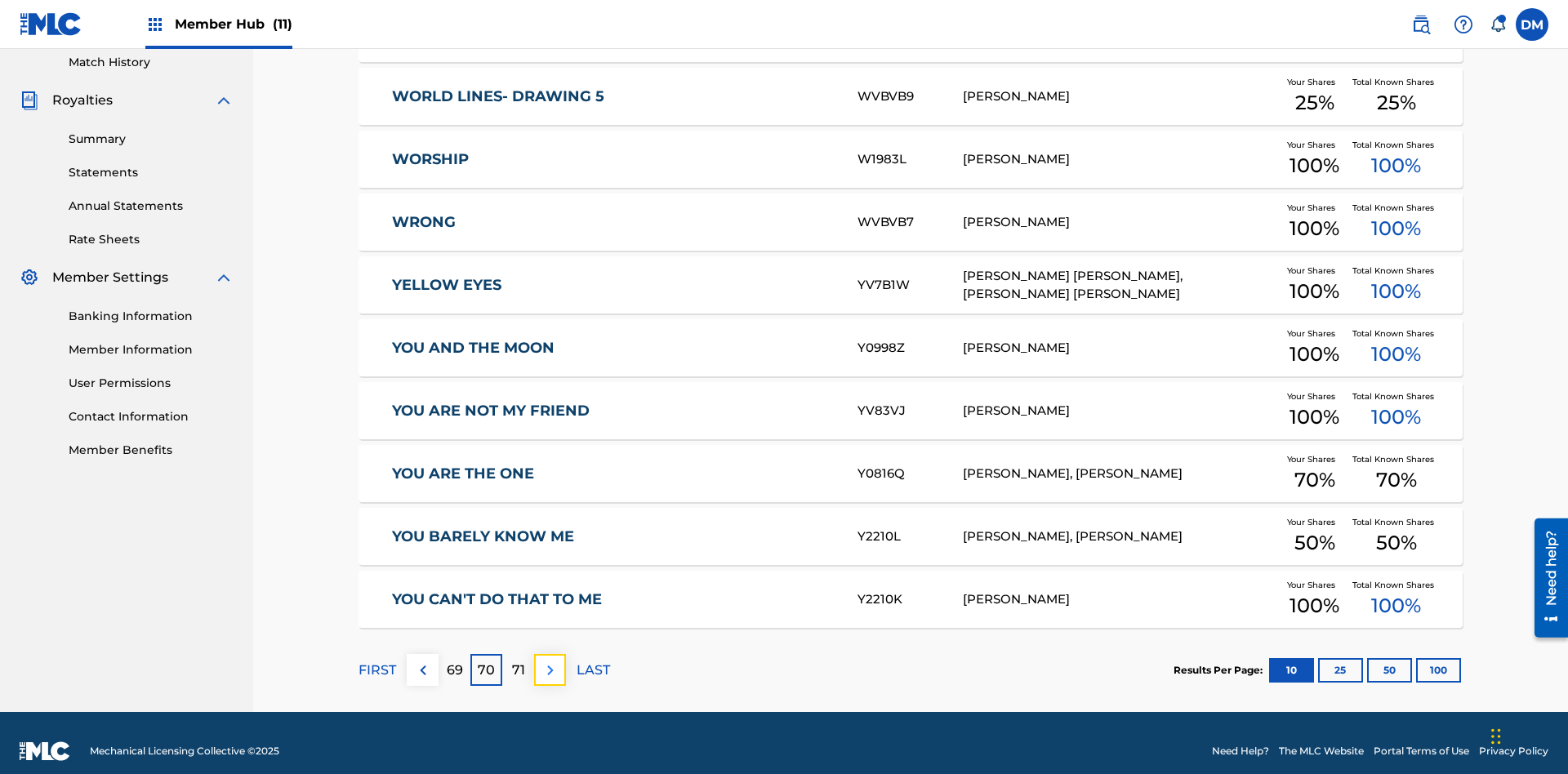
click at [550, 661] on img at bounding box center [551, 671] width 20 height 20
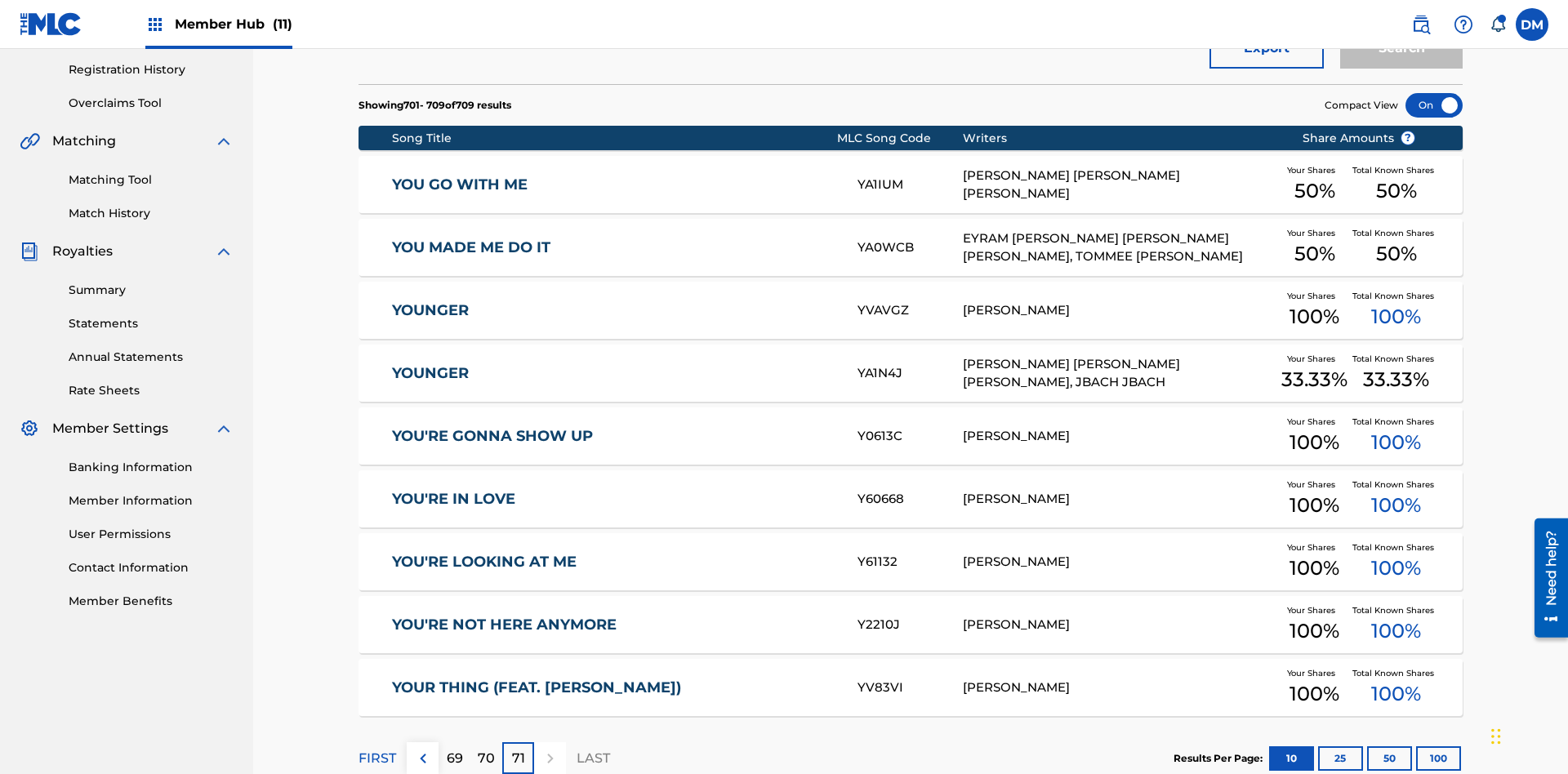
scroll to position [305, 0]
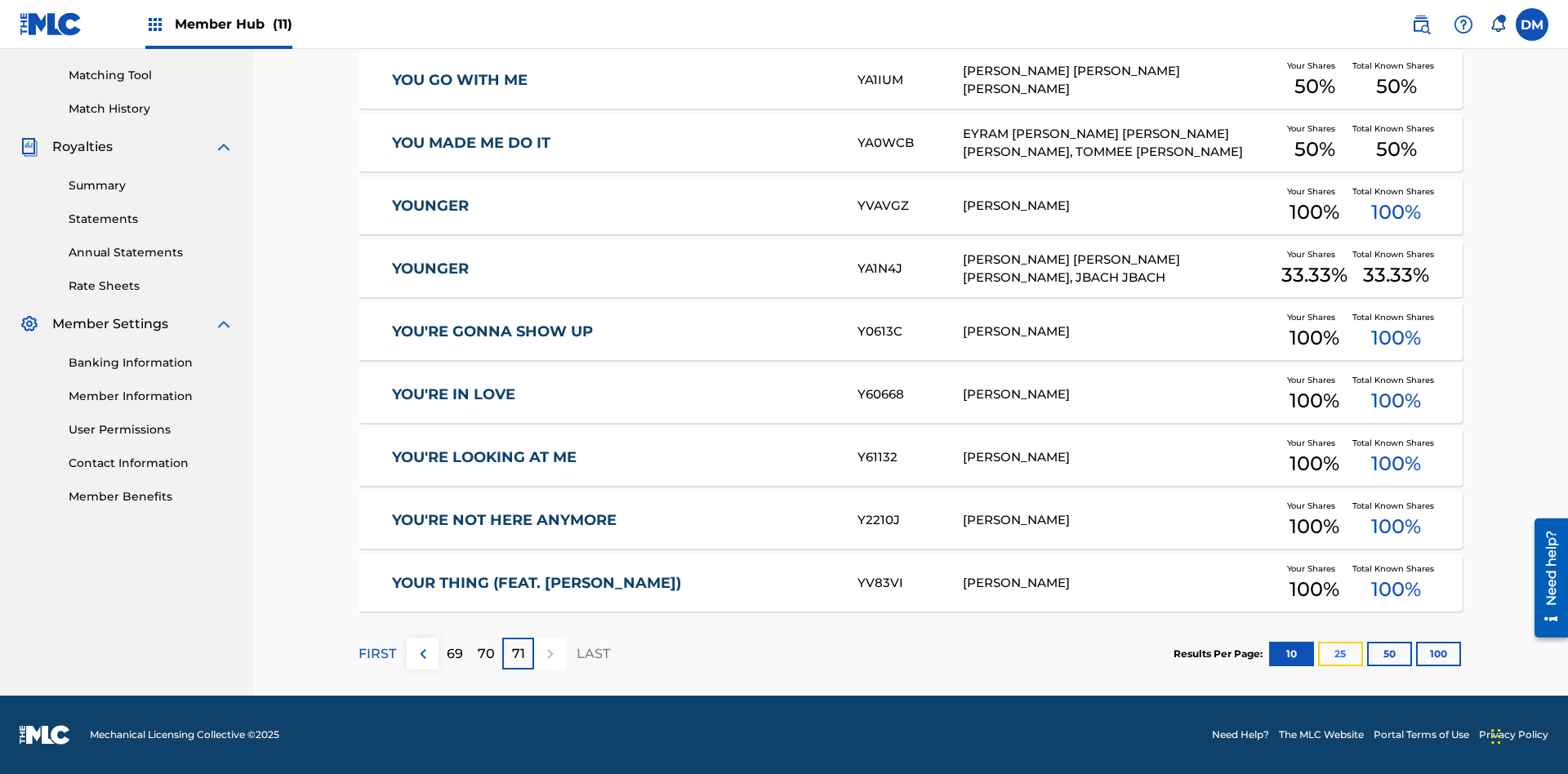
click at [1318, 653] on button "25" at bounding box center [1340, 654] width 45 height 24
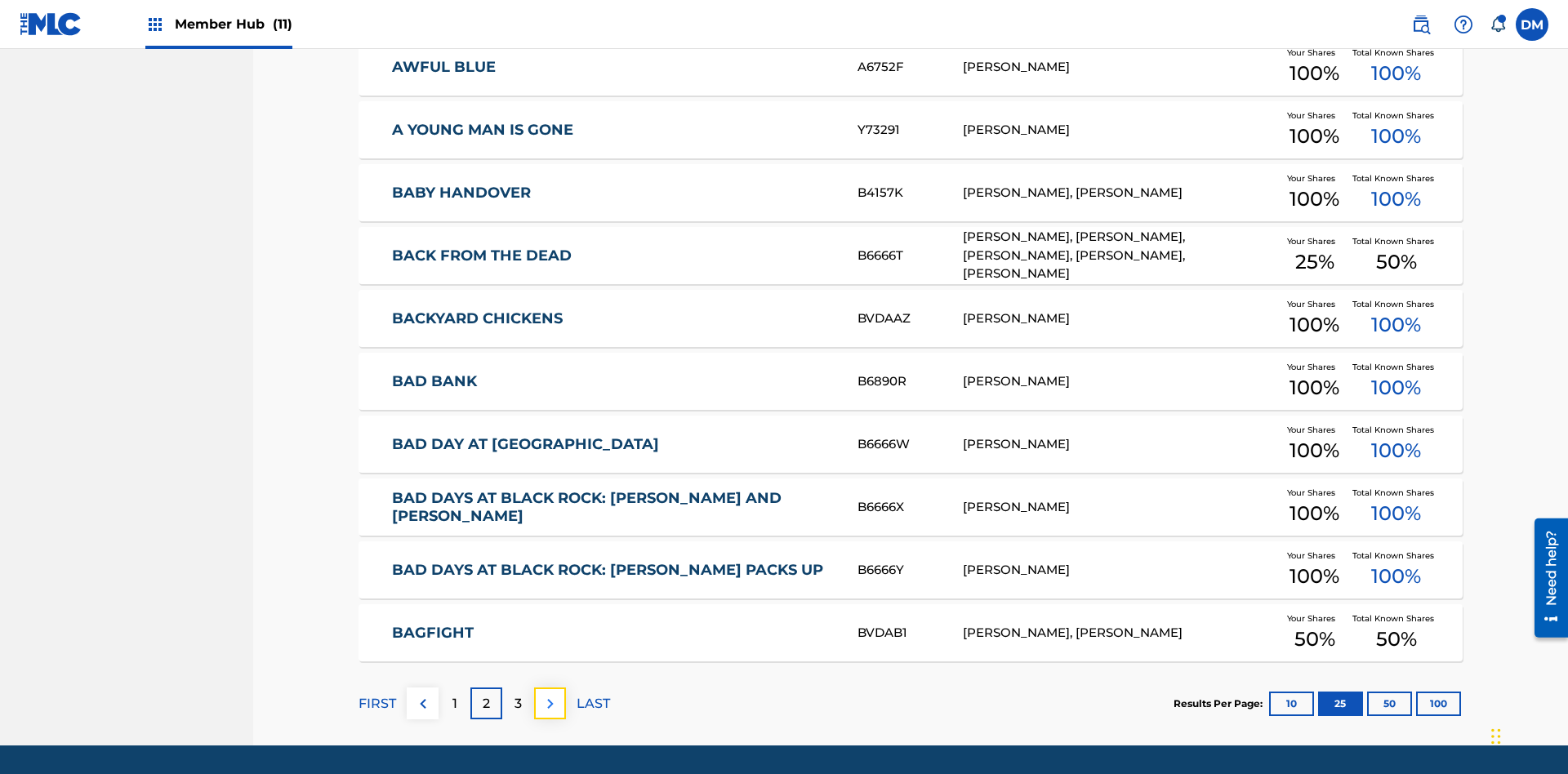
click at [550, 694] on img at bounding box center [551, 704] width 20 height 20
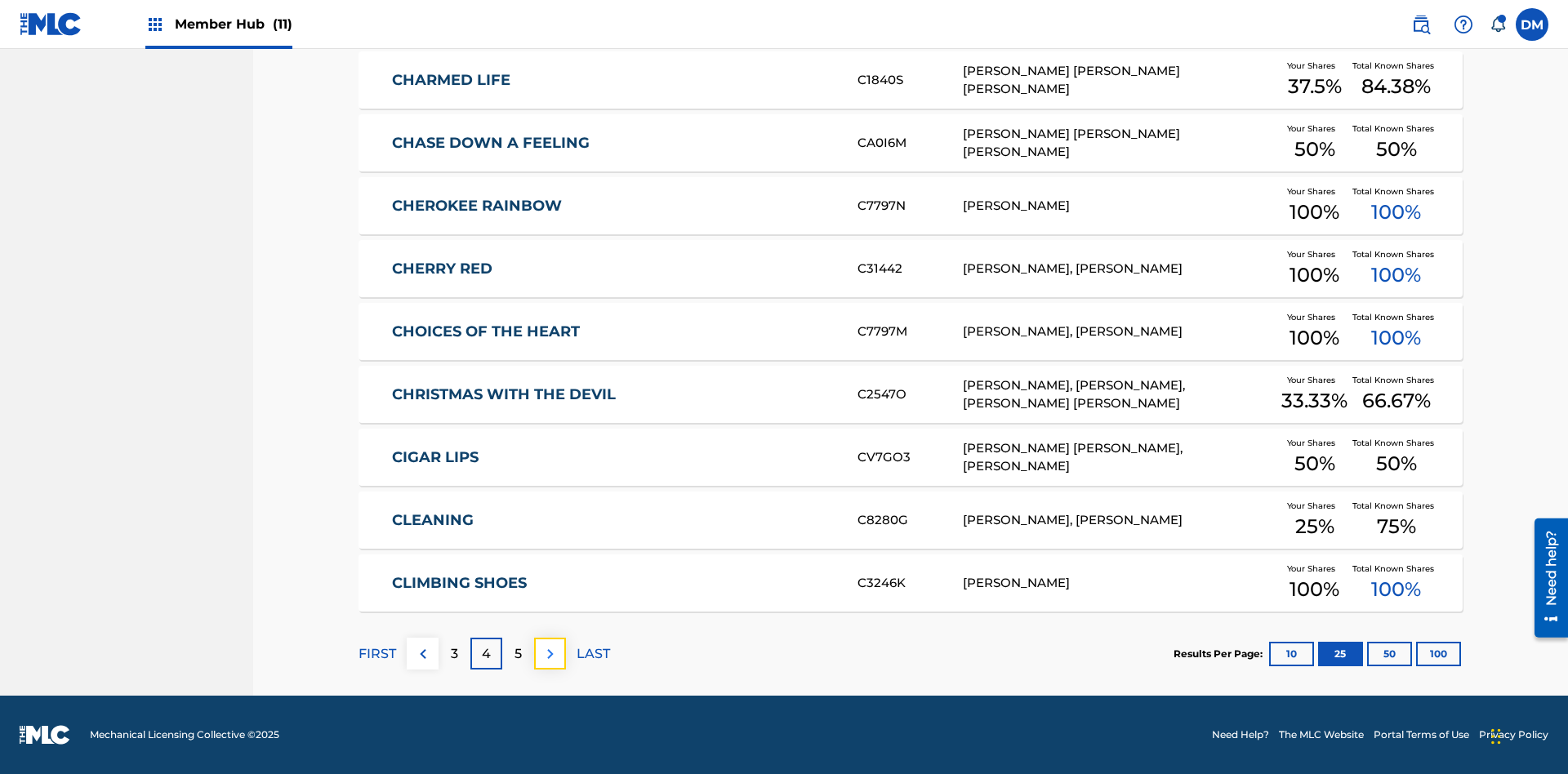
click at [550, 653] on img at bounding box center [551, 654] width 20 height 20
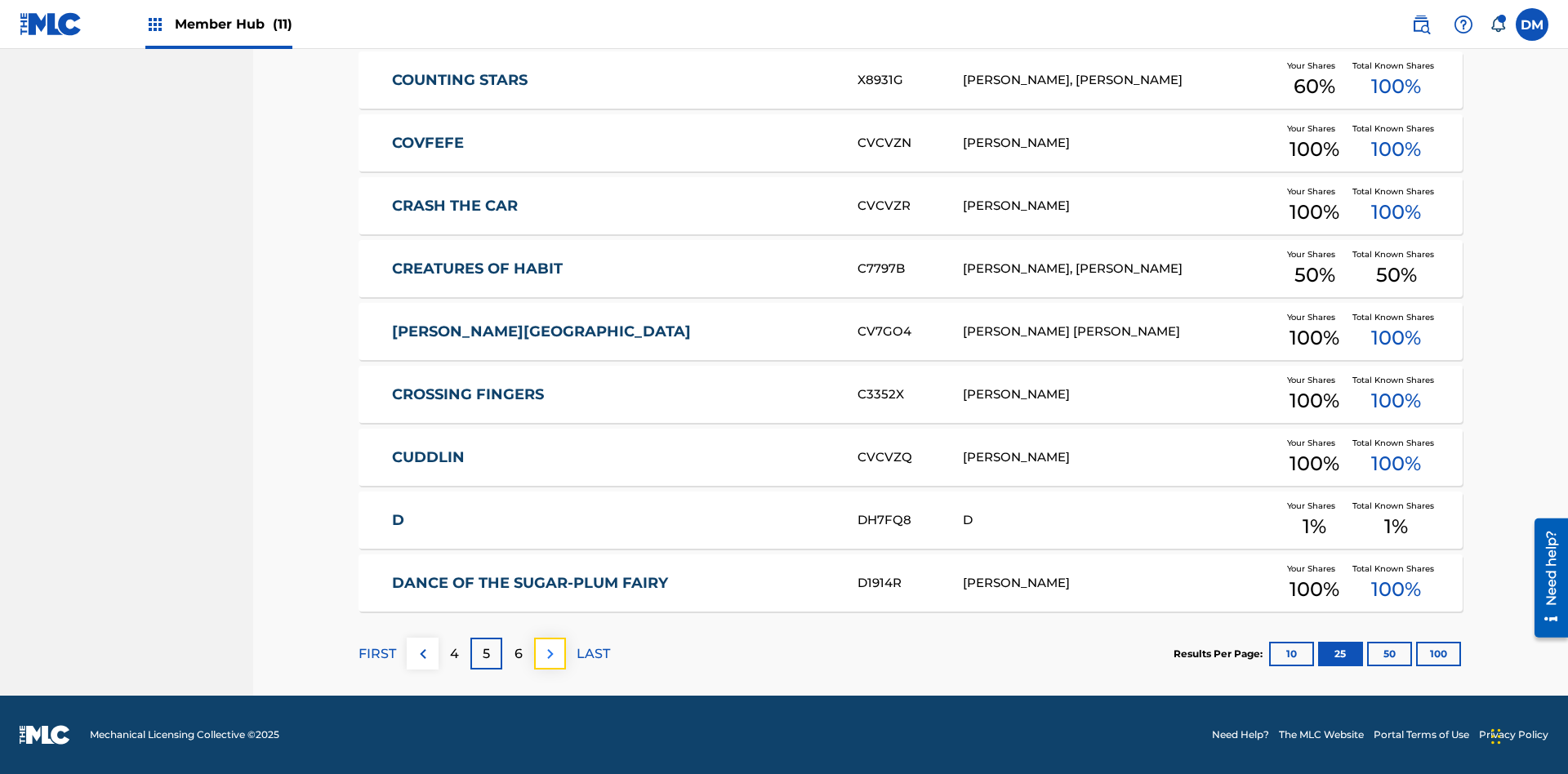
click at [550, 653] on img at bounding box center [551, 654] width 20 height 20
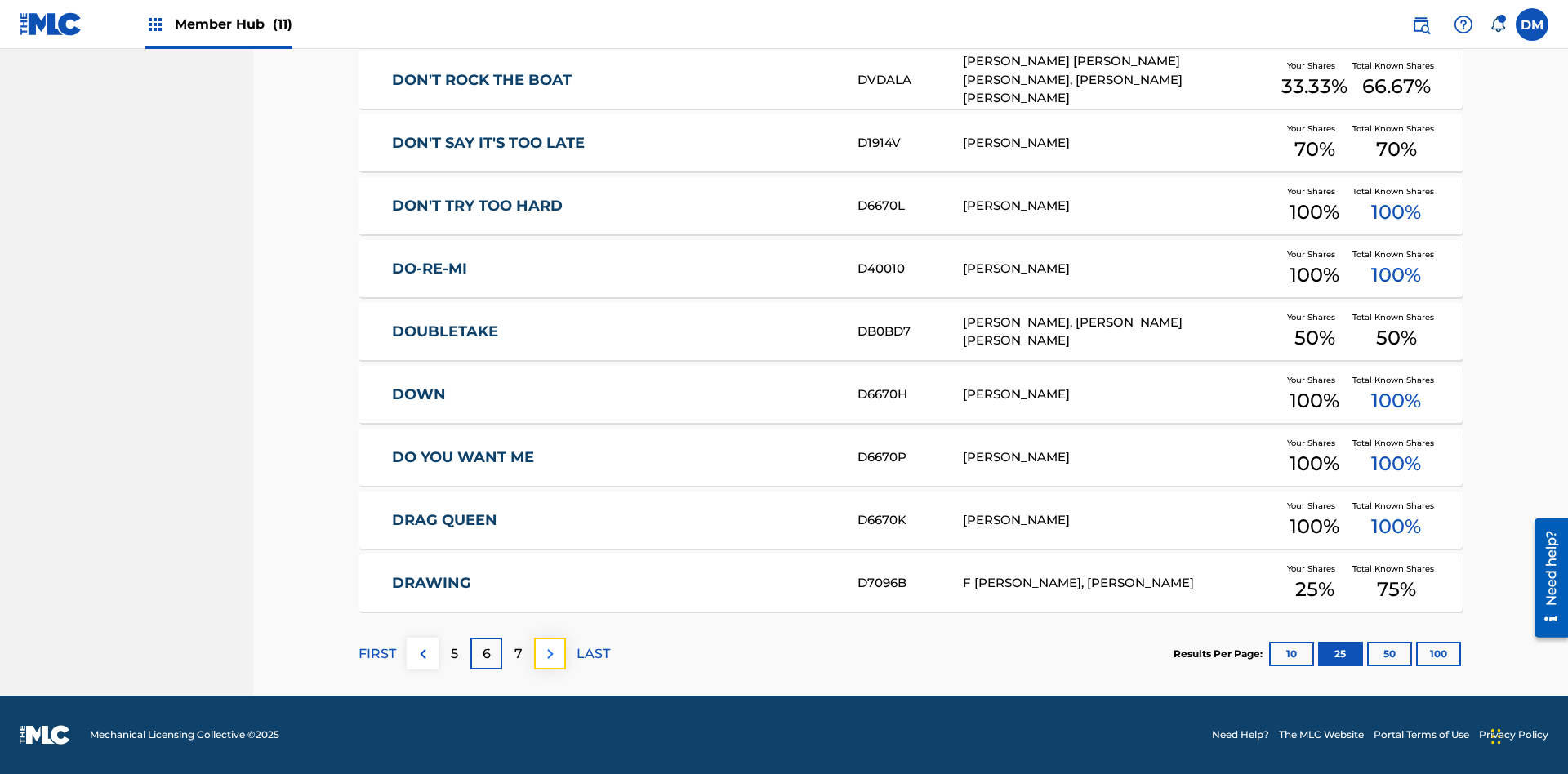
click at [550, 653] on img at bounding box center [551, 654] width 20 height 20
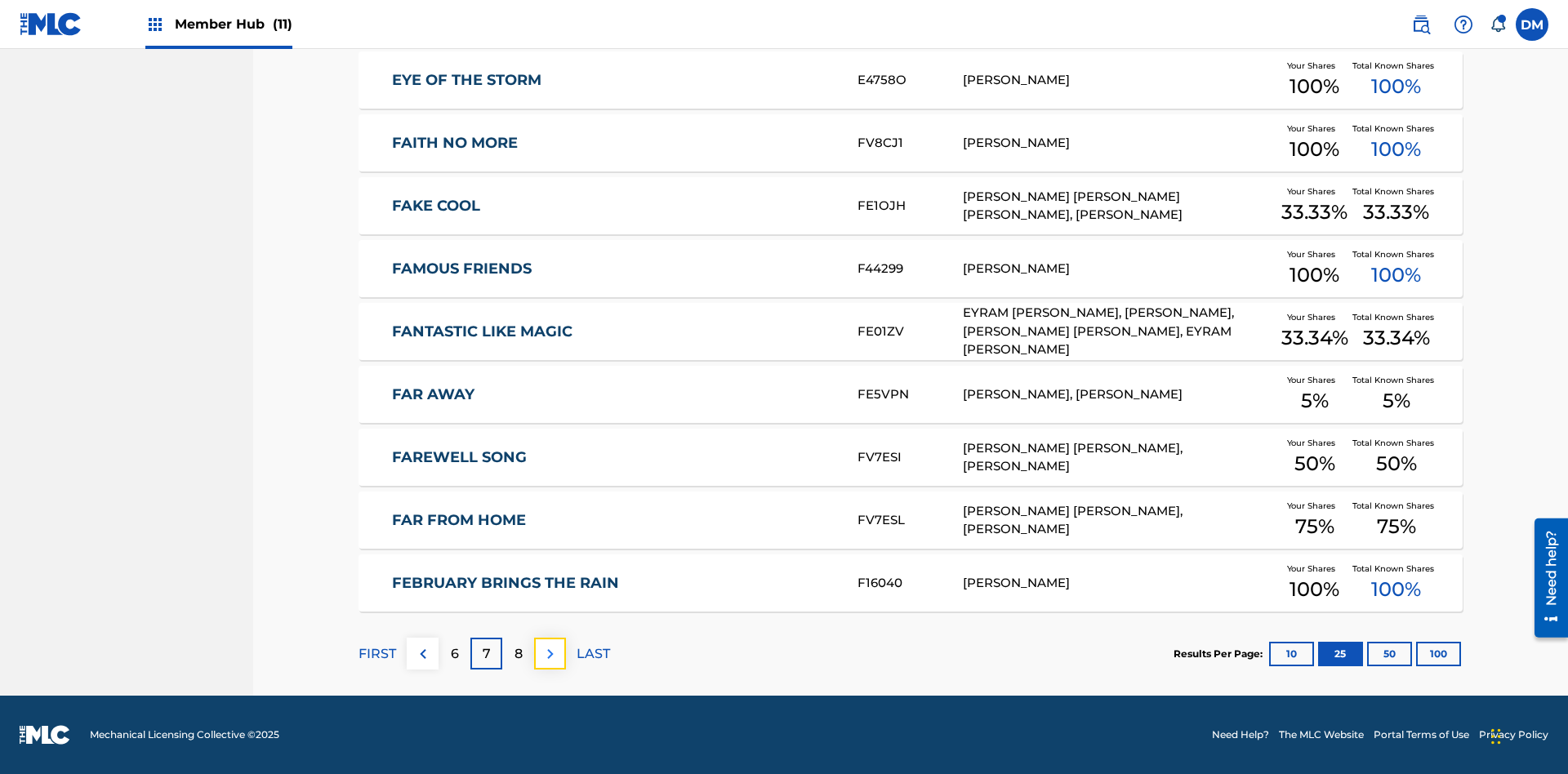
click at [550, 653] on img at bounding box center [551, 654] width 20 height 20
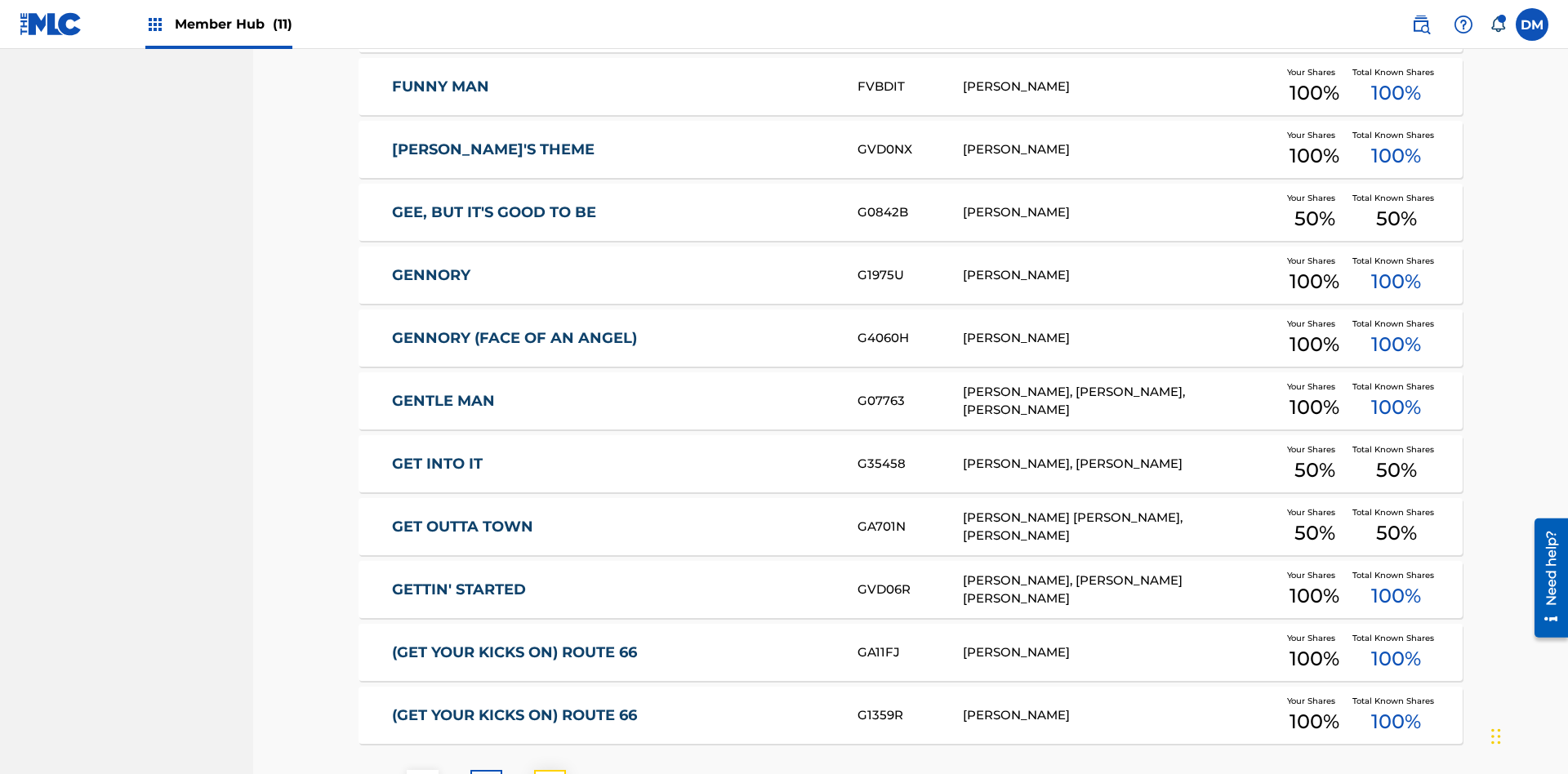
click at [550, 773] on img at bounding box center [551, 787] width 20 height 20
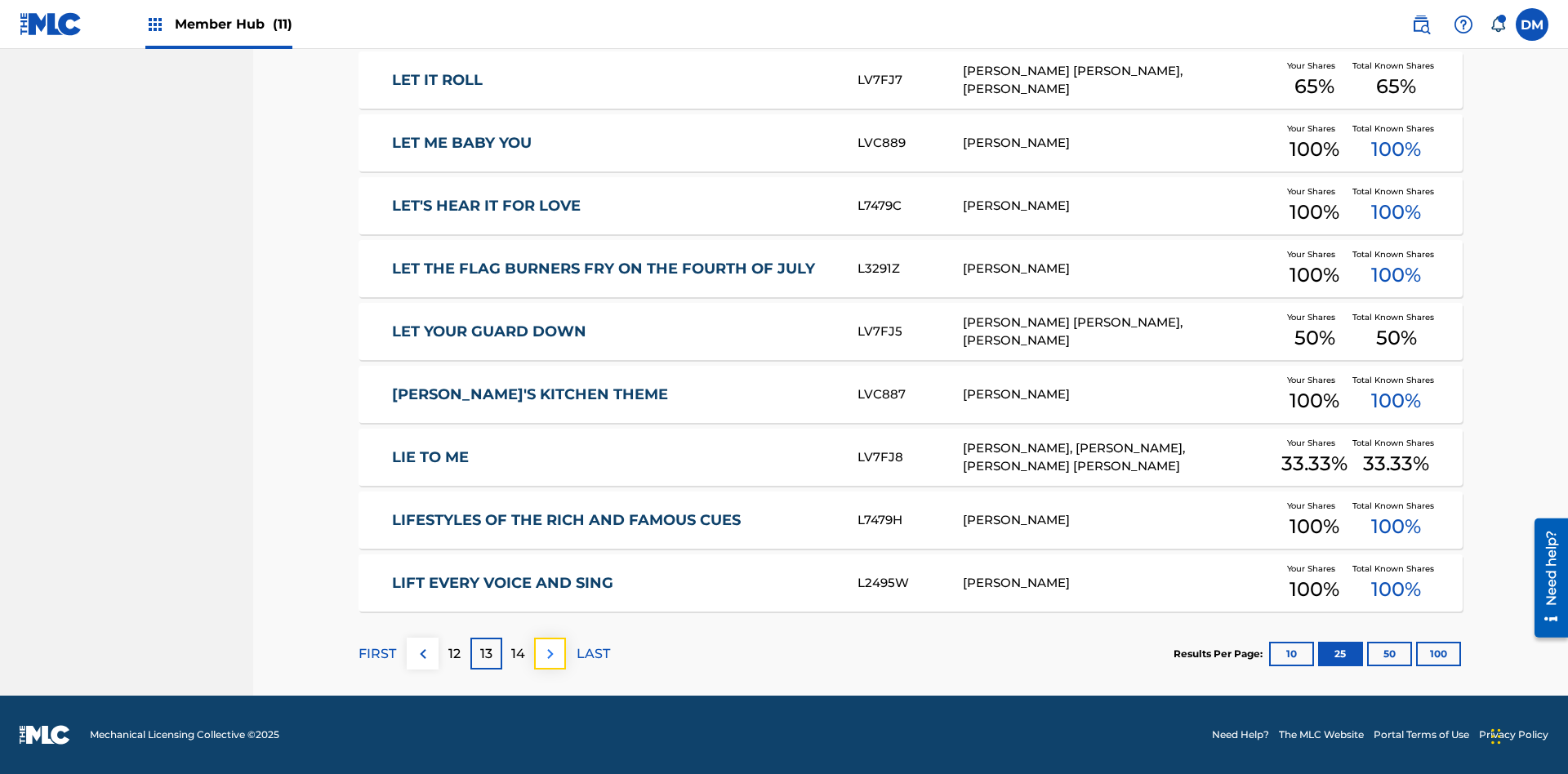
click at [550, 653] on img at bounding box center [551, 654] width 20 height 20
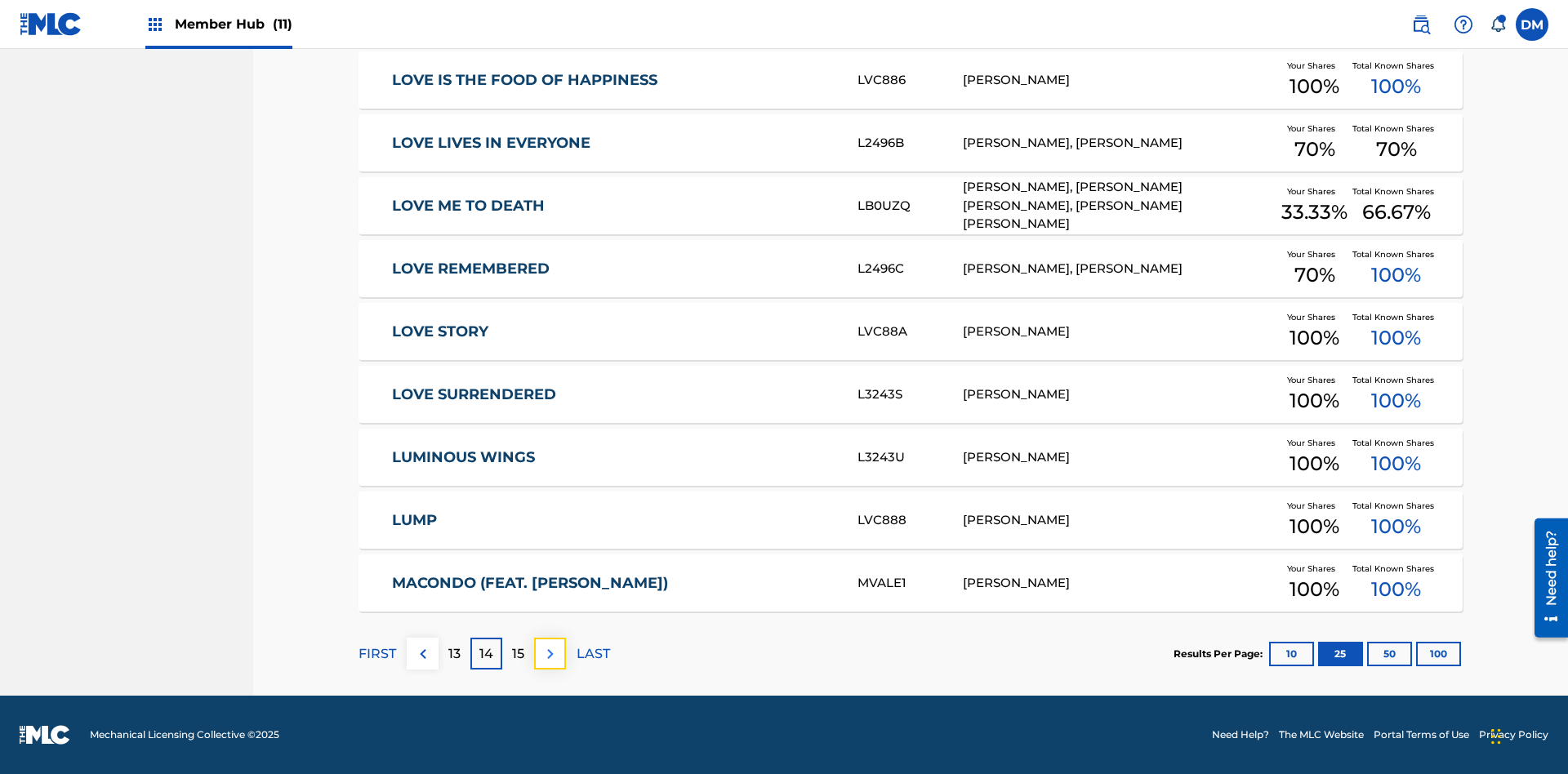
click at [550, 653] on img at bounding box center [551, 654] width 20 height 20
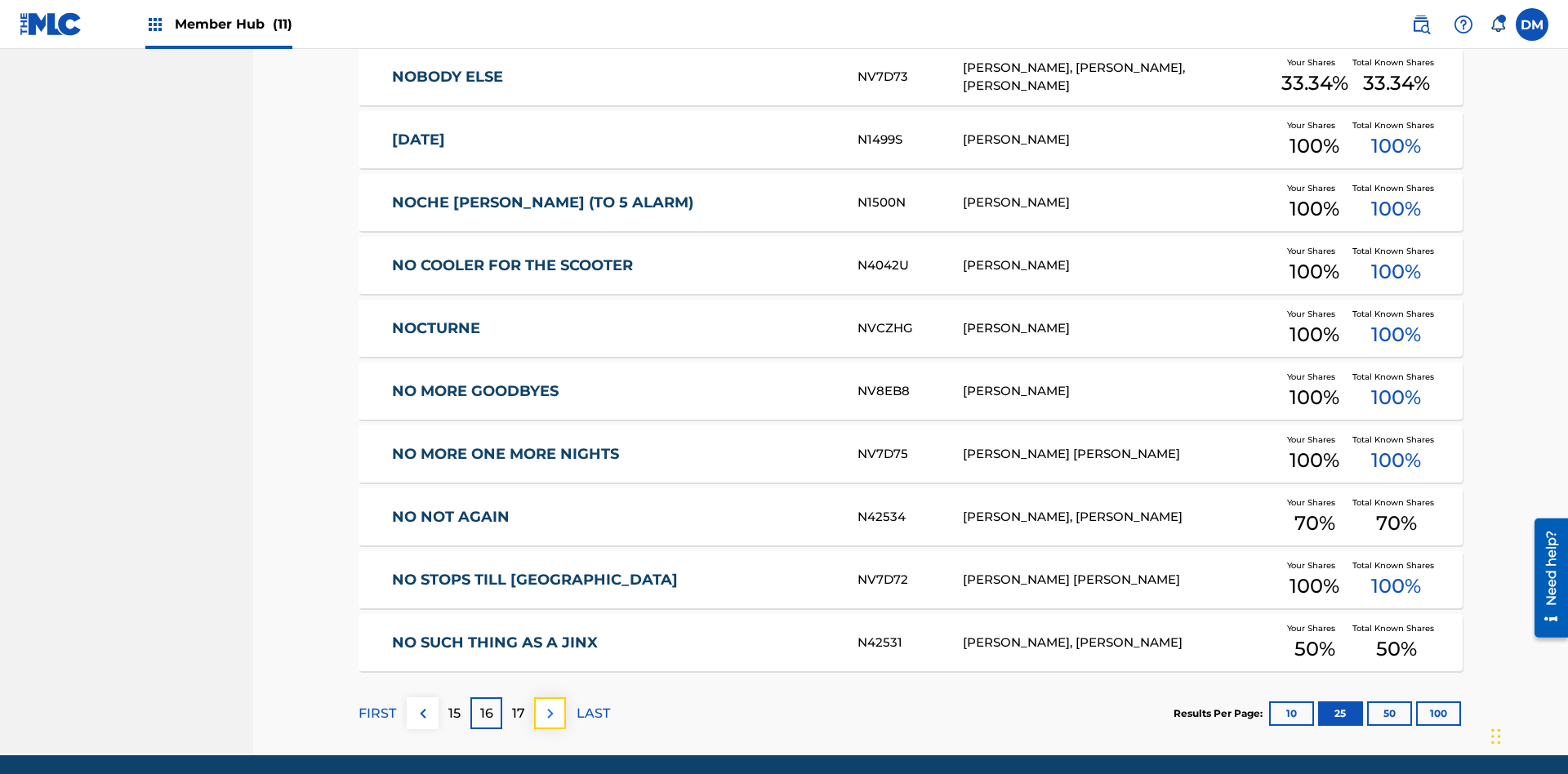
click at [550, 704] on img at bounding box center [551, 714] width 20 height 20
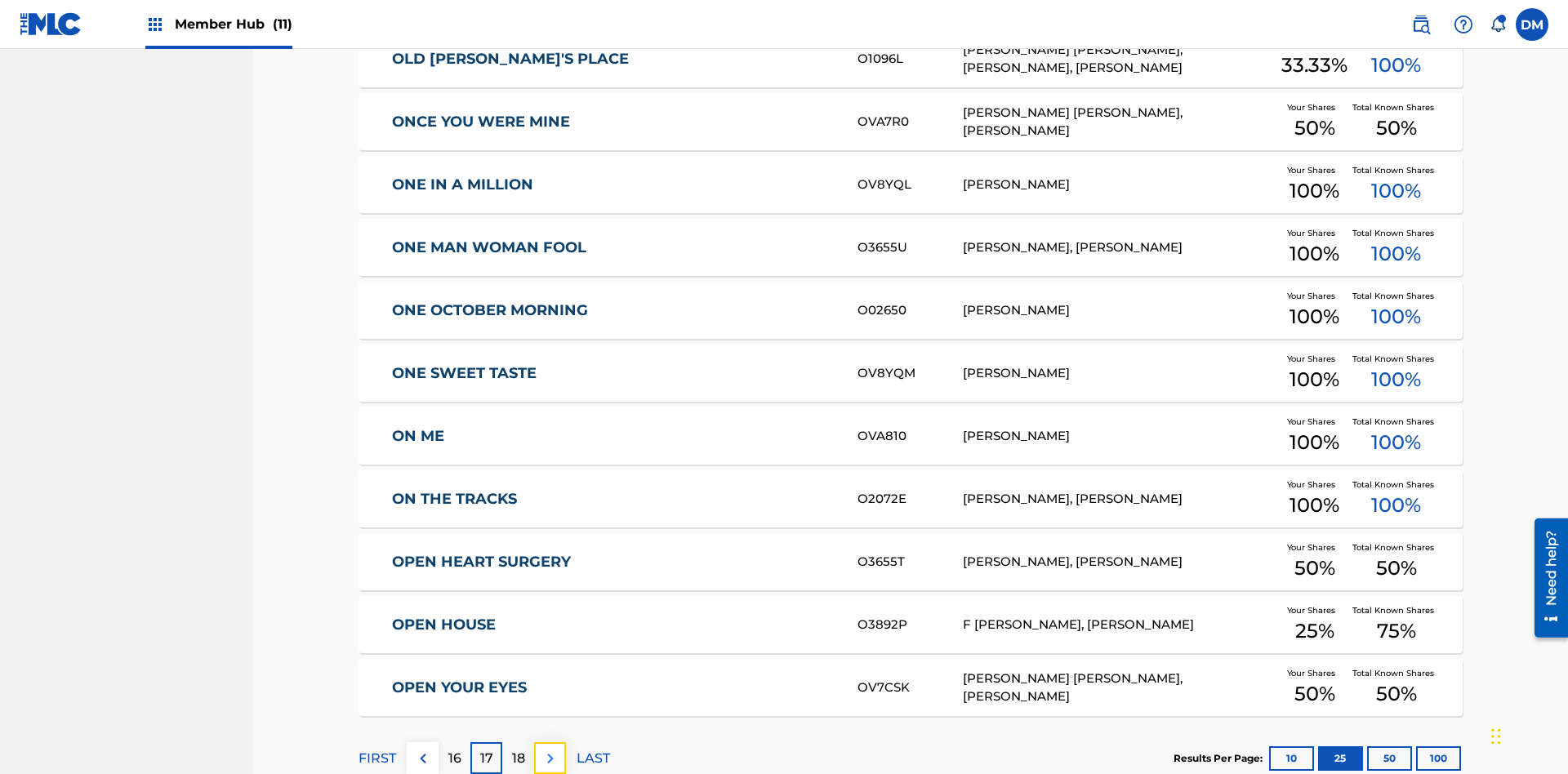
click at [550, 749] on img at bounding box center [551, 759] width 20 height 20
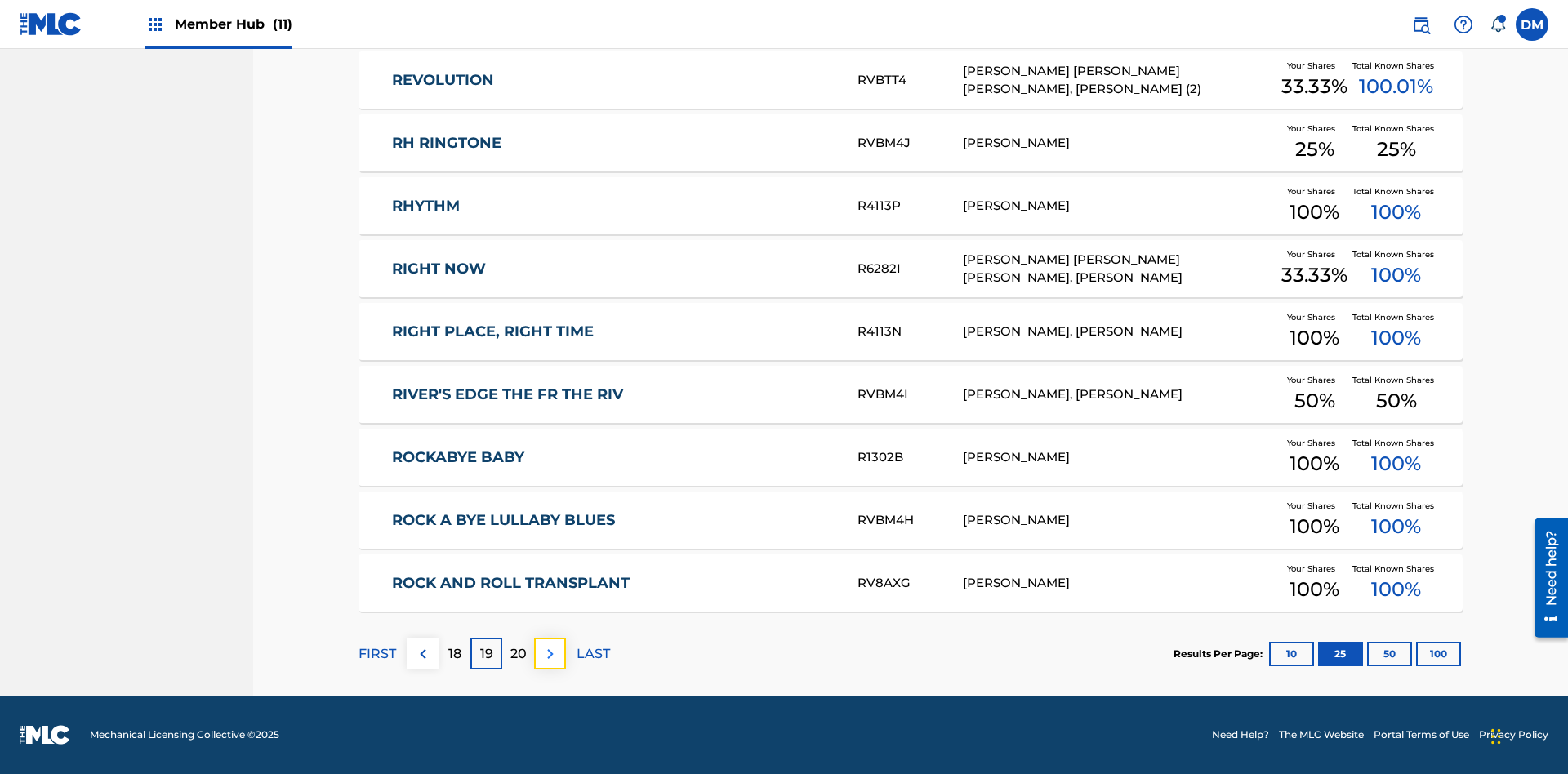
click at [550, 653] on img at bounding box center [551, 654] width 20 height 20
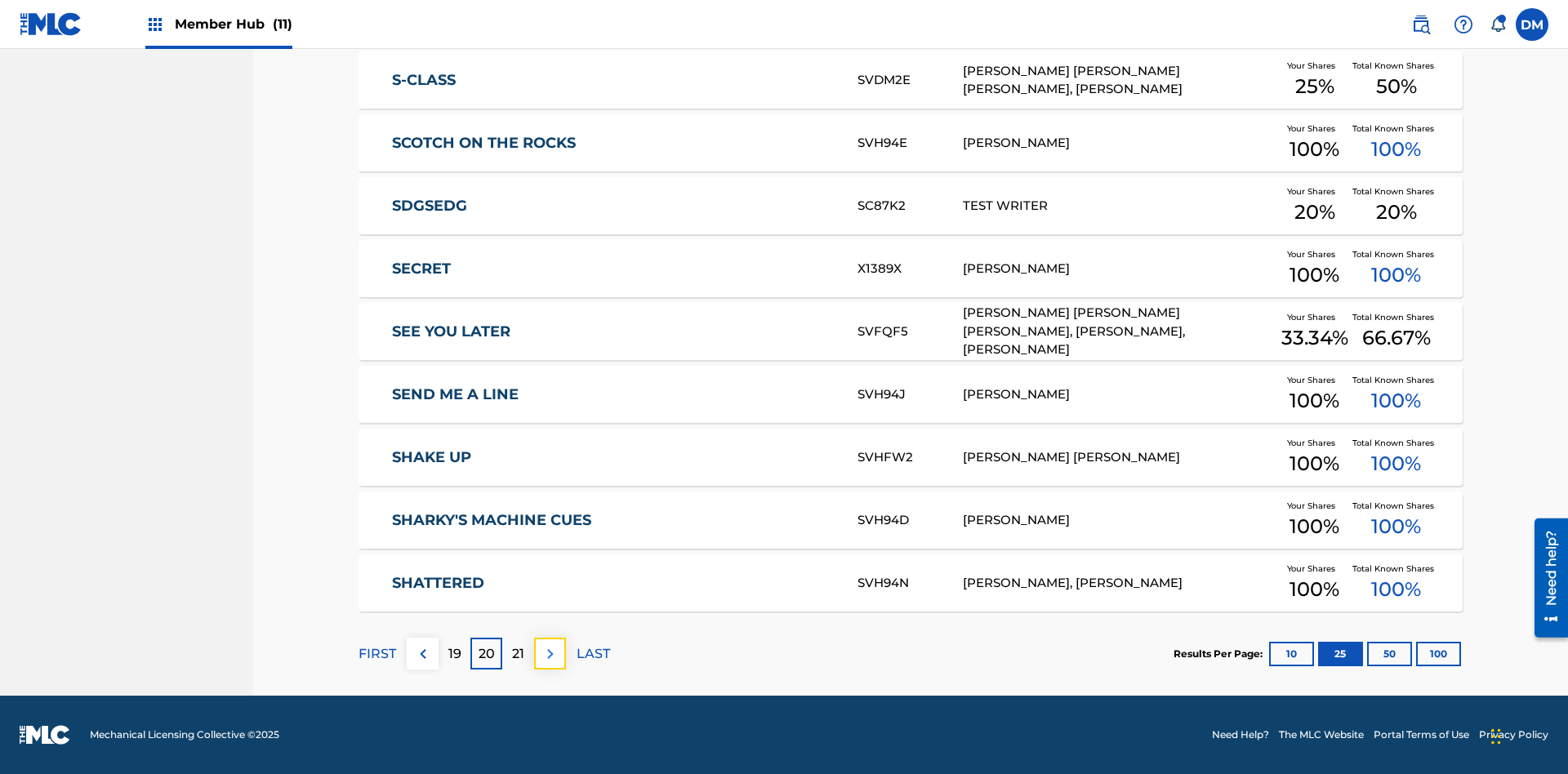
click at [550, 653] on img at bounding box center [551, 654] width 20 height 20
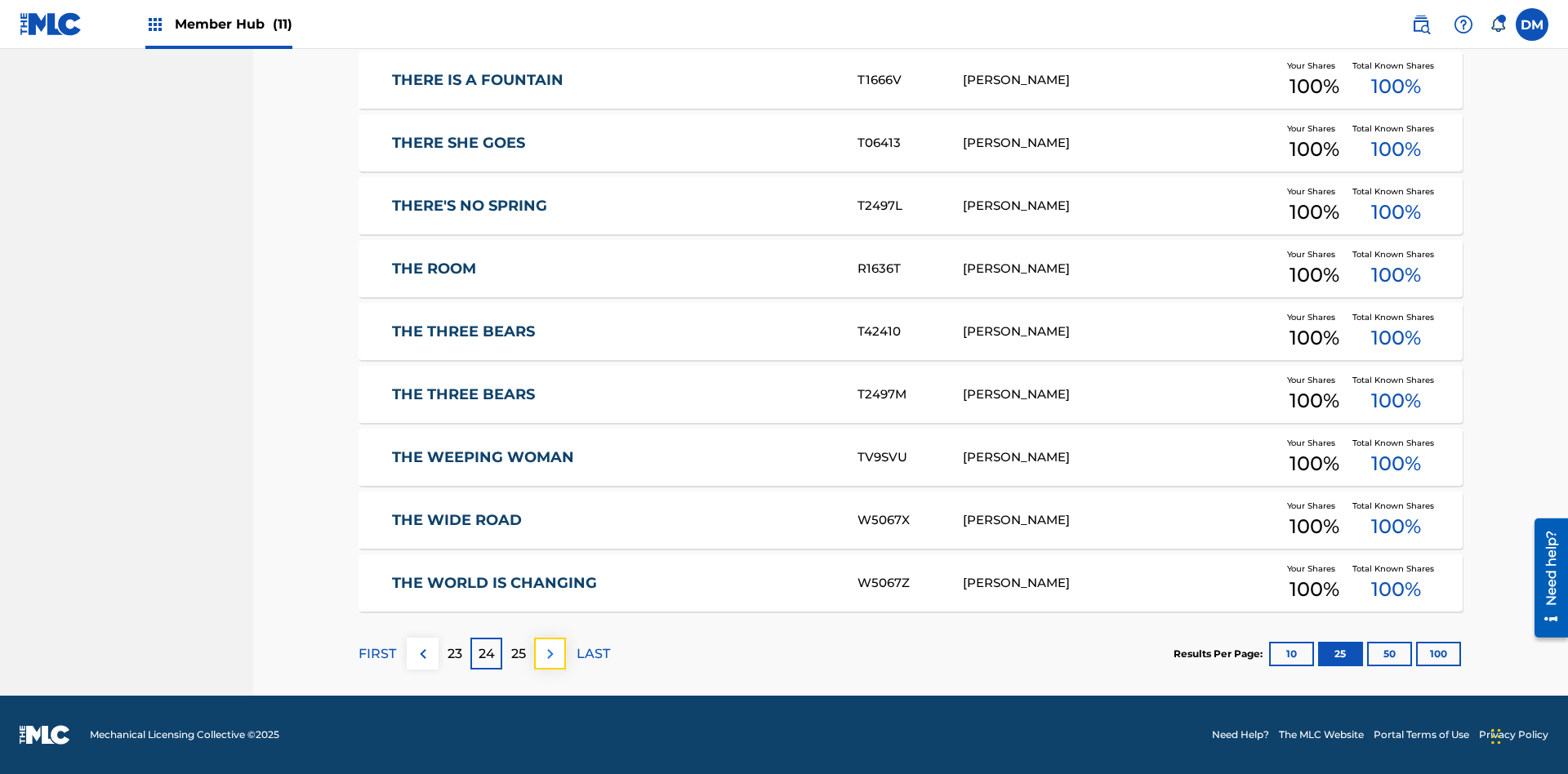
click at [550, 653] on img at bounding box center [551, 654] width 20 height 20
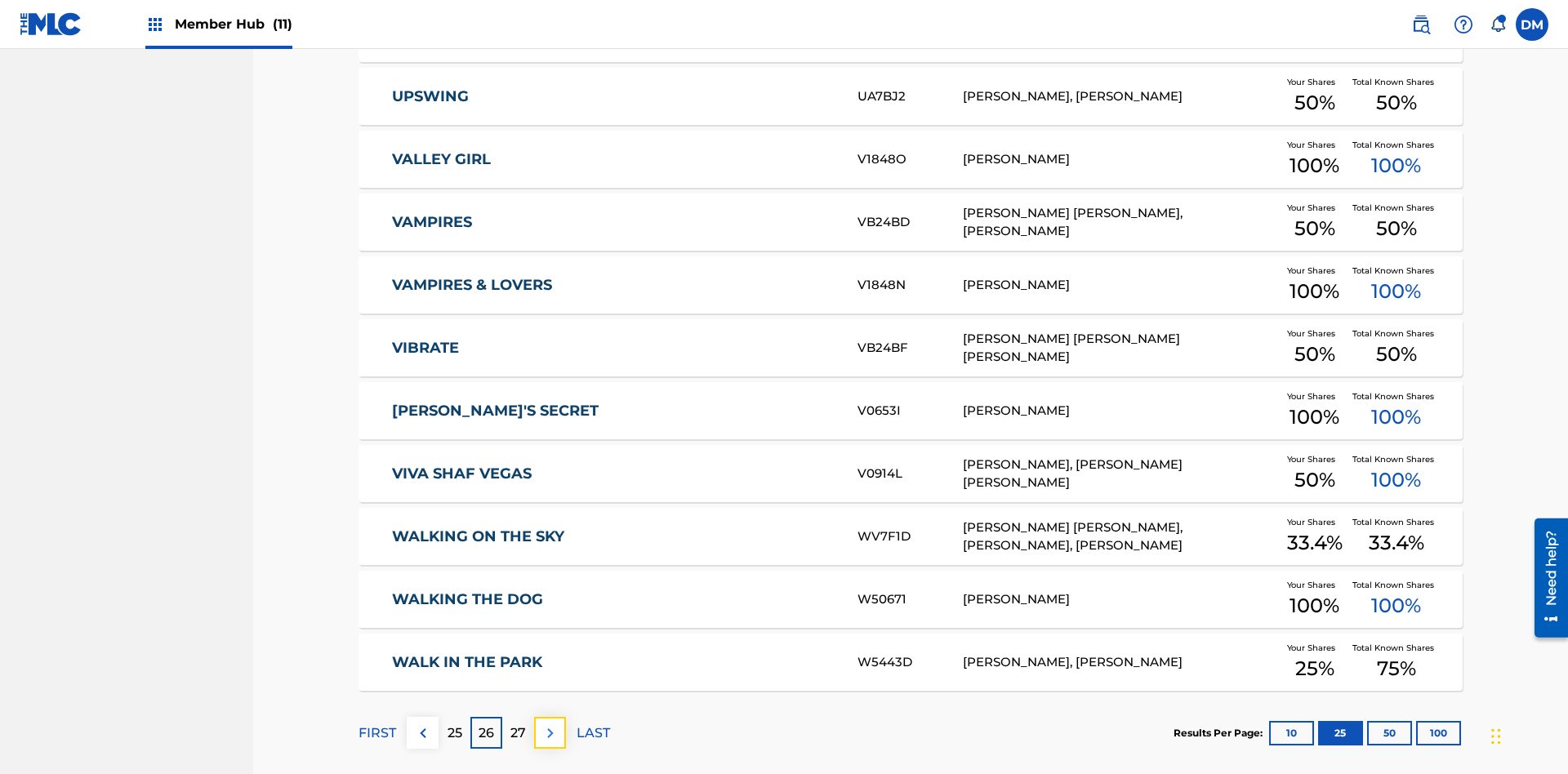
click at [550, 724] on img at bounding box center [551, 734] width 20 height 20
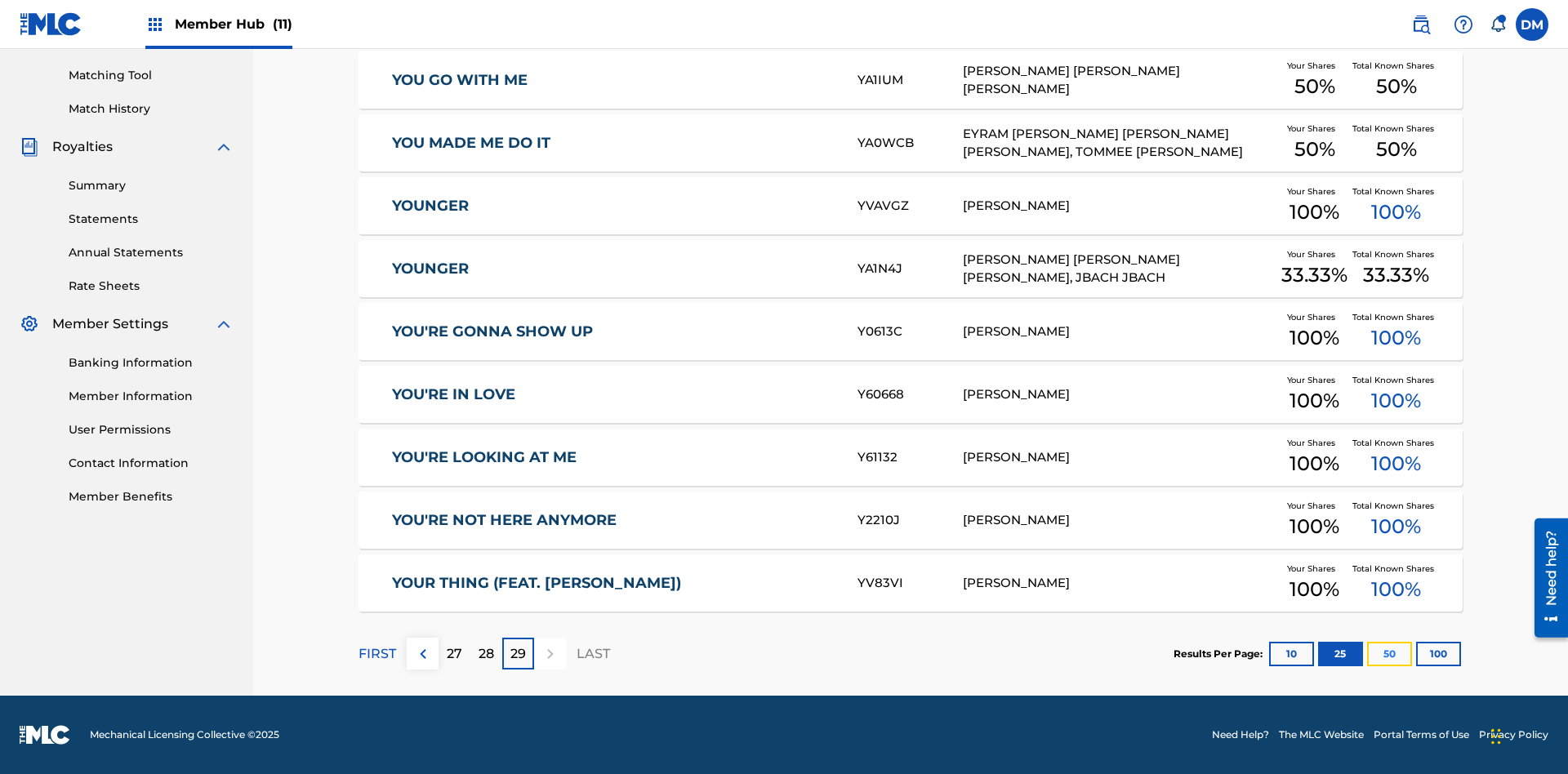
click at [1367, 653] on button "50" at bounding box center [1389, 654] width 45 height 24
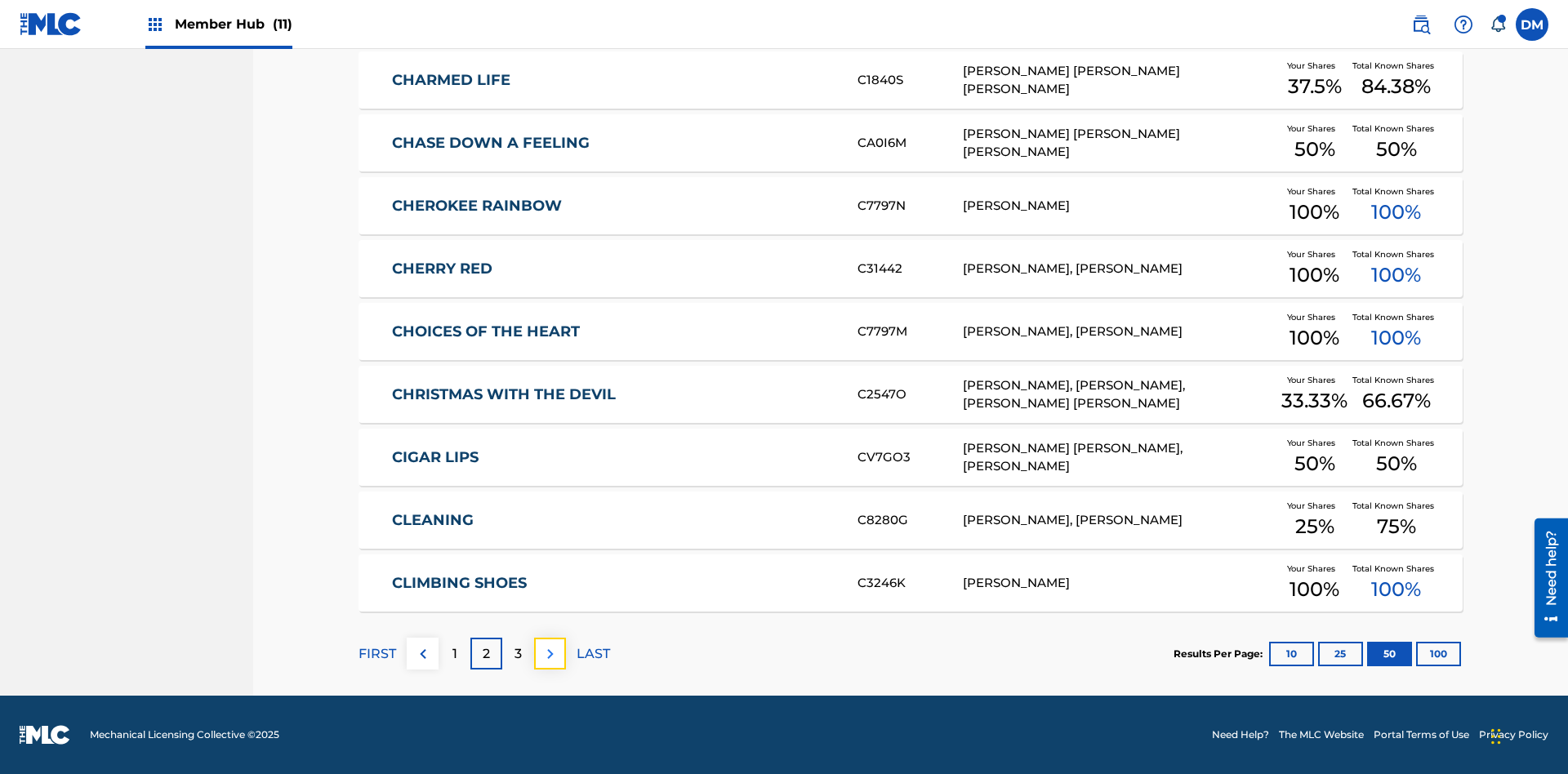
click at [550, 653] on img at bounding box center [551, 654] width 20 height 20
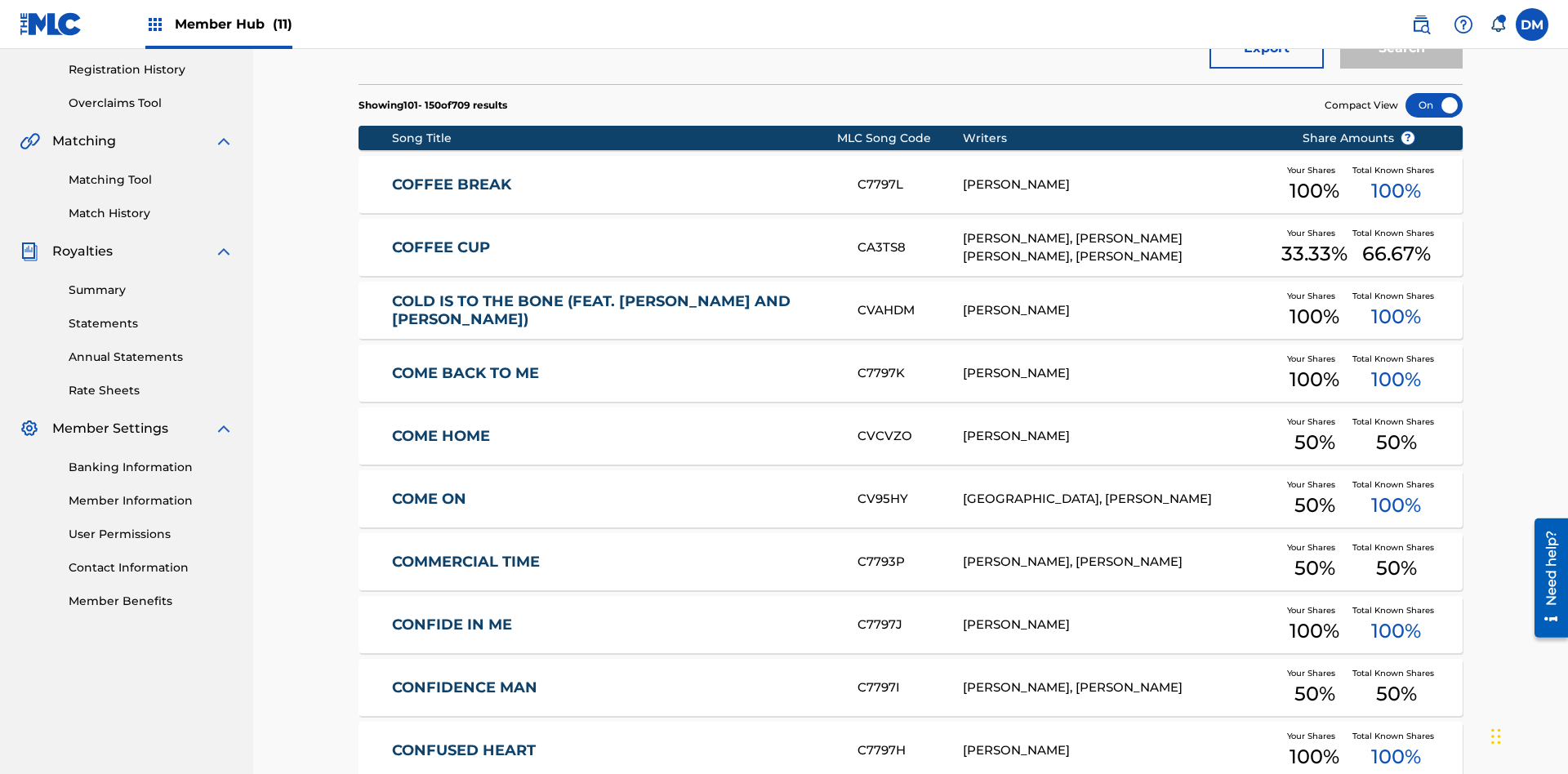
scroll to position [239, 0]
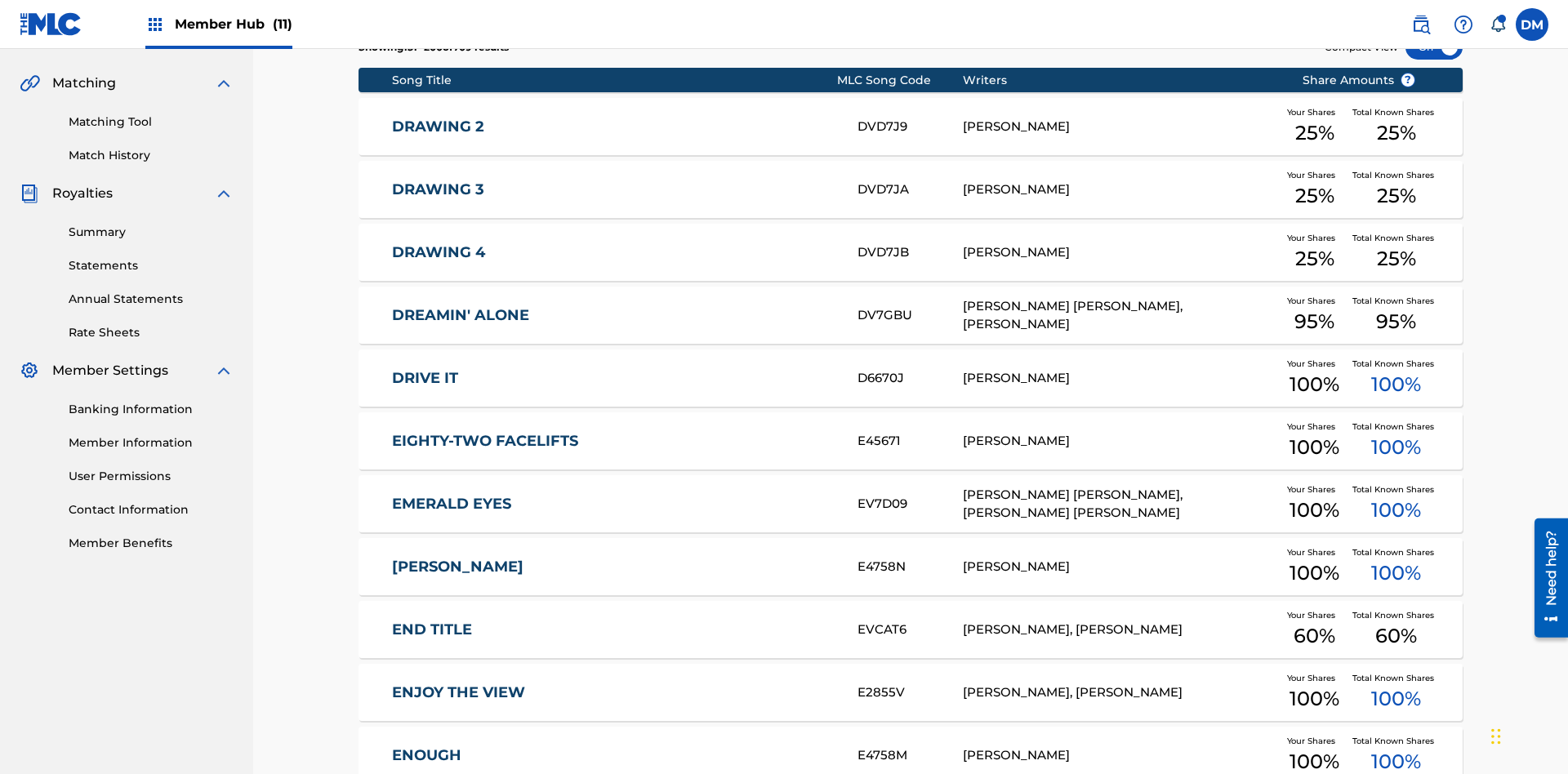
scroll to position [305, 0]
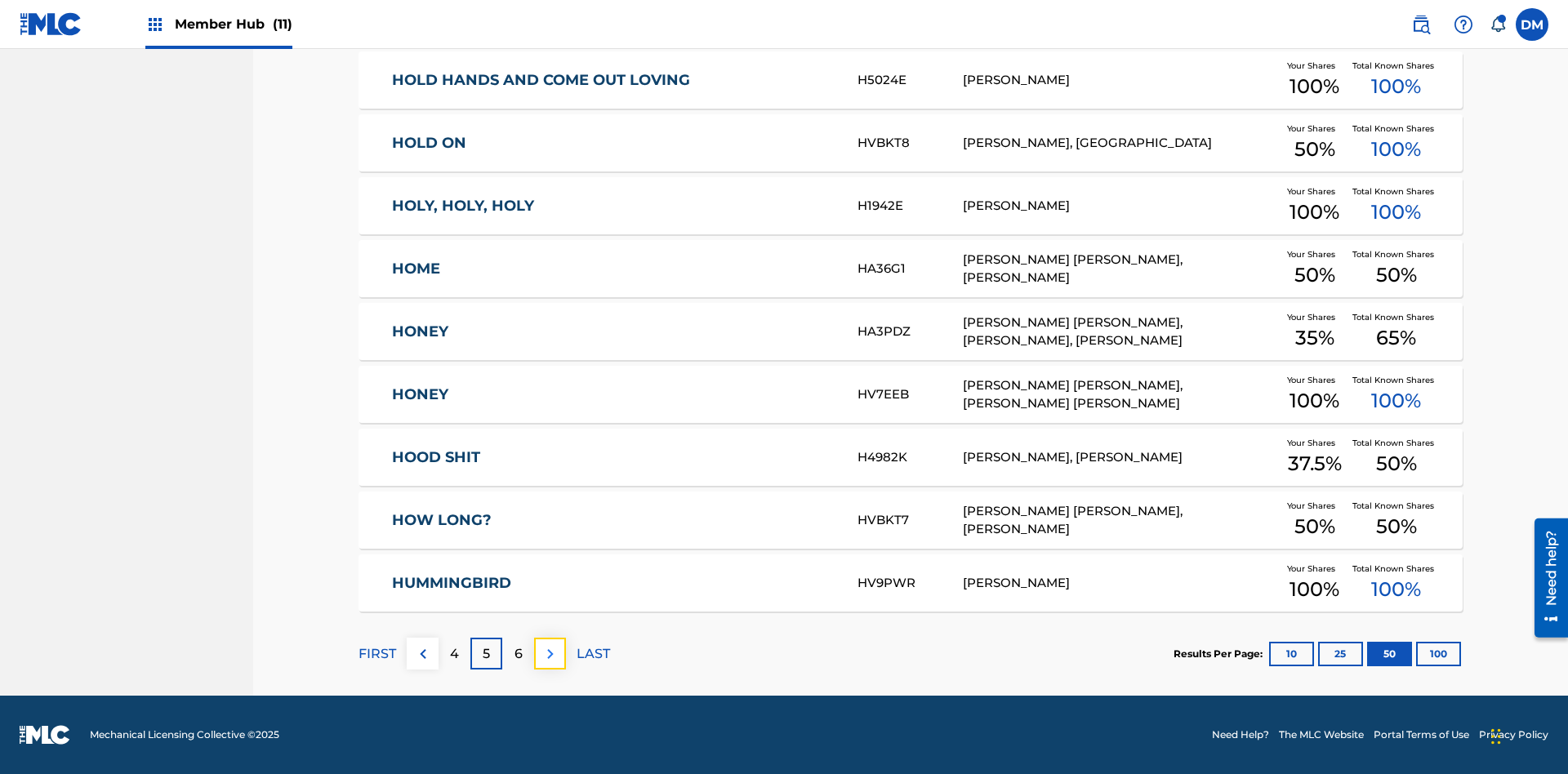
click at [550, 653] on img at bounding box center [551, 654] width 20 height 20
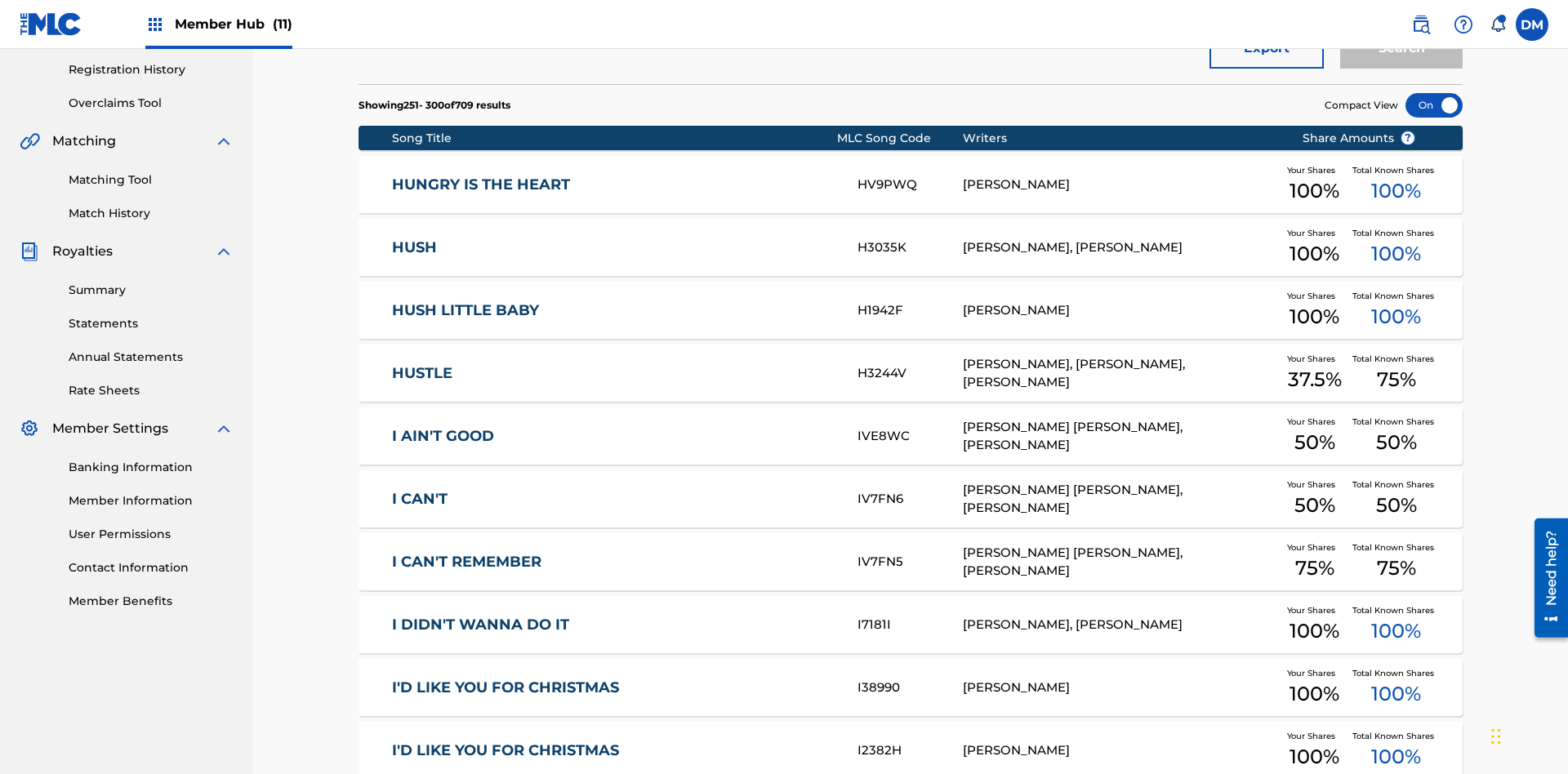
scroll to position [239, 0]
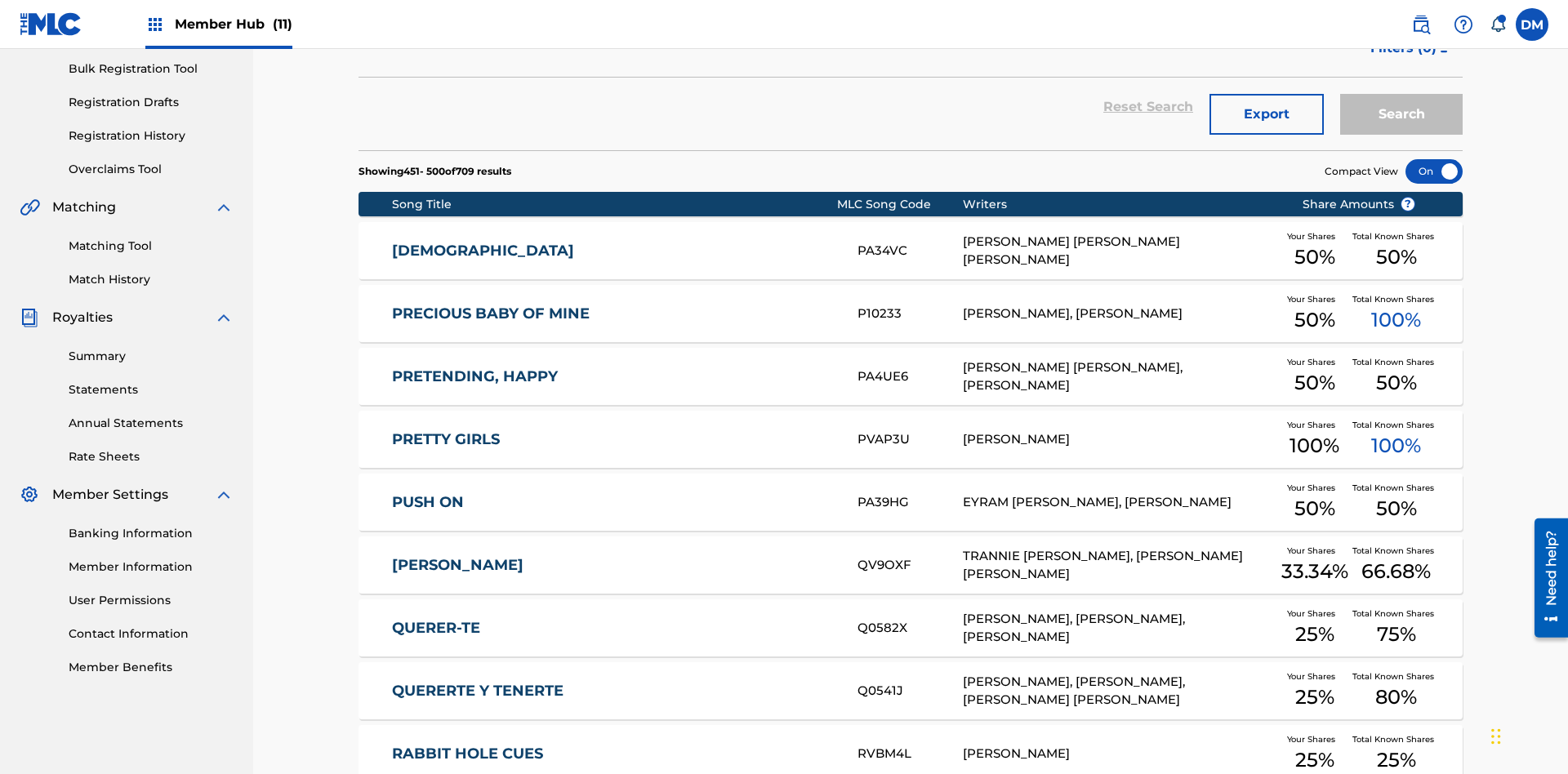
scroll to position [305, 0]
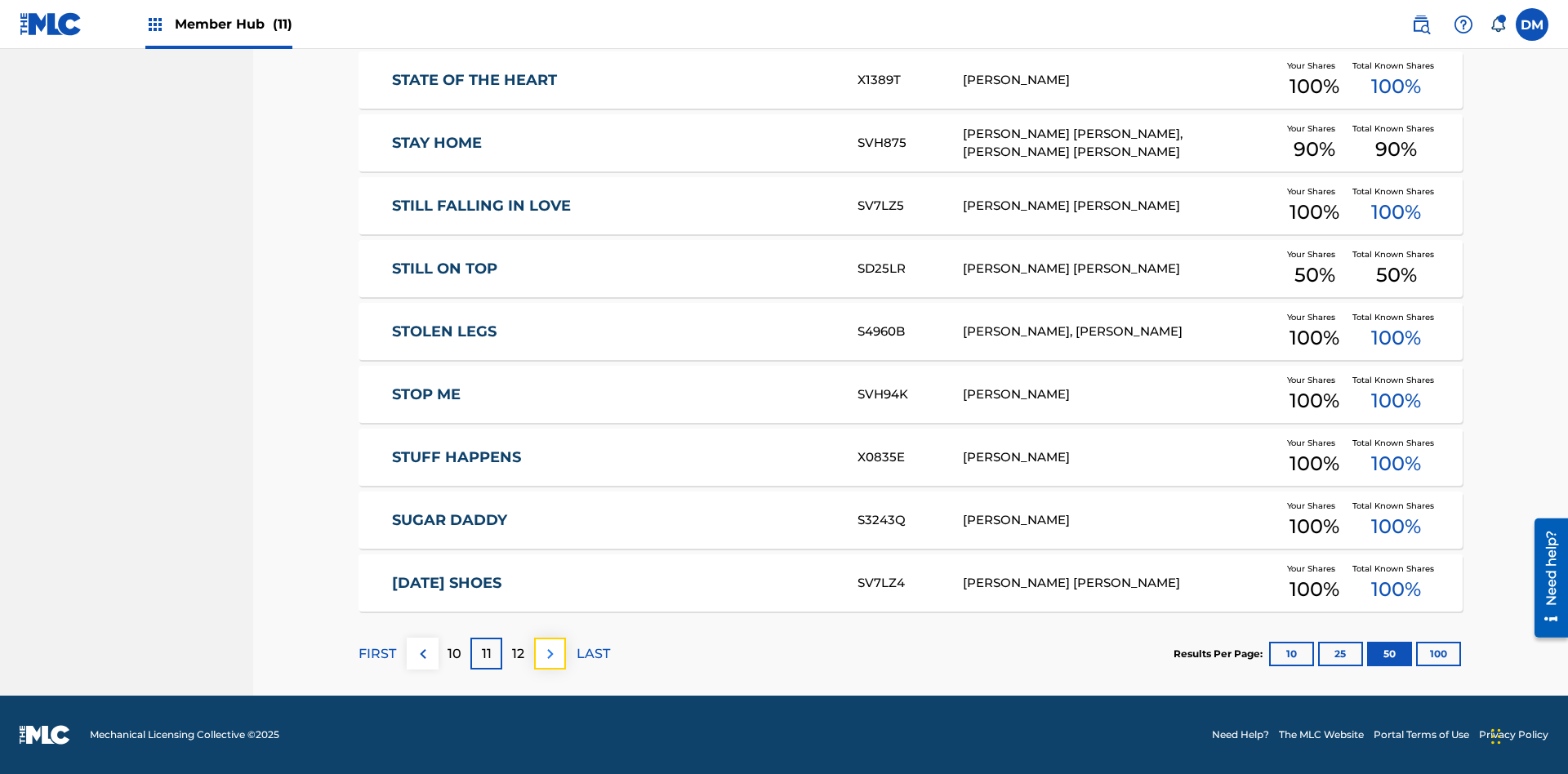
click at [550, 653] on img at bounding box center [551, 654] width 20 height 20
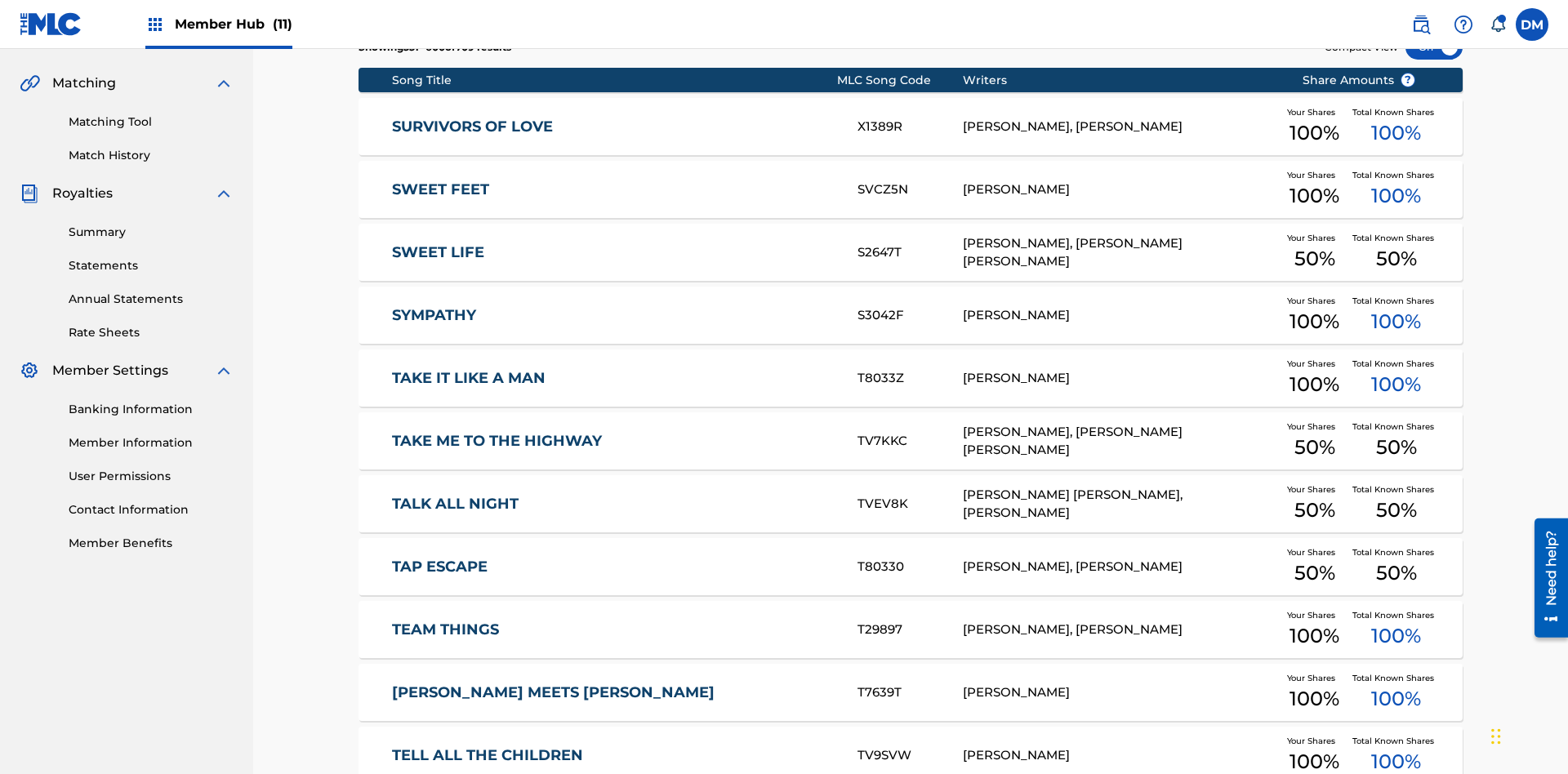
scroll to position [0, 0]
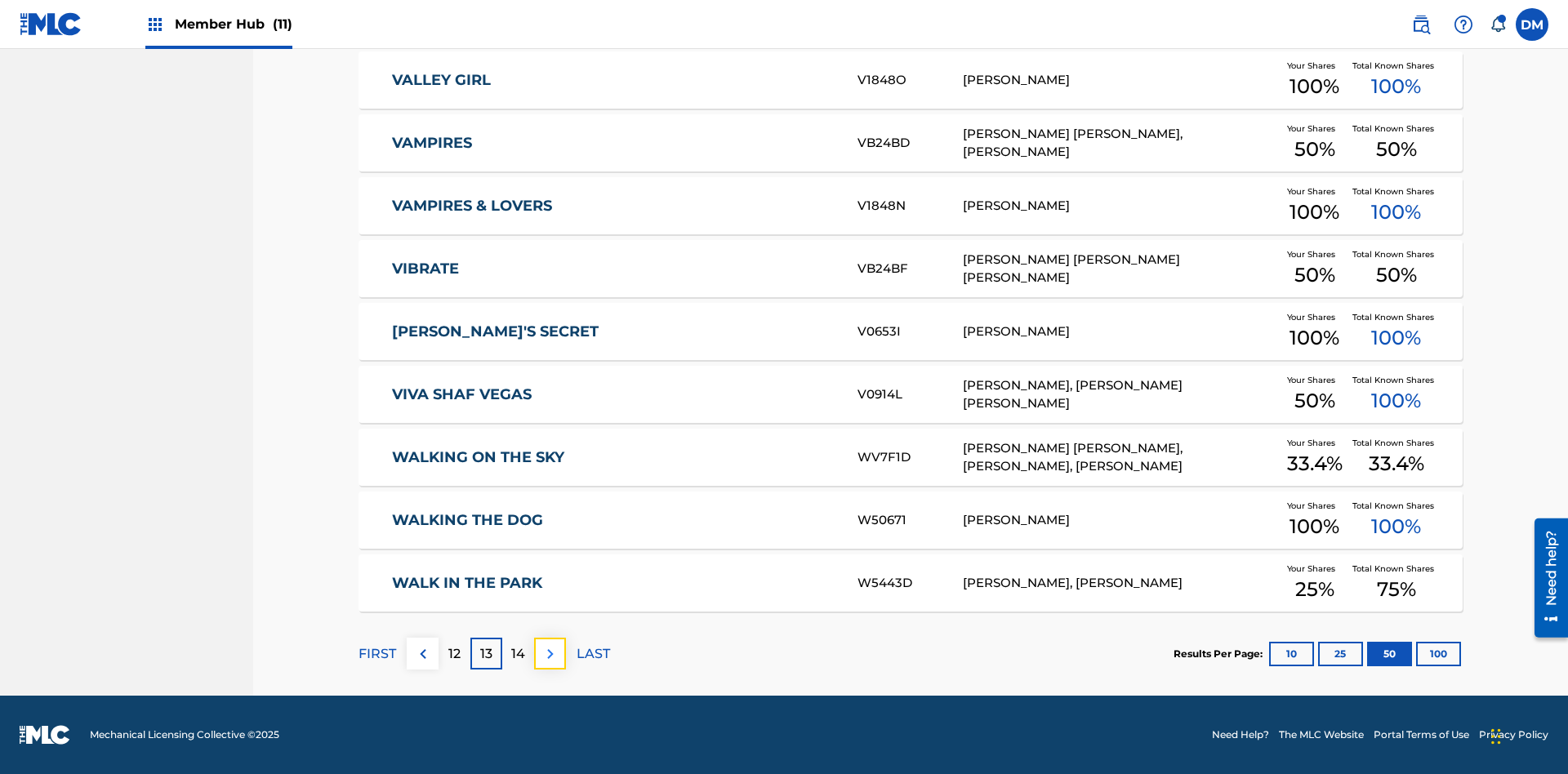
click at [550, 653] on img at bounding box center [551, 654] width 20 height 20
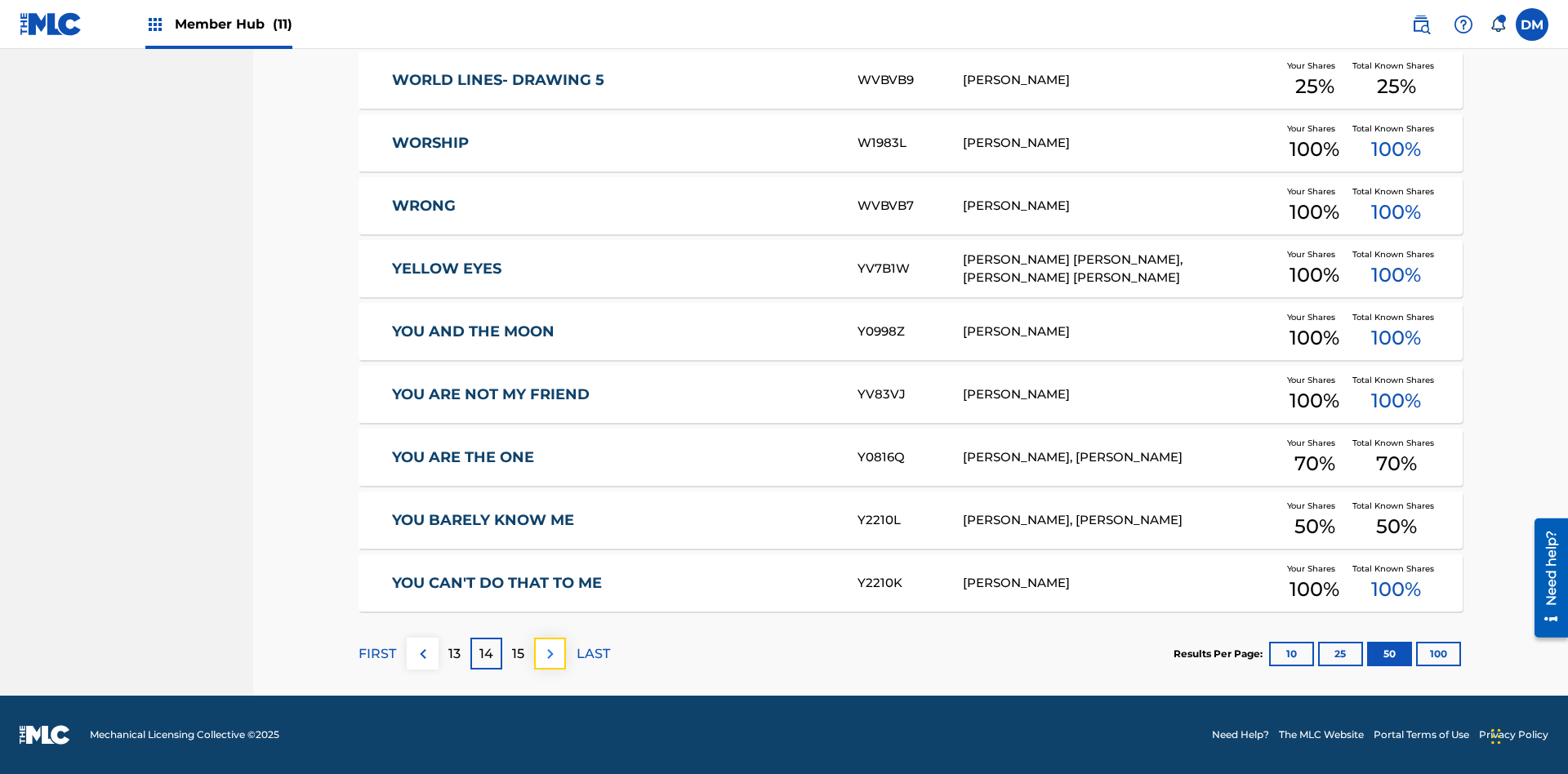
click at [550, 653] on img at bounding box center [551, 654] width 20 height 20
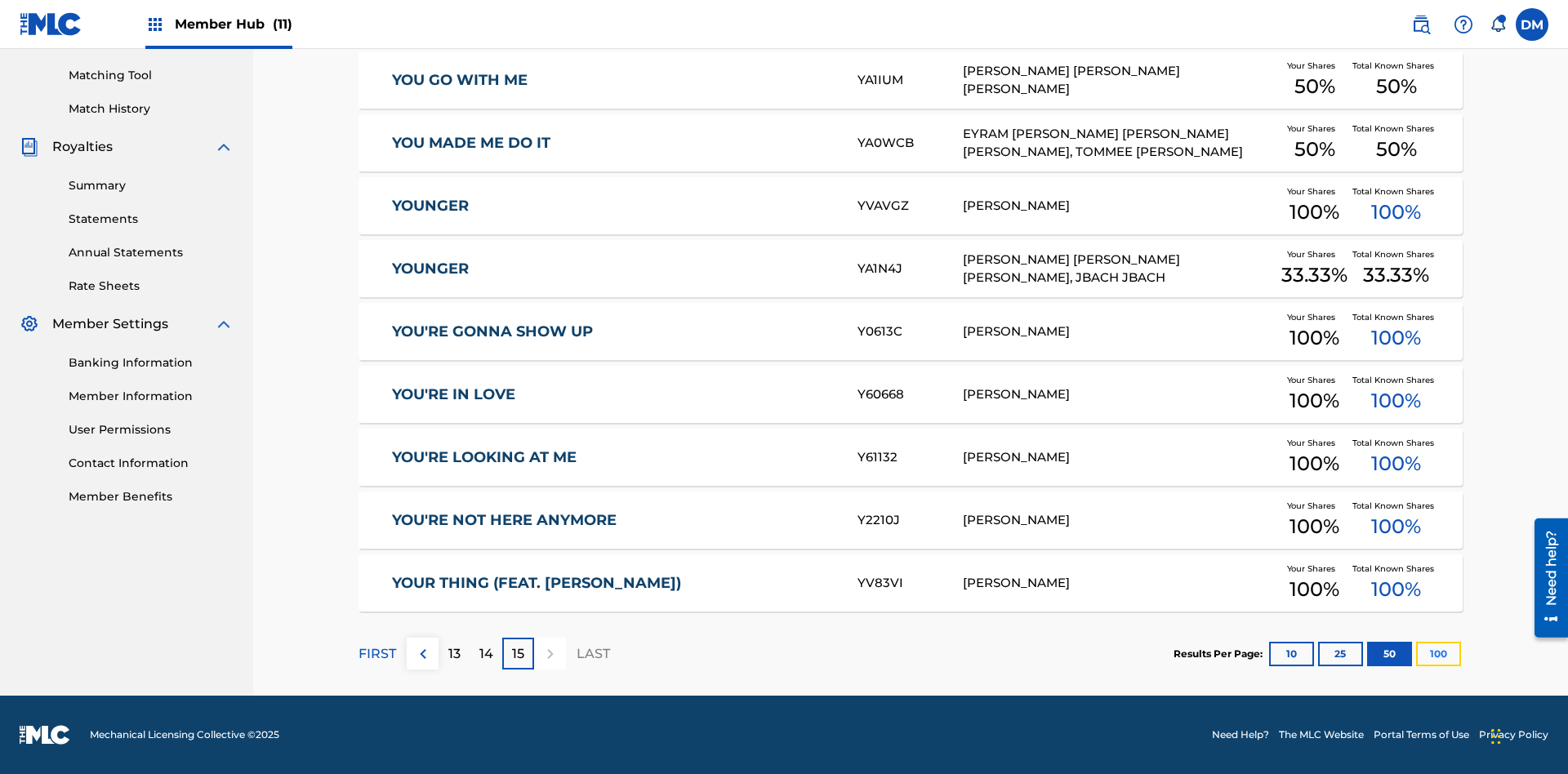
click at [1416, 653] on button "100" at bounding box center [1439, 654] width 45 height 24
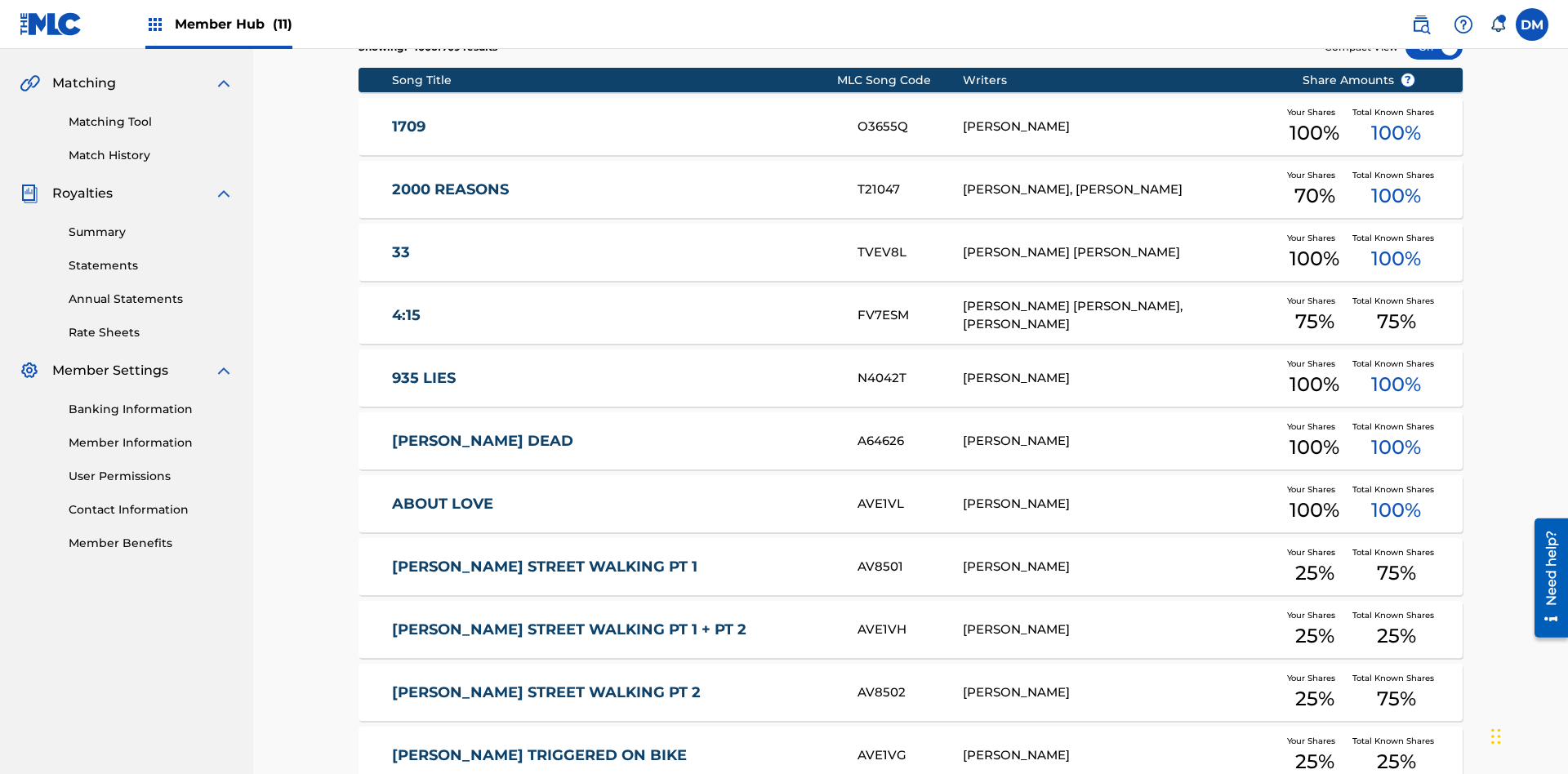
scroll to position [305, 0]
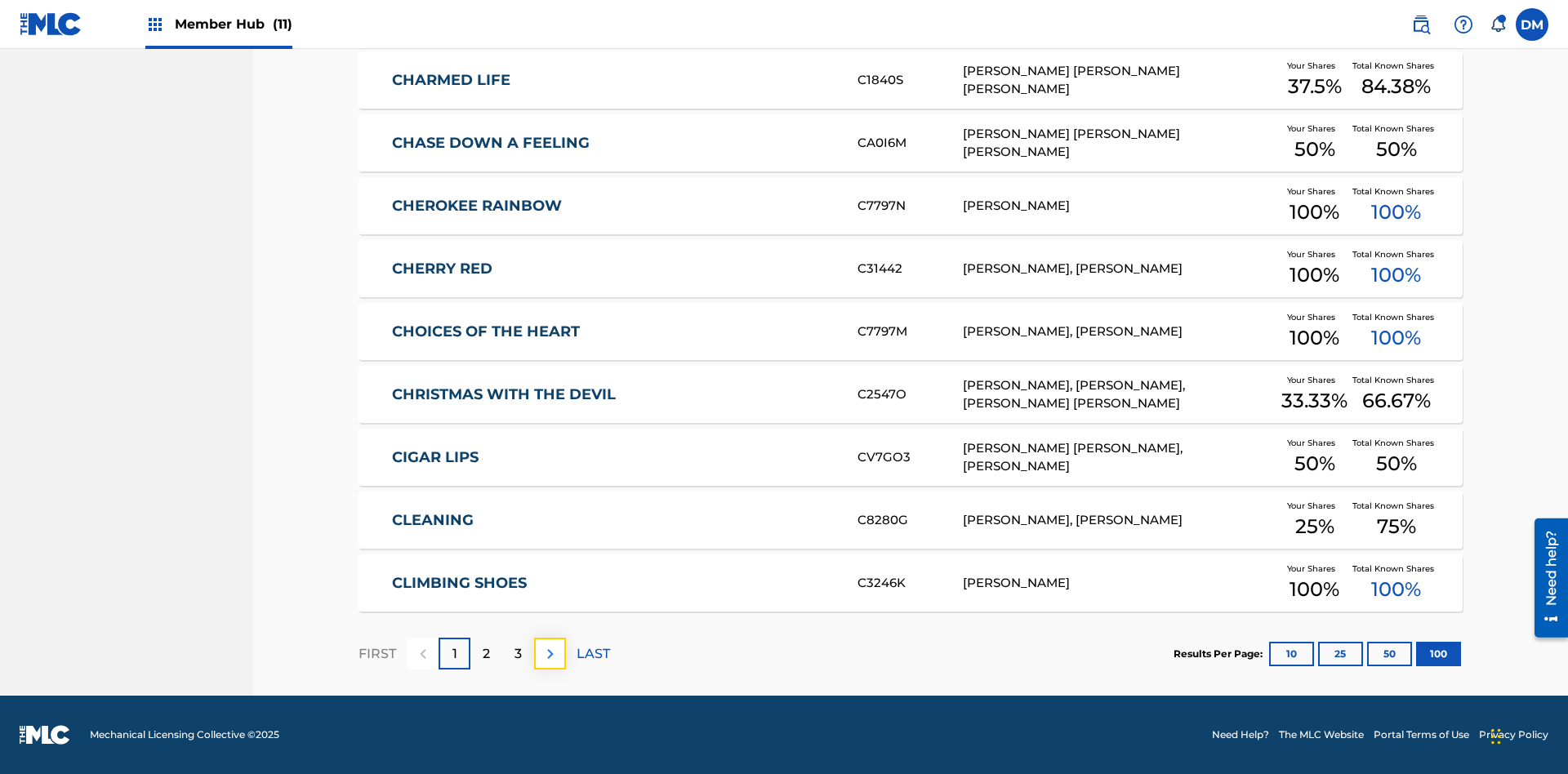
click at [550, 653] on img at bounding box center [551, 654] width 20 height 20
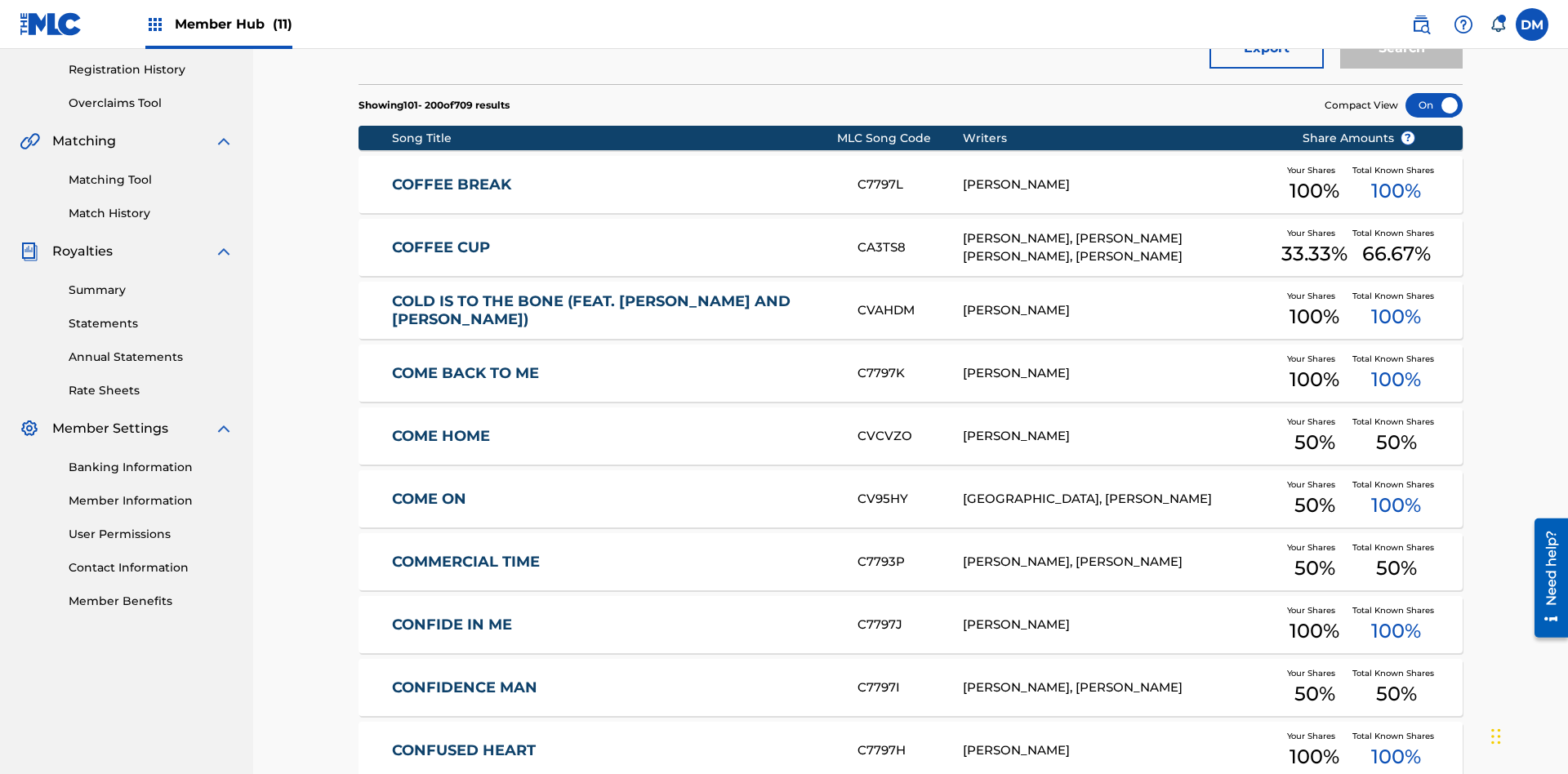
scroll to position [239, 0]
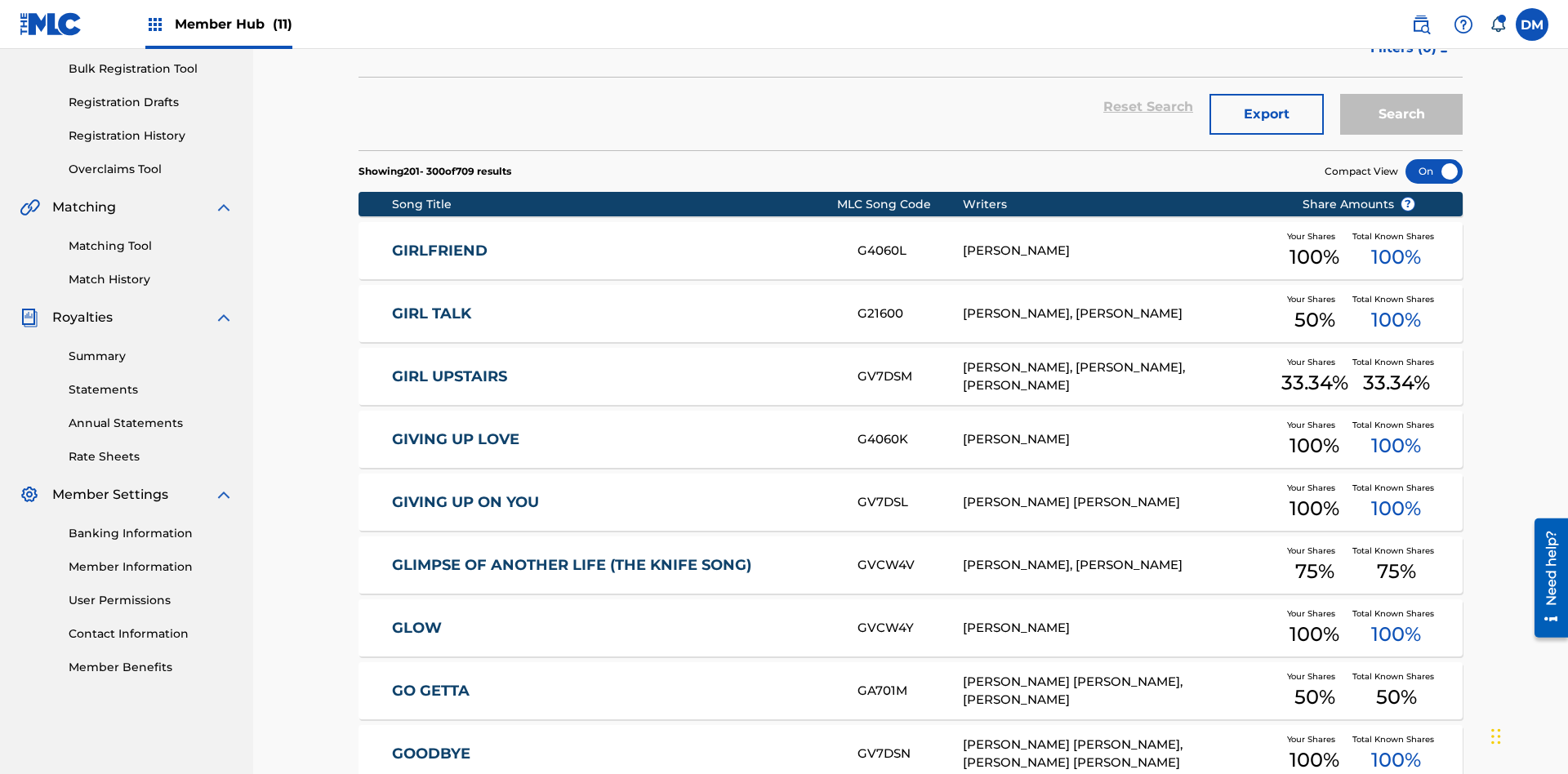
scroll to position [305, 0]
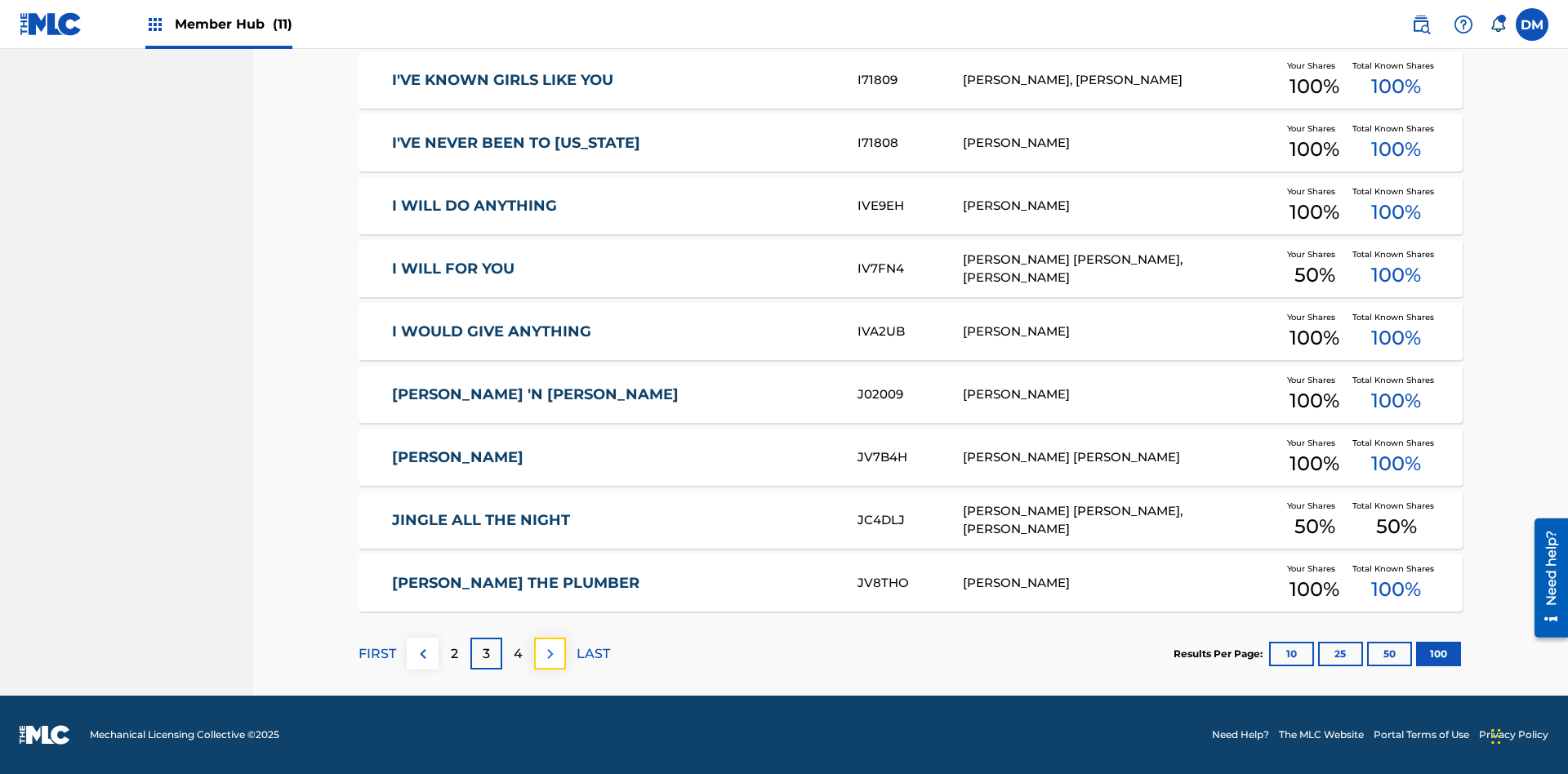
click at [550, 653] on img at bounding box center [551, 654] width 20 height 20
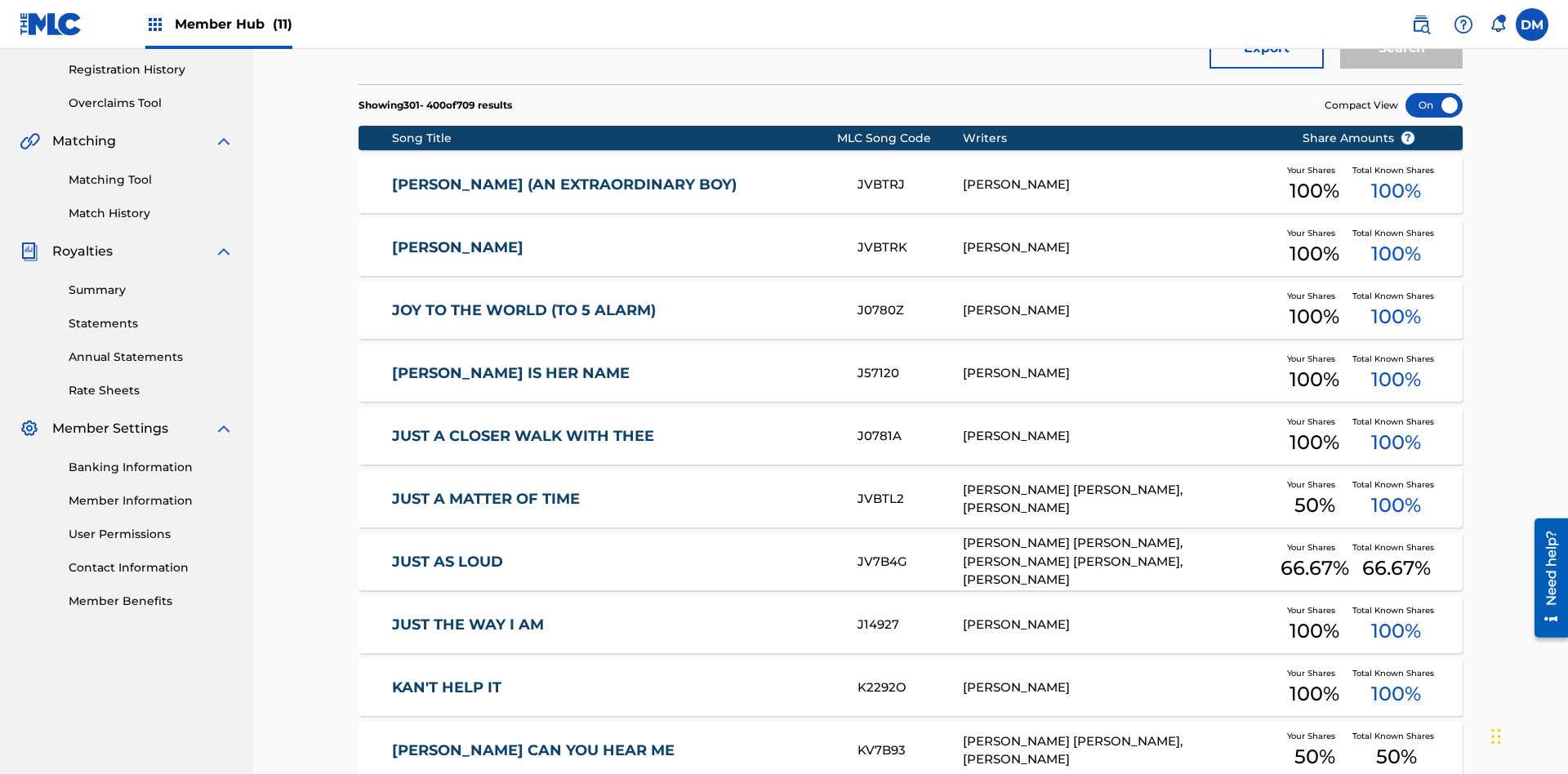
scroll to position [239, 0]
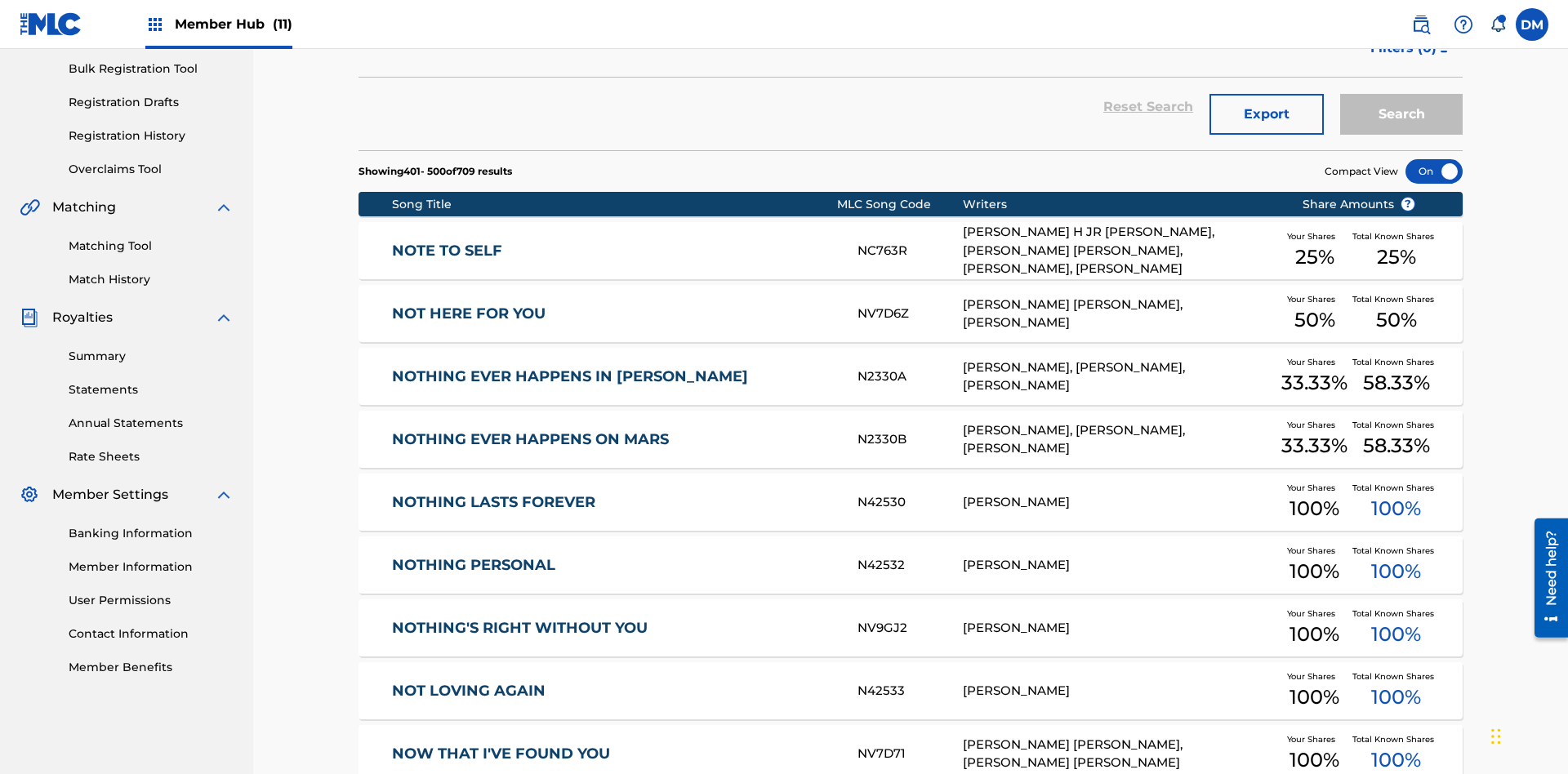
scroll to position [305, 0]
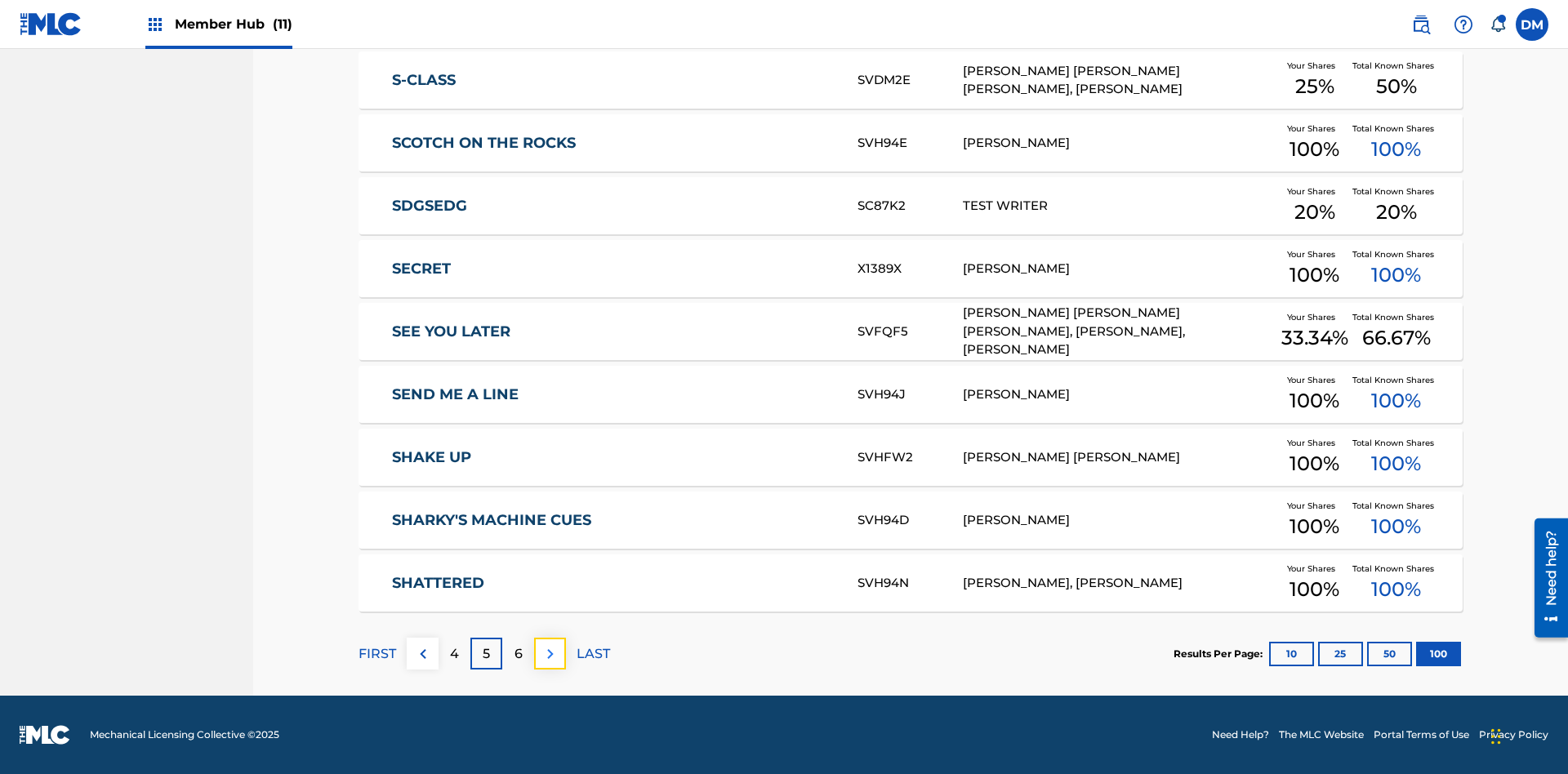
click at [550, 653] on img at bounding box center [551, 654] width 20 height 20
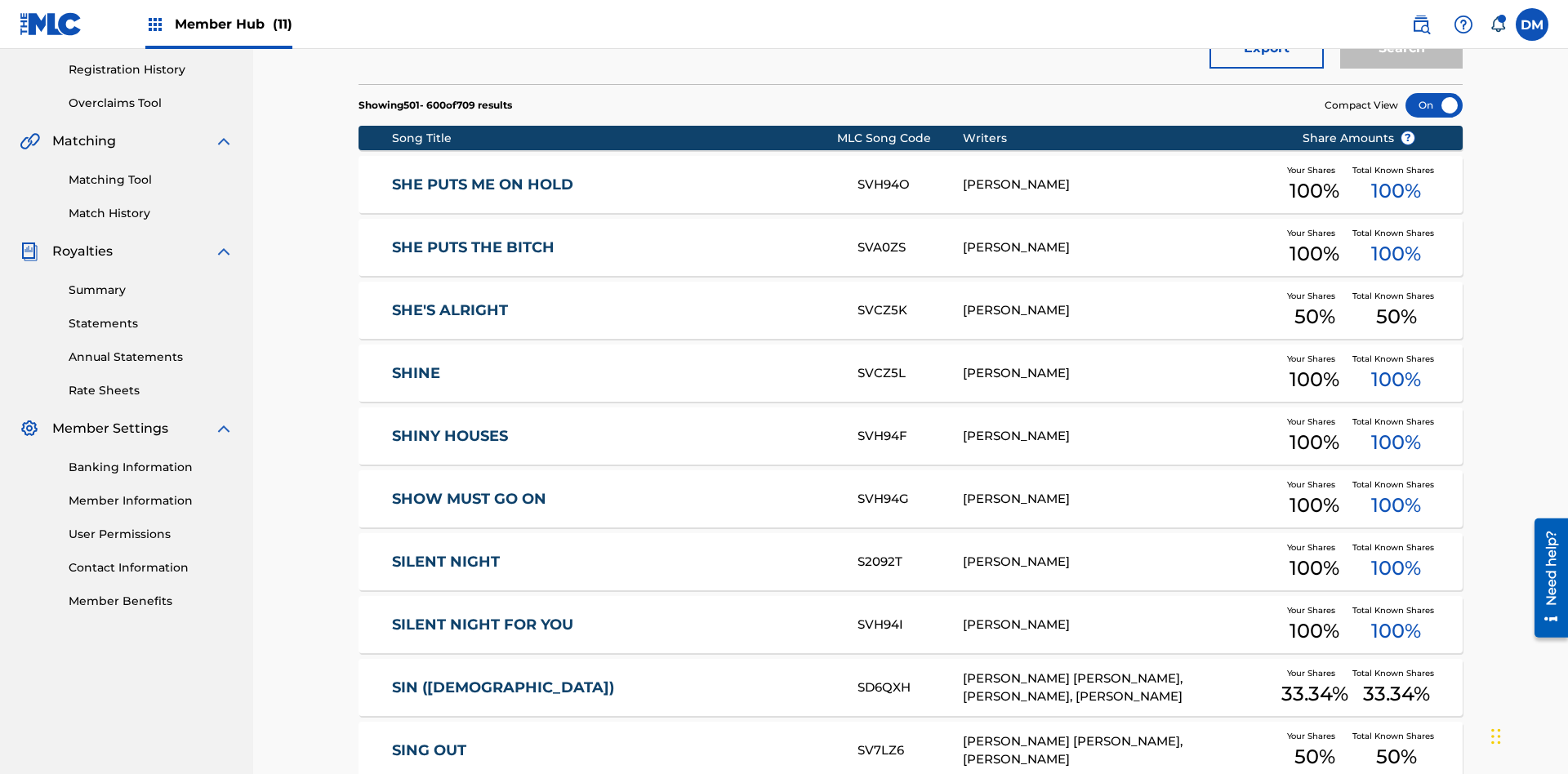
scroll to position [239, 0]
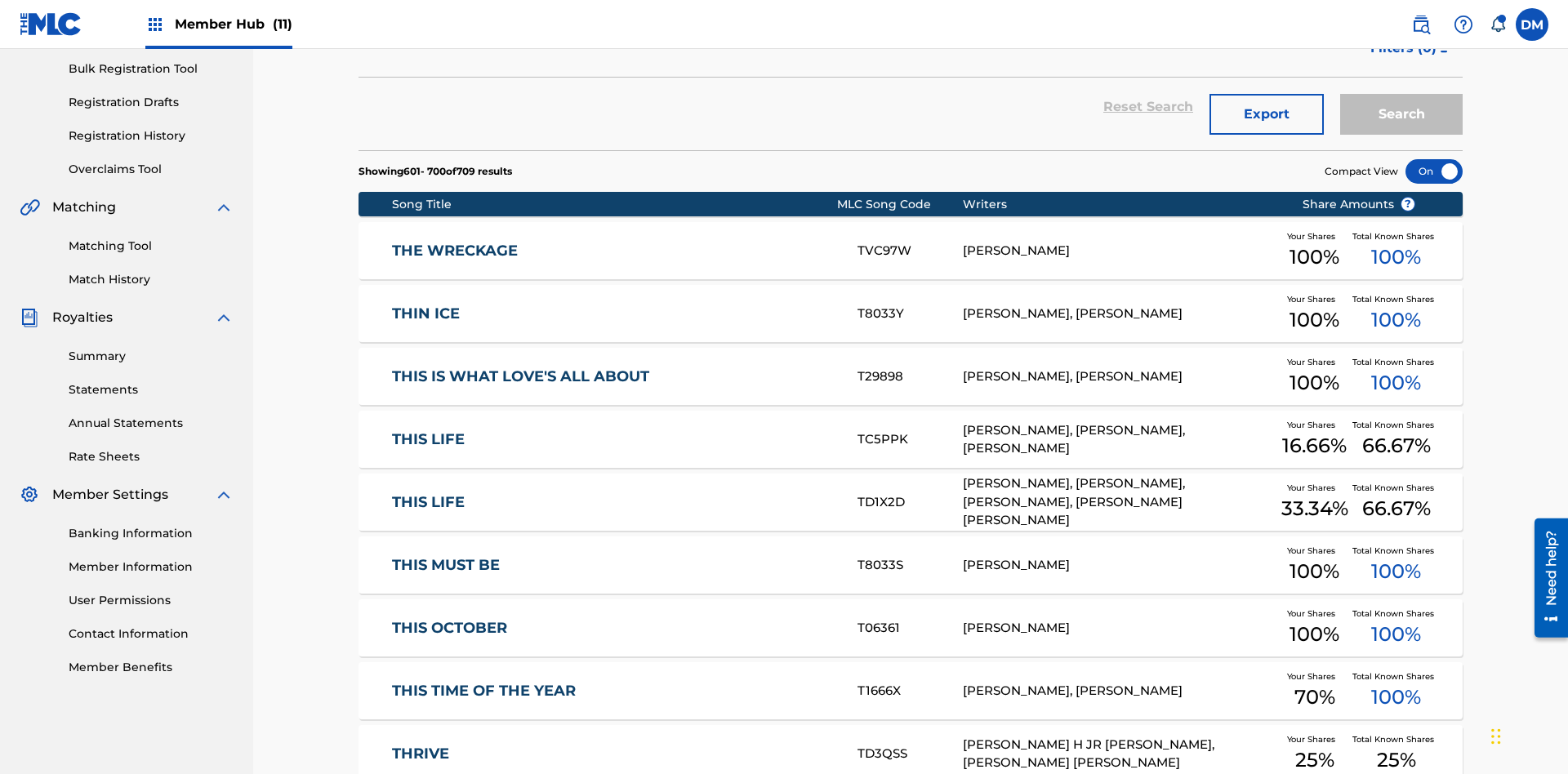
scroll to position [305, 0]
